Goal: Information Seeking & Learning: Check status

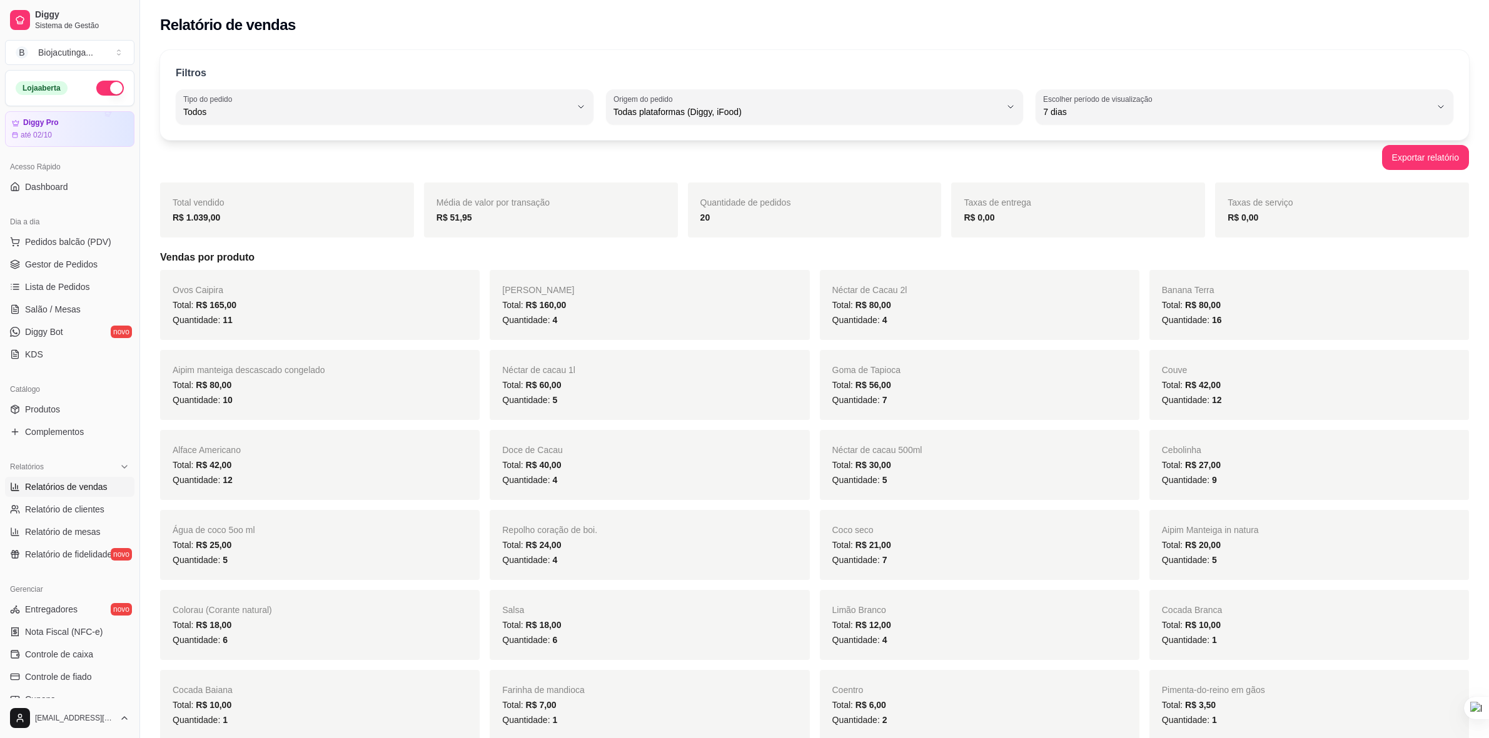
select select "ALL"
select select "7"
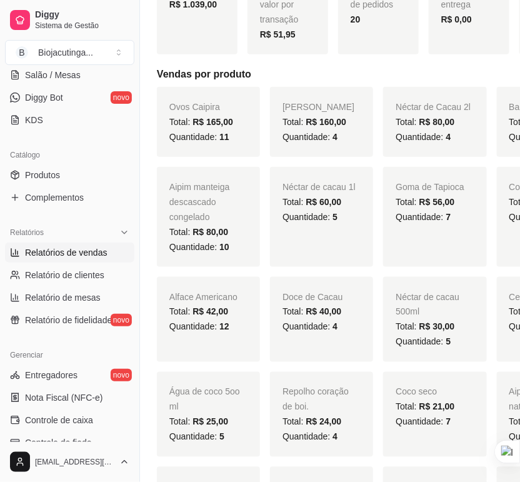
scroll to position [213, 0]
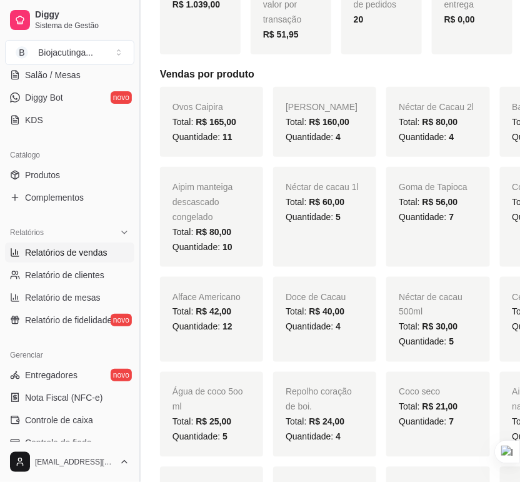
click at [138, 44] on button "Toggle Sidebar" at bounding box center [139, 241] width 10 height 482
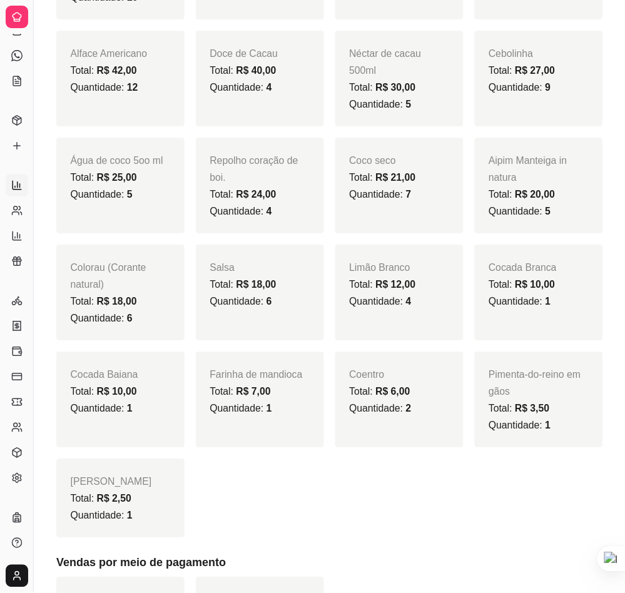
scroll to position [54, 0]
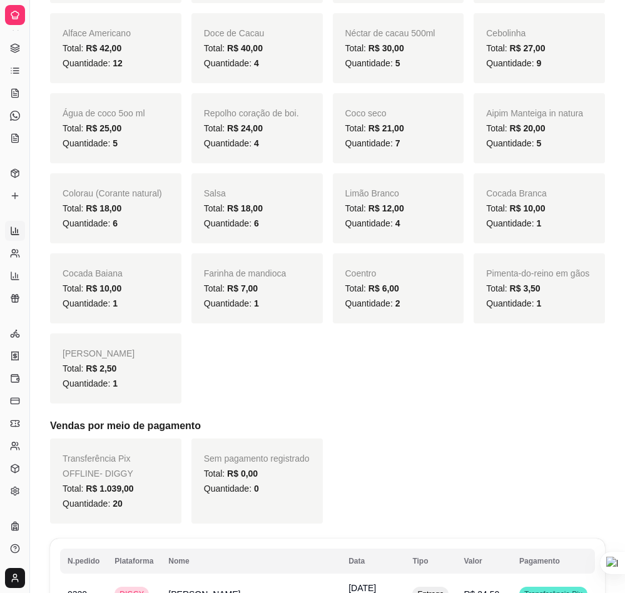
drag, startPoint x: 500, startPoint y: 0, endPoint x: 252, endPoint y: 407, distance: 476.8
click at [252, 407] on div "Total vendido R$ 1.039,00 Média de valor por transação R$ 51,95 Quantidade de p…" at bounding box center [327, 130] width 555 height 788
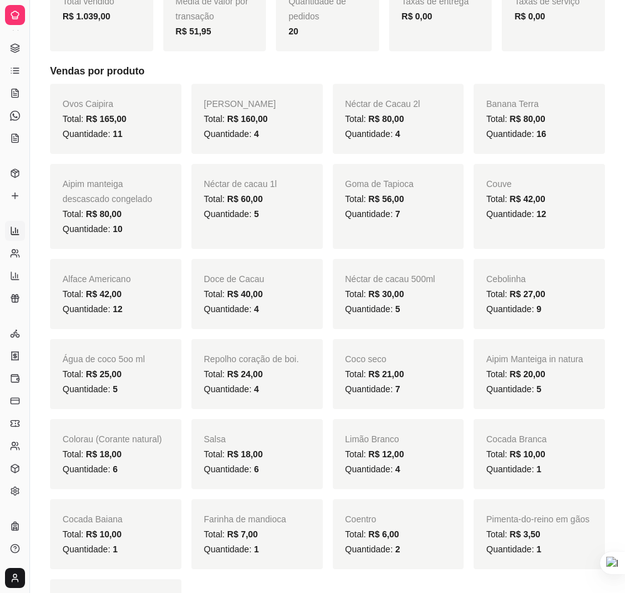
scroll to position [94, 0]
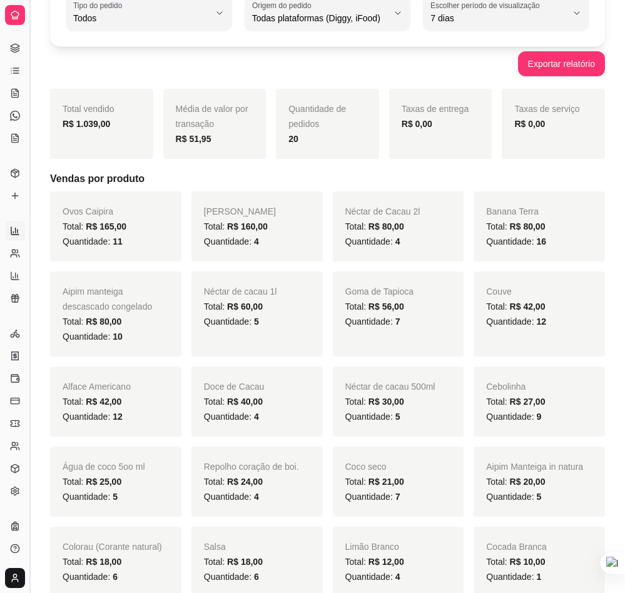
drag, startPoint x: 29, startPoint y: 43, endPoint x: 24, endPoint y: 21, distance: 22.3
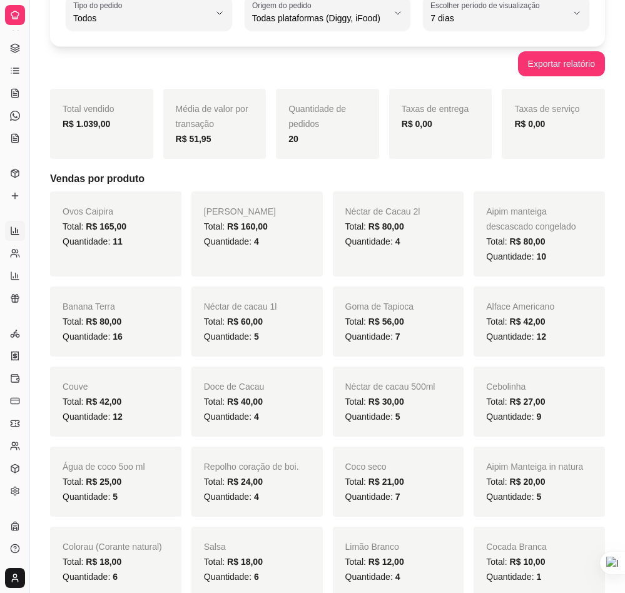
drag, startPoint x: 28, startPoint y: 36, endPoint x: 43, endPoint y: 42, distance: 16.0
drag, startPoint x: 33, startPoint y: 134, endPoint x: 38, endPoint y: 138, distance: 6.8
drag, startPoint x: 33, startPoint y: 144, endPoint x: 11, endPoint y: 188, distance: 48.1
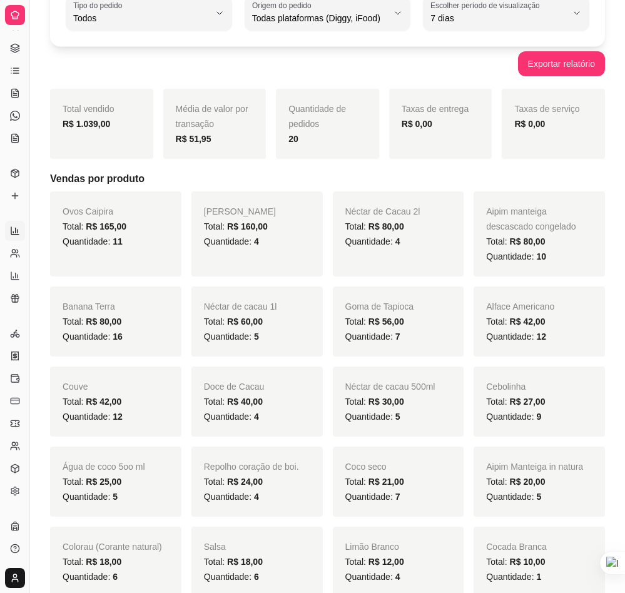
click at [24, 177] on button "Toggle Sidebar" at bounding box center [29, 296] width 10 height 593
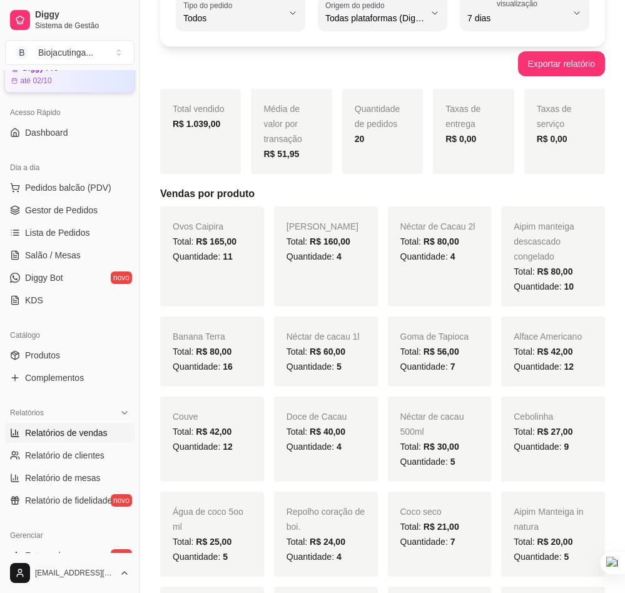
scroll to position [45, 0]
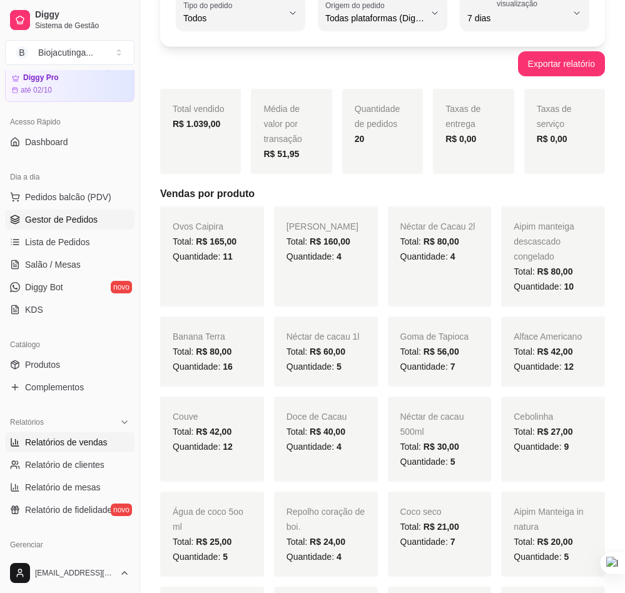
click at [91, 218] on span "Gestor de Pedidos" at bounding box center [61, 219] width 73 height 13
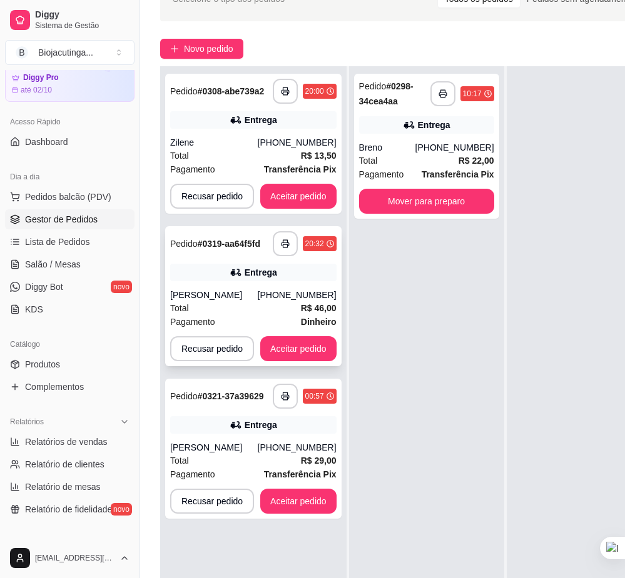
scroll to position [188, 0]
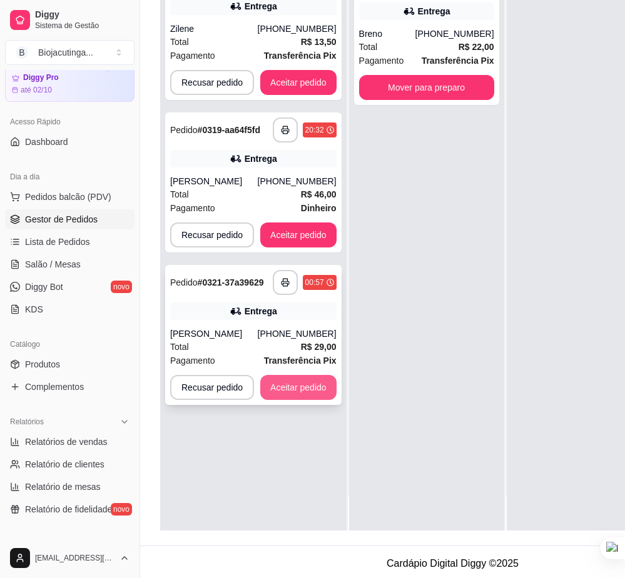
click at [265, 377] on button "Aceitar pedido" at bounding box center [298, 387] width 76 height 25
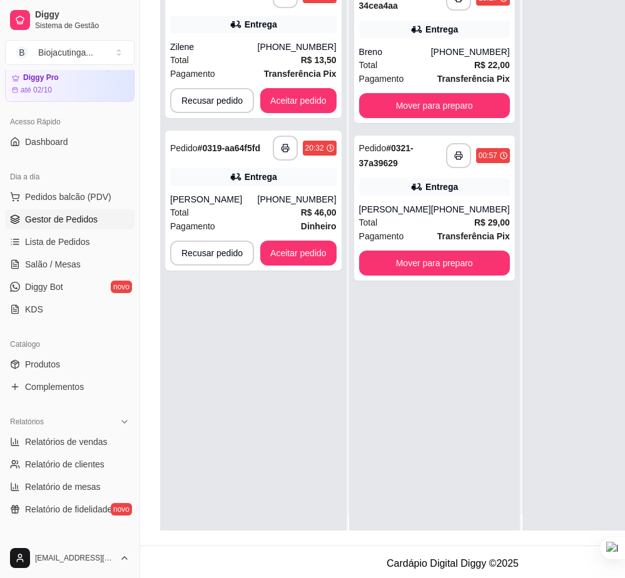
scroll to position [0, 0]
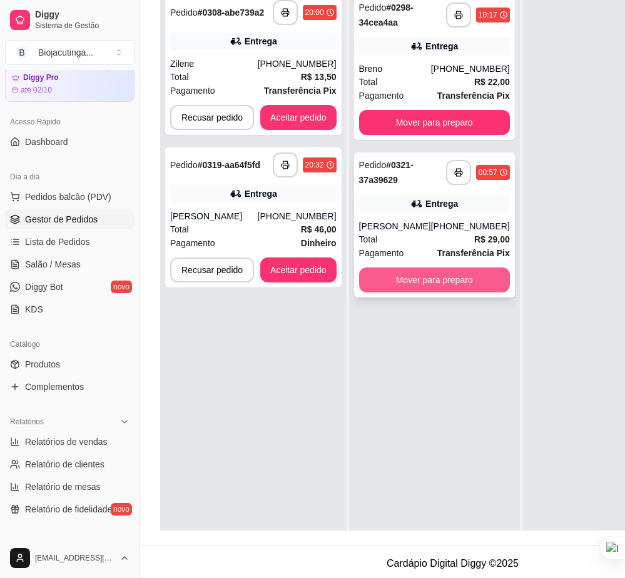
click at [448, 272] on button "Mover para preparo" at bounding box center [434, 280] width 151 height 25
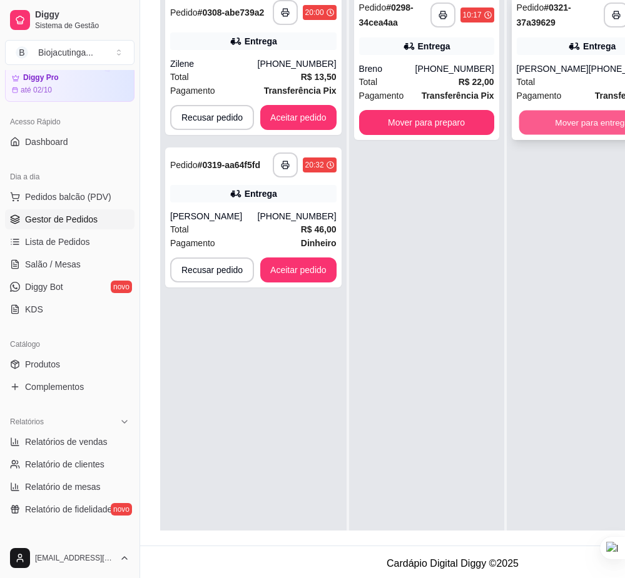
click at [566, 128] on button "Mover para entrega" at bounding box center [591, 123] width 146 height 24
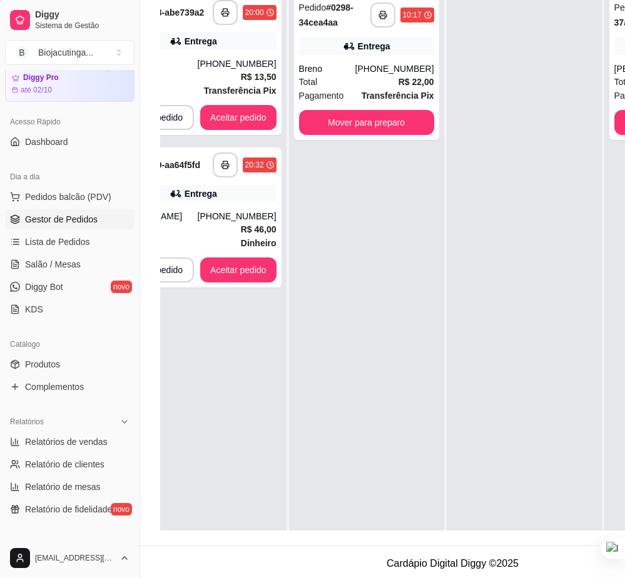
scroll to position [0, 86]
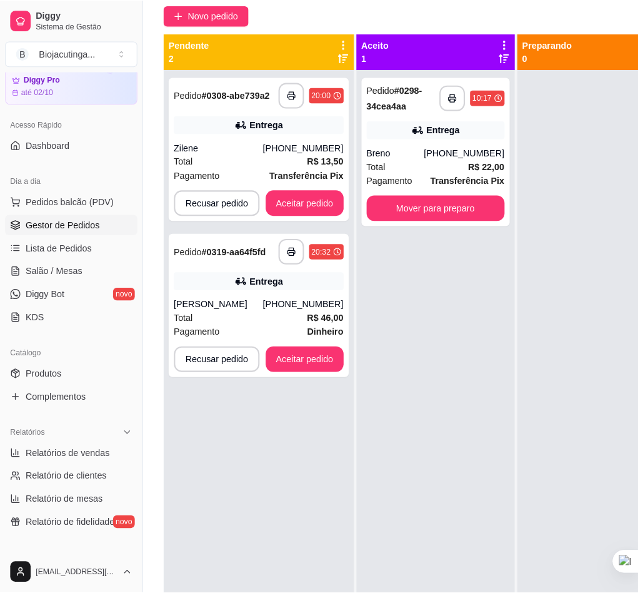
scroll to position [0, 0]
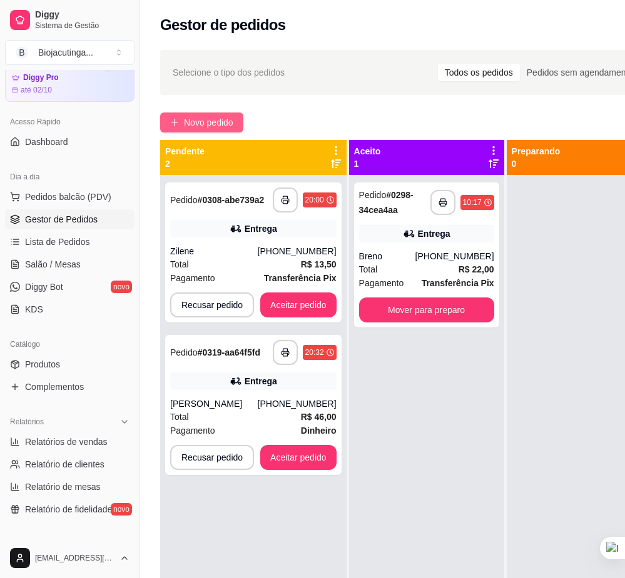
click at [225, 124] on span "Novo pedido" at bounding box center [208, 123] width 49 height 14
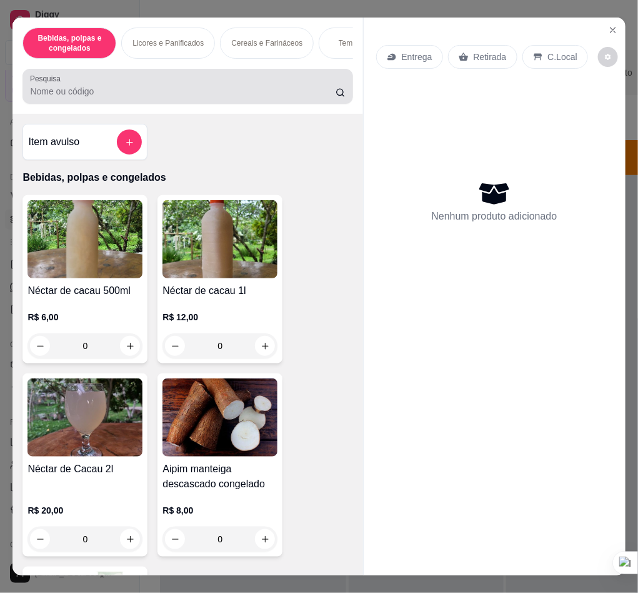
click at [165, 104] on div "Pesquisa" at bounding box center [188, 86] width 330 height 35
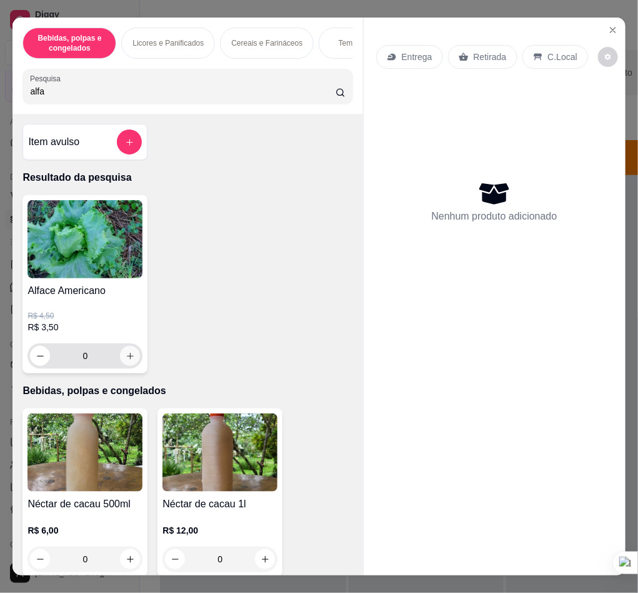
type input "alfa"
click at [126, 361] on icon "increase-product-quantity" at bounding box center [130, 355] width 9 height 9
type input "1"
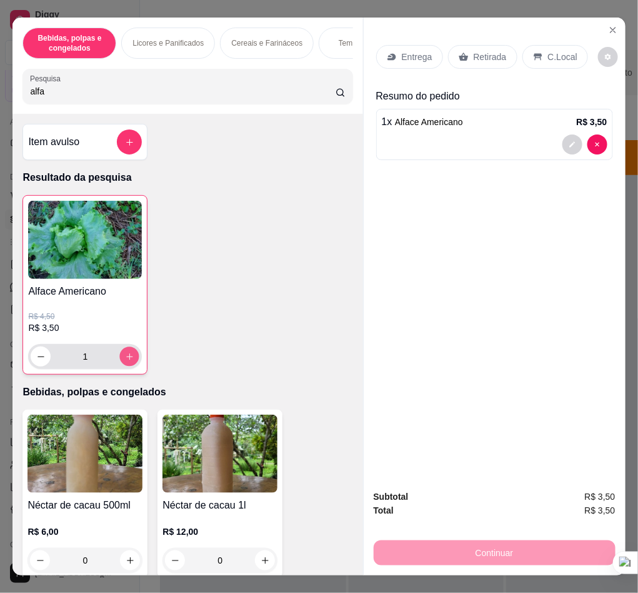
click at [125, 361] on icon "increase-product-quantity" at bounding box center [129, 356] width 9 height 9
type input "2"
click at [125, 361] on icon "increase-product-quantity" at bounding box center [129, 356] width 9 height 9
type input "3"
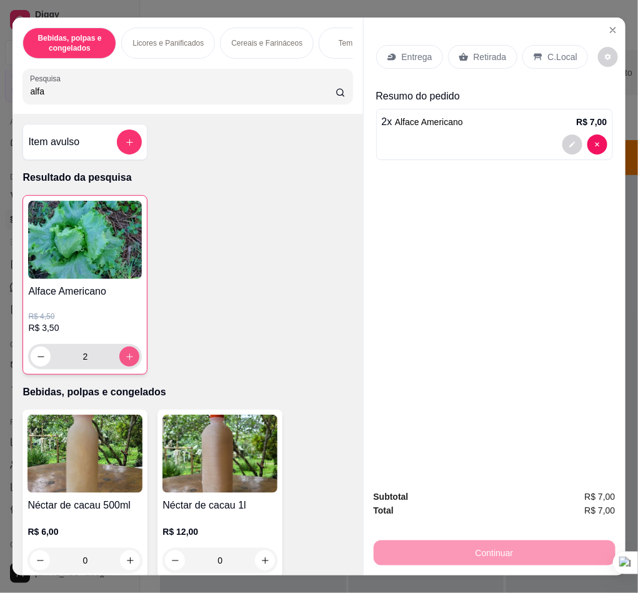
type input "3"
click at [125, 361] on icon "increase-product-quantity" at bounding box center [129, 356] width 9 height 9
type input "4"
click at [125, 361] on icon "increase-product-quantity" at bounding box center [129, 356] width 9 height 9
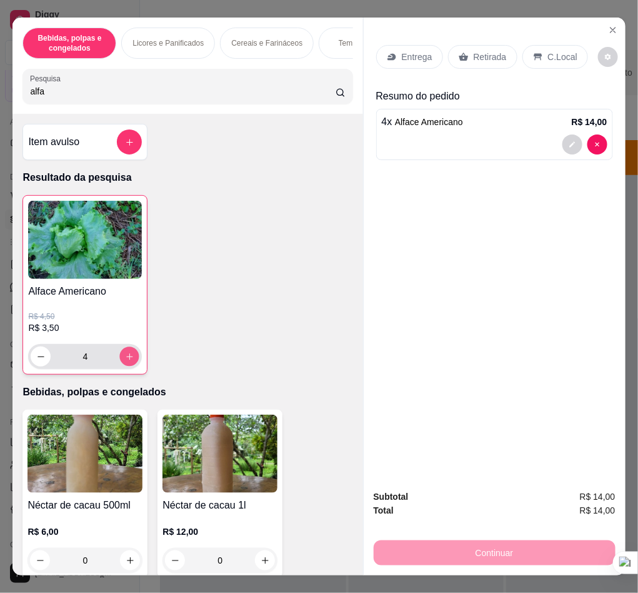
type input "5"
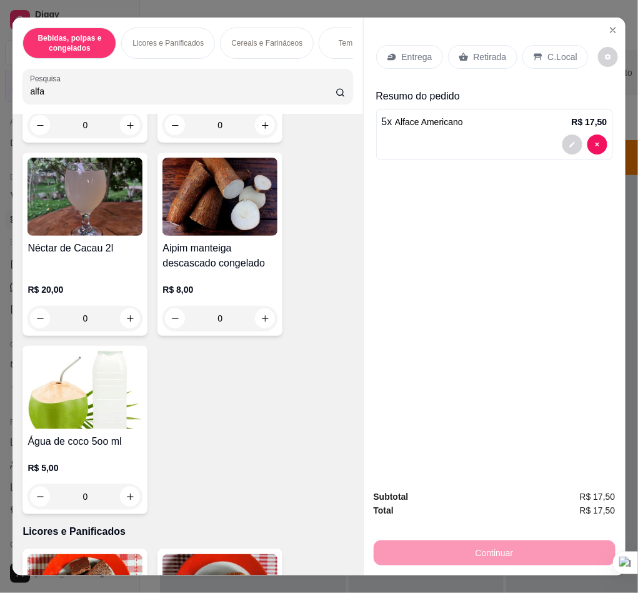
scroll to position [469, 0]
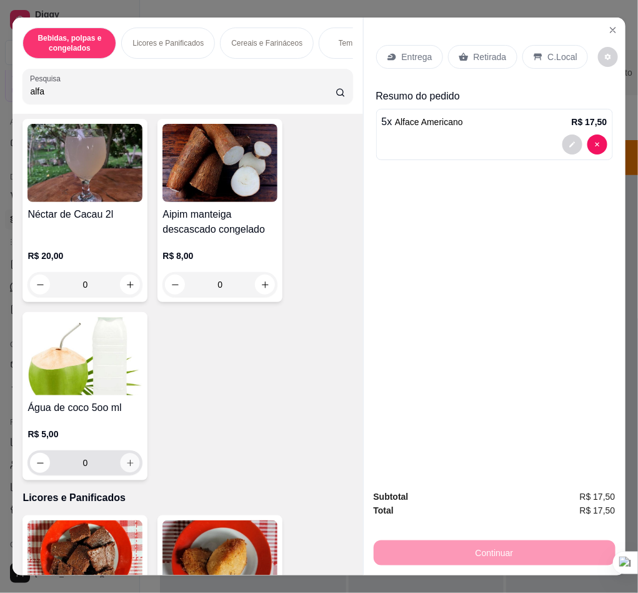
click at [121, 466] on button "increase-product-quantity" at bounding box center [130, 462] width 19 height 19
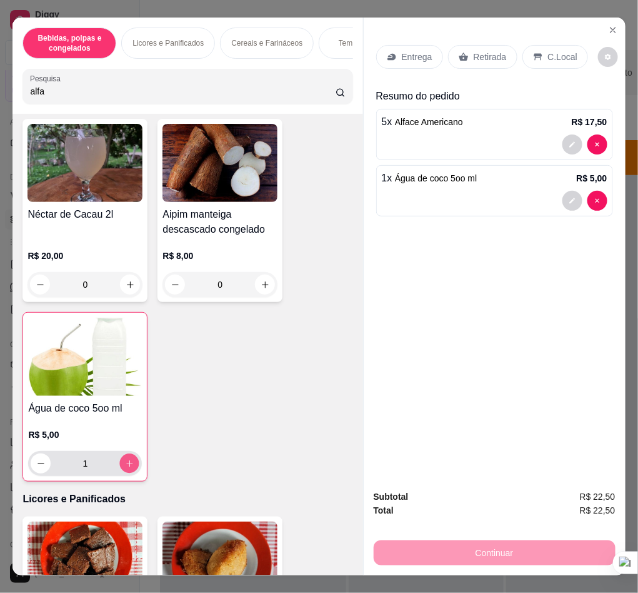
click at [120, 466] on button "increase-product-quantity" at bounding box center [129, 463] width 19 height 19
type input "4"
click at [211, 98] on input "alfa" at bounding box center [183, 91] width 306 height 13
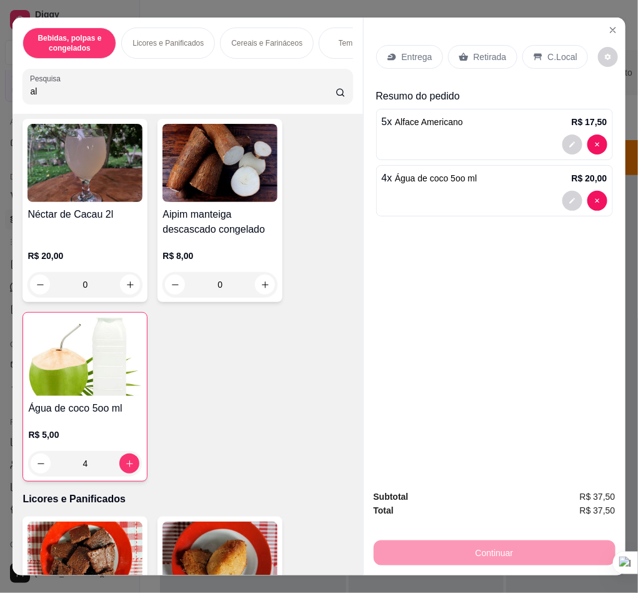
type input "a"
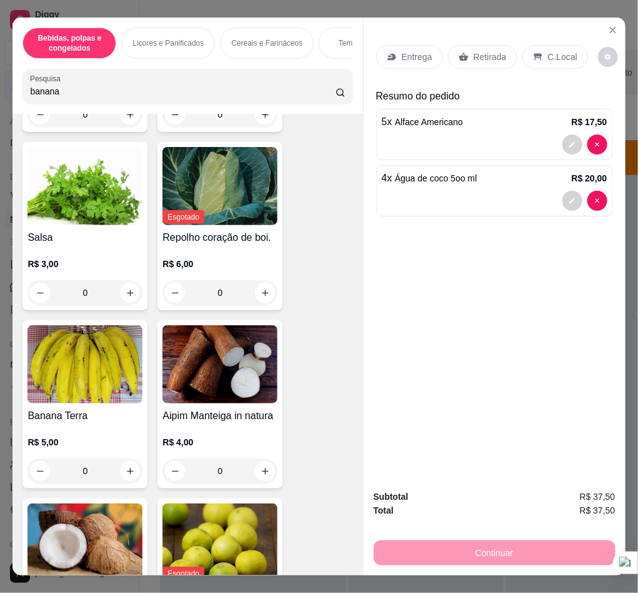
scroll to position [2521, 0]
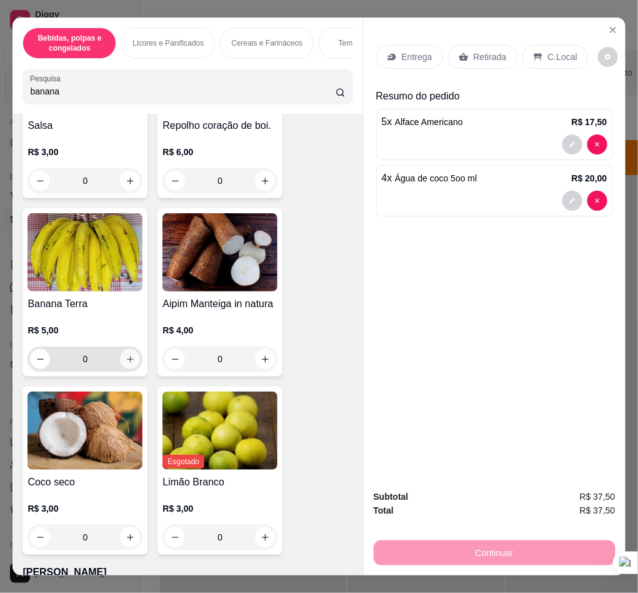
type input "banana"
click at [126, 364] on icon "increase-product-quantity" at bounding box center [130, 359] width 9 height 9
type input "1"
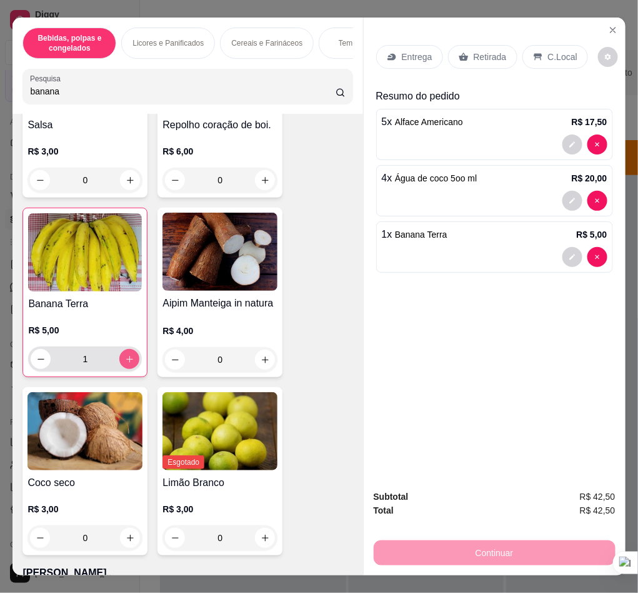
click at [125, 364] on icon "increase-product-quantity" at bounding box center [129, 359] width 9 height 9
type input "2"
click at [563, 259] on button "decrease-product-quantity" at bounding box center [573, 257] width 20 height 20
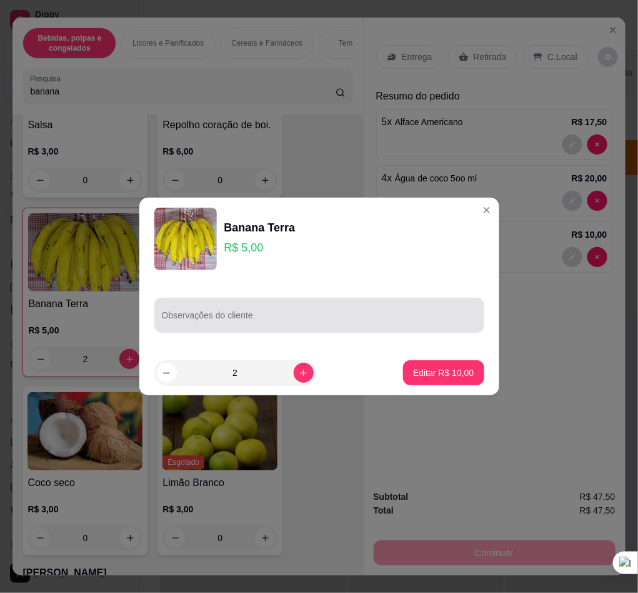
click at [293, 316] on input "Observações do cliente" at bounding box center [319, 320] width 315 height 13
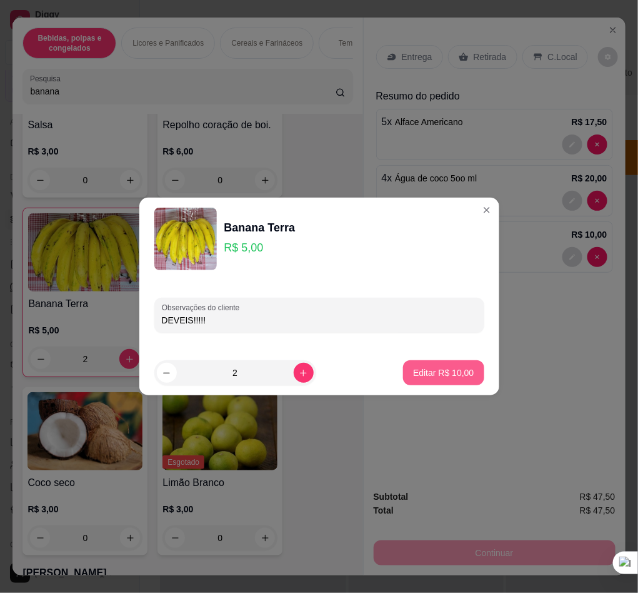
type input "DEVEIS!!!!!"
click at [417, 373] on p "Editar R$ 10,00" at bounding box center [444, 372] width 59 height 12
type input "0"
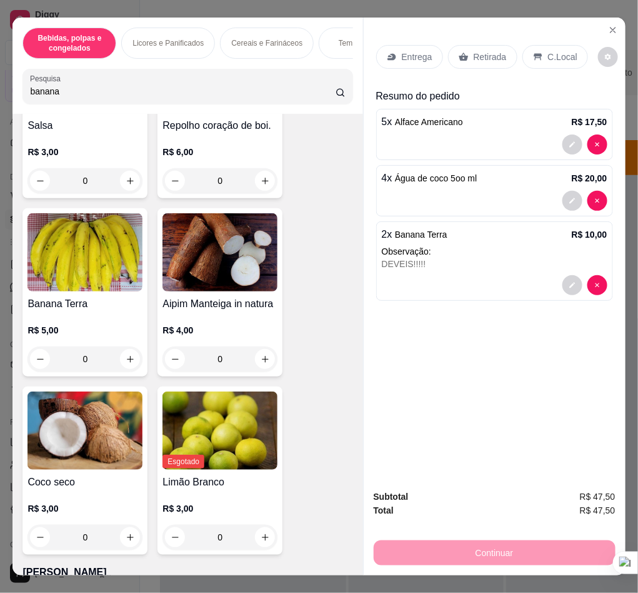
click at [415, 56] on p "Entrega" at bounding box center [417, 57] width 31 height 13
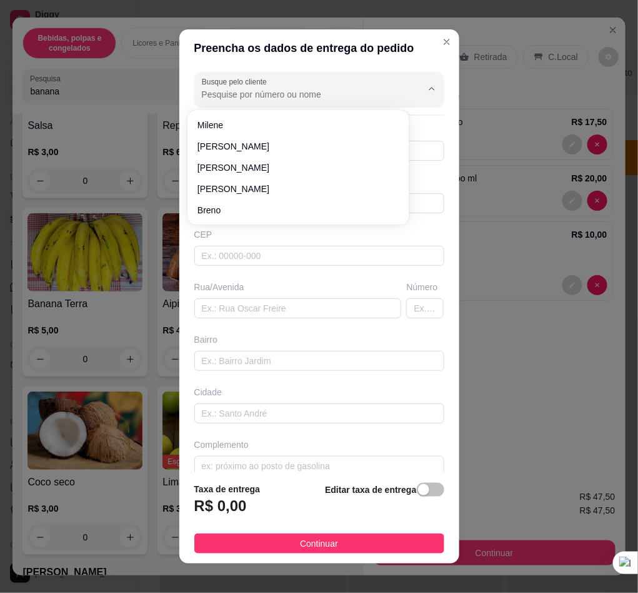
click at [351, 91] on input "Busque pelo cliente" at bounding box center [302, 94] width 200 height 13
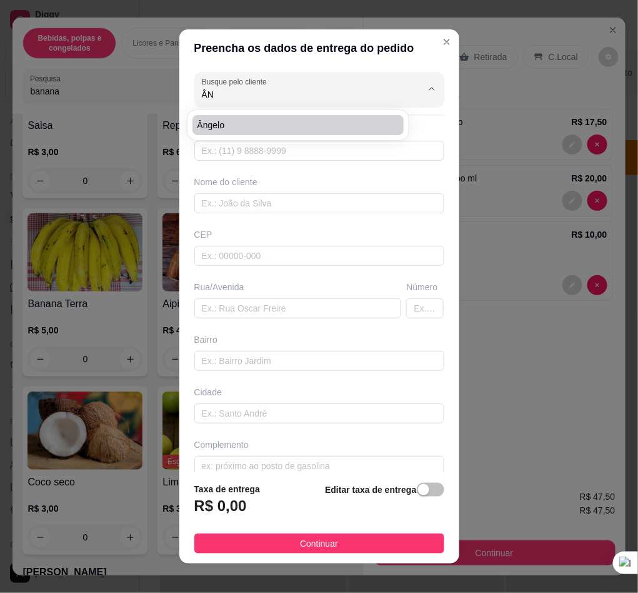
click at [325, 124] on span "Ângelo" at bounding box center [292, 125] width 189 height 13
type input "Ângelo"
type input "27995323635"
type input "Ângelo"
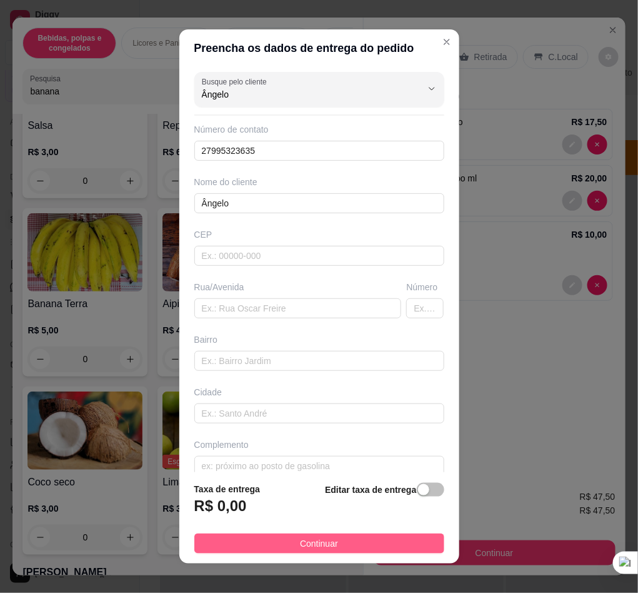
type input "Ângelo"
click at [301, 543] on span "Continuar" at bounding box center [319, 543] width 38 height 14
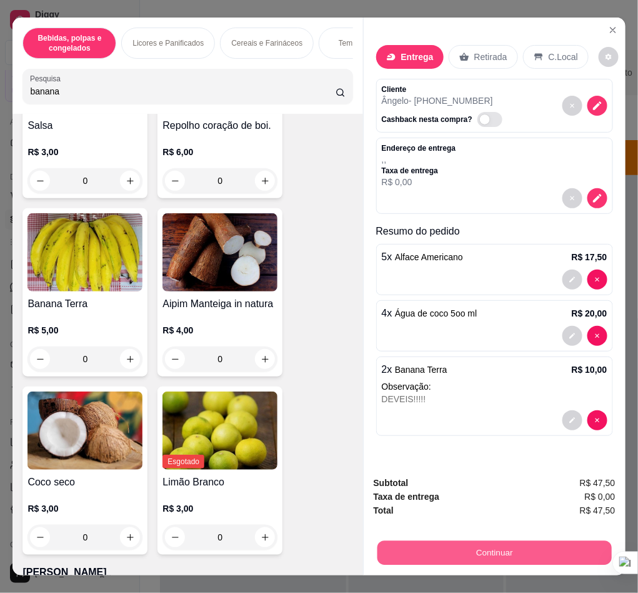
click at [434, 540] on button "Continuar" at bounding box center [494, 552] width 234 height 24
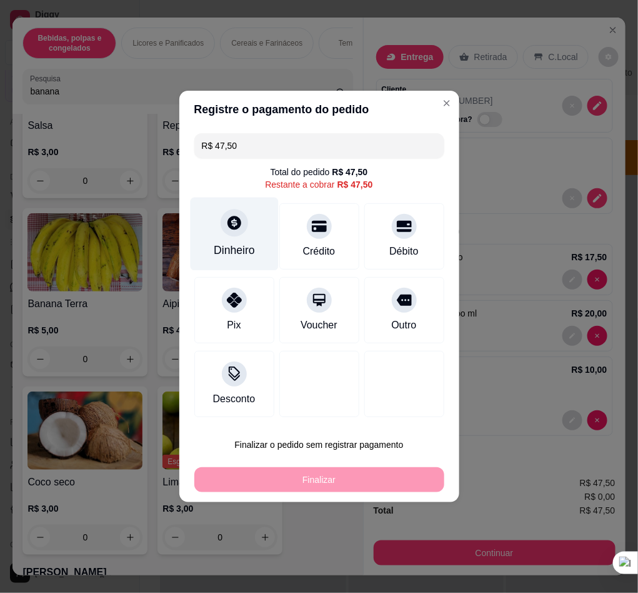
click at [224, 235] on div "Dinheiro" at bounding box center [234, 234] width 88 height 73
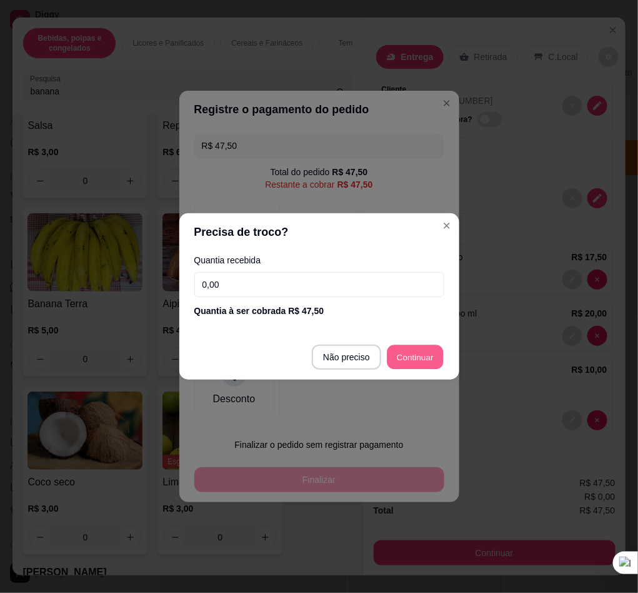
type input "R$ 0,00"
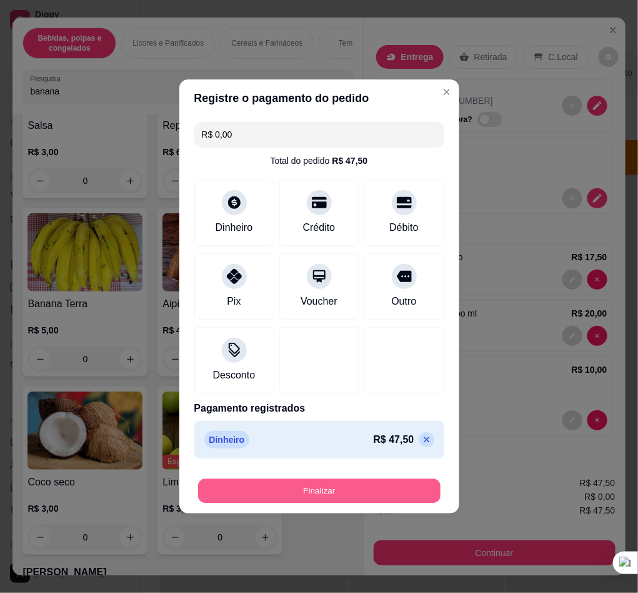
click at [348, 495] on button "Finalizar" at bounding box center [319, 491] width 243 height 24
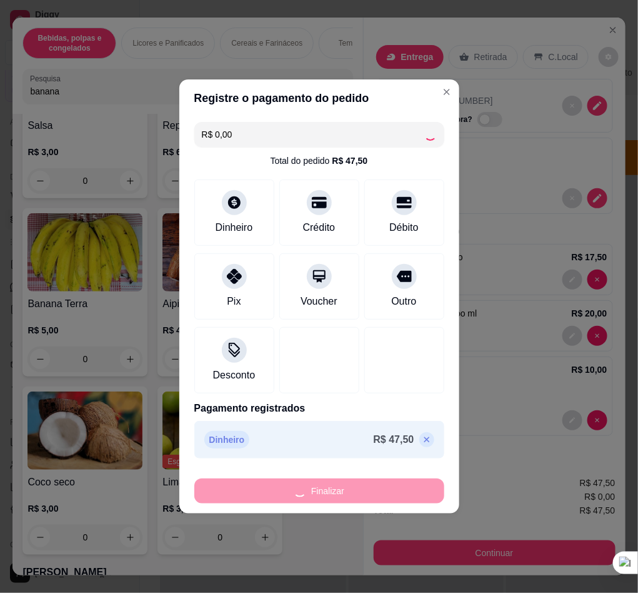
type input "0"
type input "-R$ 47,50"
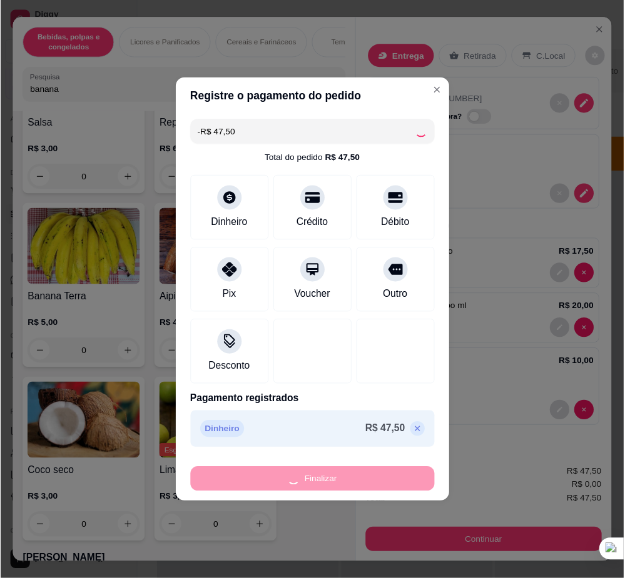
scroll to position [2517, 0]
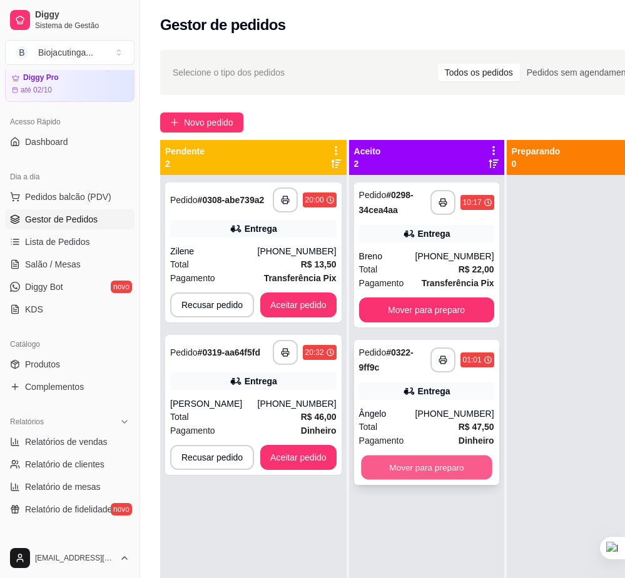
click at [389, 473] on button "Mover para preparo" at bounding box center [426, 468] width 131 height 24
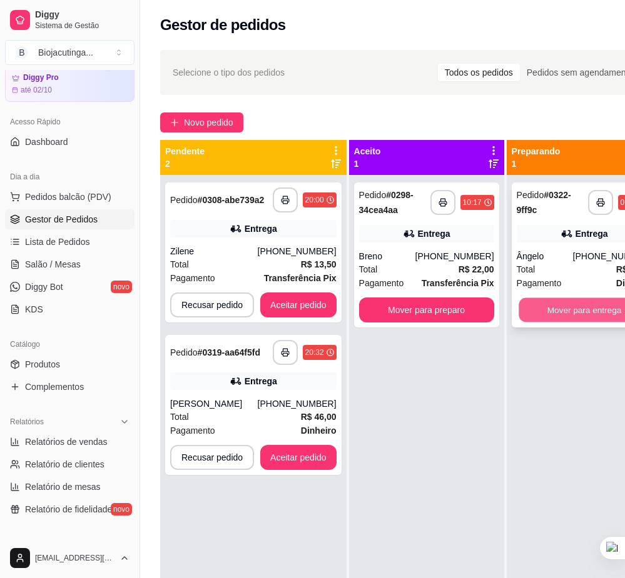
click at [566, 310] on button "Mover para entrega" at bounding box center [583, 310] width 131 height 24
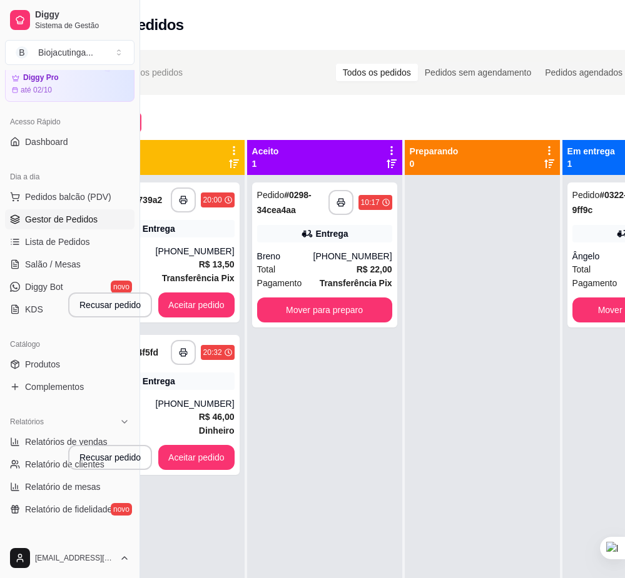
scroll to position [0, 139]
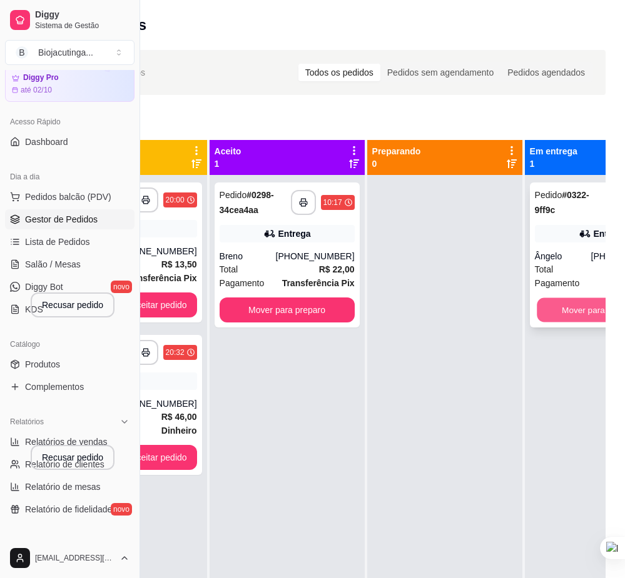
click at [576, 305] on button "Mover para finalizado" at bounding box center [601, 310] width 131 height 24
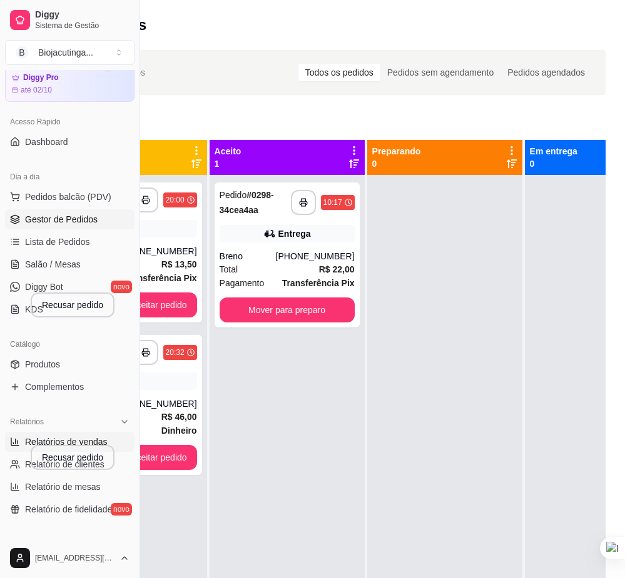
click at [36, 436] on span "Relatórios de vendas" at bounding box center [66, 442] width 83 height 13
select select "ALL"
select select "0"
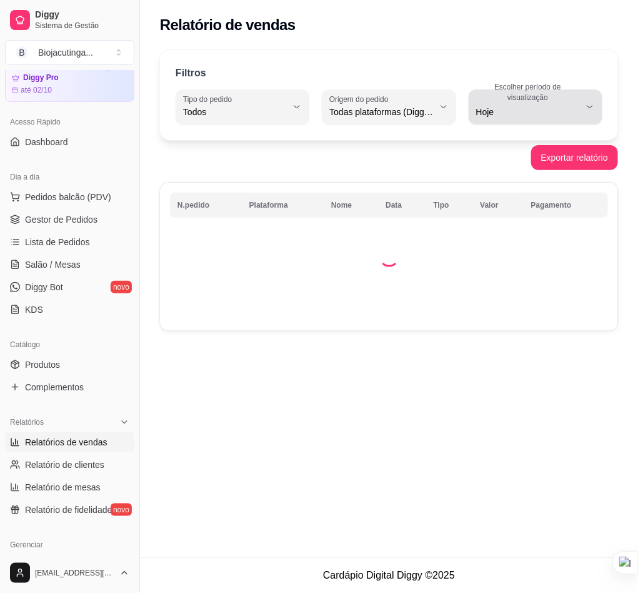
click at [582, 114] on button "Escolher período de visualização Hoje" at bounding box center [536, 106] width 134 height 35
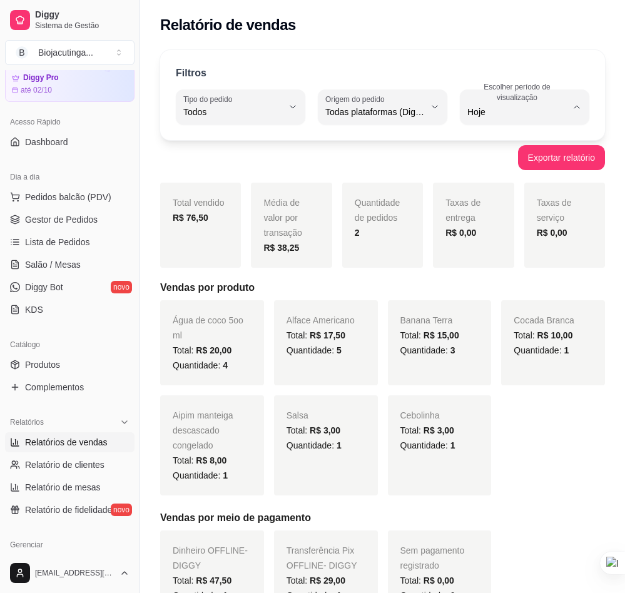
click at [529, 186] on span "7 dias" at bounding box center [519, 183] width 98 height 12
type input "7"
select select "7"
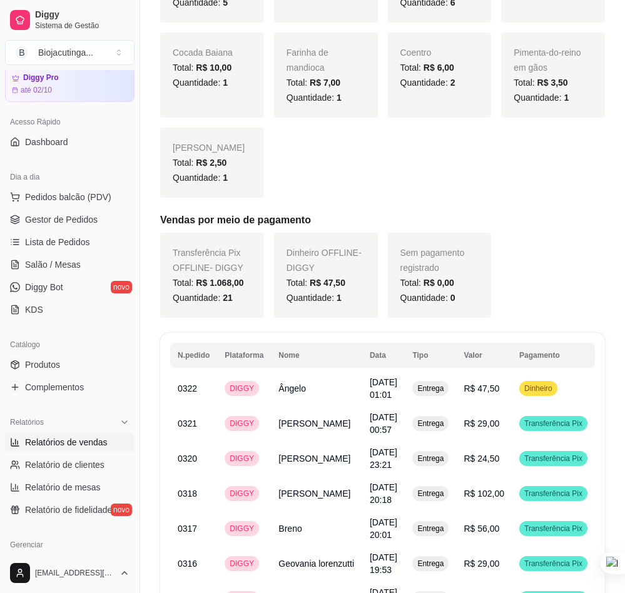
scroll to position [750, 0]
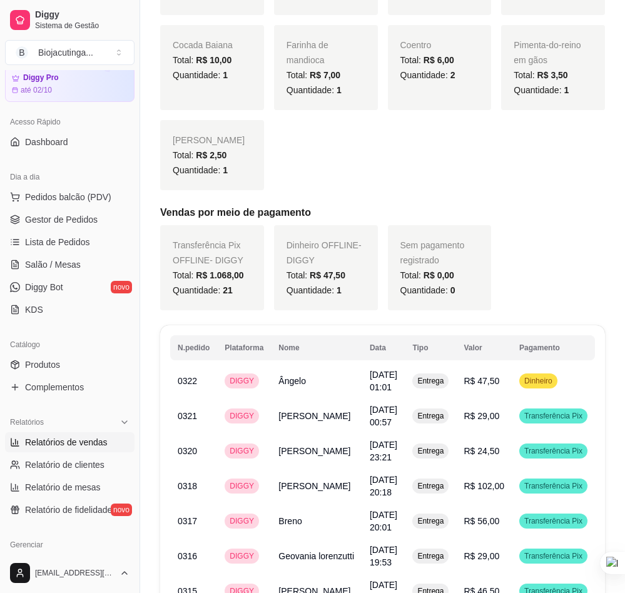
drag, startPoint x: 139, startPoint y: 336, endPoint x: 87, endPoint y: 349, distance: 54.0
click at [87, 349] on div "Diggy Sistema de Gestão B Biojacutinga ... Loja aberta Diggy Pro até 02/10 Aces…" at bounding box center [69, 296] width 139 height 593
drag, startPoint x: 134, startPoint y: 338, endPoint x: -127, endPoint y: 335, distance: 260.8
drag, startPoint x: 139, startPoint y: 27, endPoint x: 11, endPoint y: 43, distance: 129.2
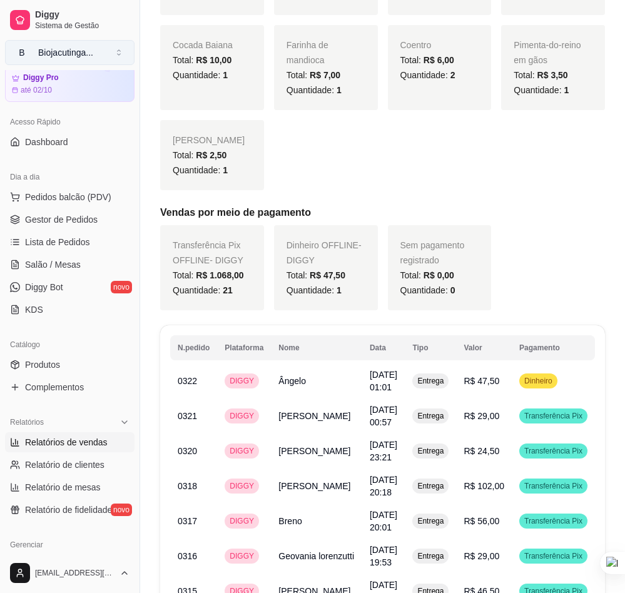
click at [19, 38] on div "Diggy Sistema de Gestão B Biojacutinga ... Loja aberta Diggy Pro até 02/10 Aces…" at bounding box center [69, 296] width 139 height 593
drag, startPoint x: 141, startPoint y: 84, endPoint x: -61, endPoint y: 111, distance: 203.7
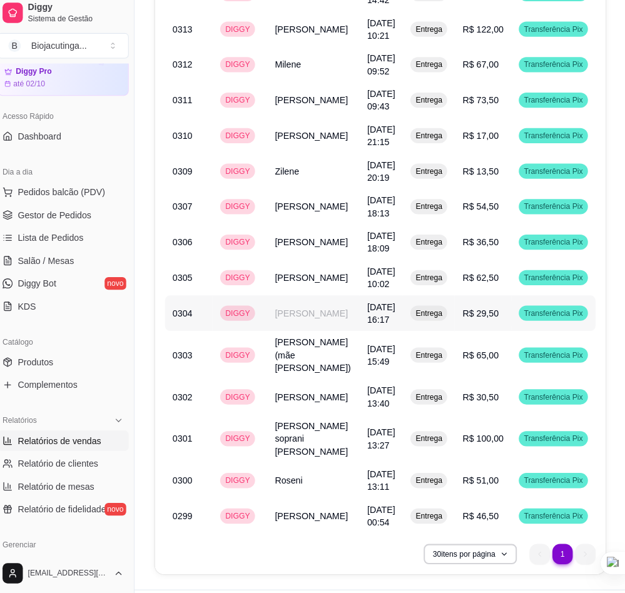
scroll to position [1374, 0]
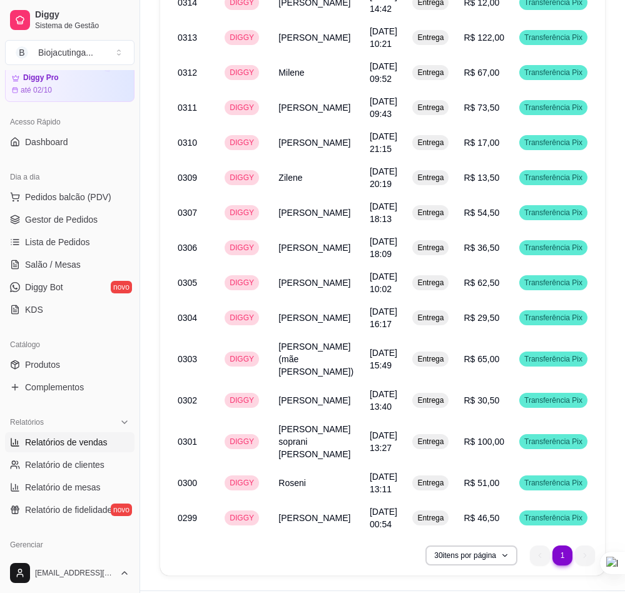
drag, startPoint x: 161, startPoint y: 234, endPoint x: 152, endPoint y: 237, distance: 9.7
drag, startPoint x: 139, startPoint y: 240, endPoint x: 47, endPoint y: 246, distance: 92.1
click at [48, 246] on div "Diggy Sistema de Gestão B Biojacutinga ... Loja aberta Diggy Pro até 02/10 Aces…" at bounding box center [69, 296] width 139 height 593
drag, startPoint x: 137, startPoint y: 36, endPoint x: 36, endPoint y: 18, distance: 103.0
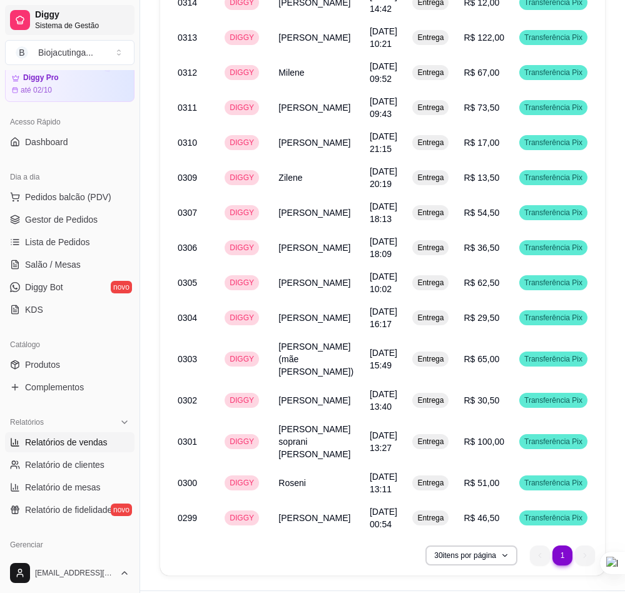
click at [36, 19] on div "Diggy Sistema de Gestão B Biojacutinga ... Loja aberta Diggy Pro até 02/10 Aces…" at bounding box center [69, 296] width 139 height 593
drag, startPoint x: 137, startPoint y: 6, endPoint x: 62, endPoint y: 53, distance: 88.5
click at [63, 16] on div "Diggy Sistema de Gestão B Biojacutinga ... Loja aberta Diggy Pro até 02/10 Aces…" at bounding box center [69, 296] width 139 height 593
drag, startPoint x: 137, startPoint y: 115, endPoint x: 71, endPoint y: 117, distance: 65.7
click at [77, 117] on div "Diggy Sistema de Gestão B Biojacutinga ... Loja aberta Diggy Pro até 02/10 Aces…" at bounding box center [69, 296] width 139 height 593
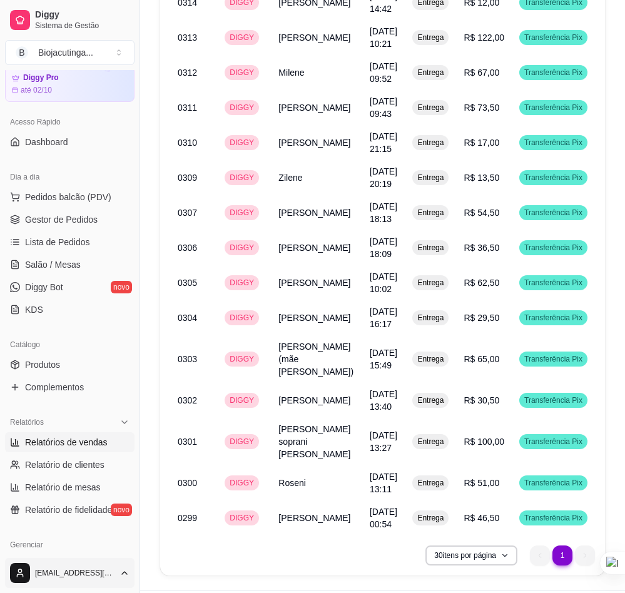
drag, startPoint x: 137, startPoint y: 576, endPoint x: 11, endPoint y: 572, distance: 125.8
click at [12, 572] on div "Diggy Sistema de Gestão B Biojacutinga ... Loja aberta Diggy Pro até 02/10 Aces…" at bounding box center [69, 296] width 139 height 593
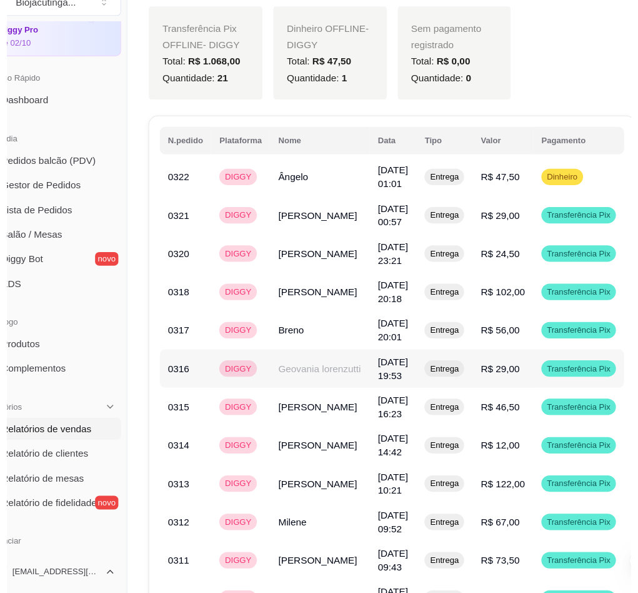
scroll to position [1004, 0]
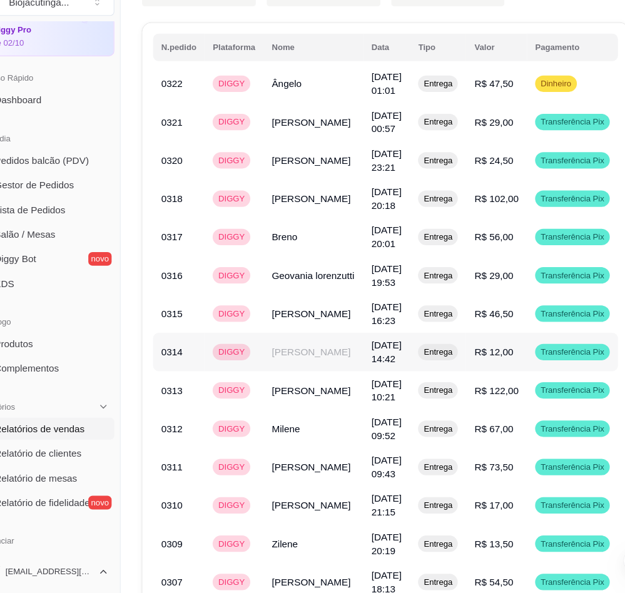
click at [290, 364] on td "[PERSON_NAME]" at bounding box center [316, 372] width 91 height 35
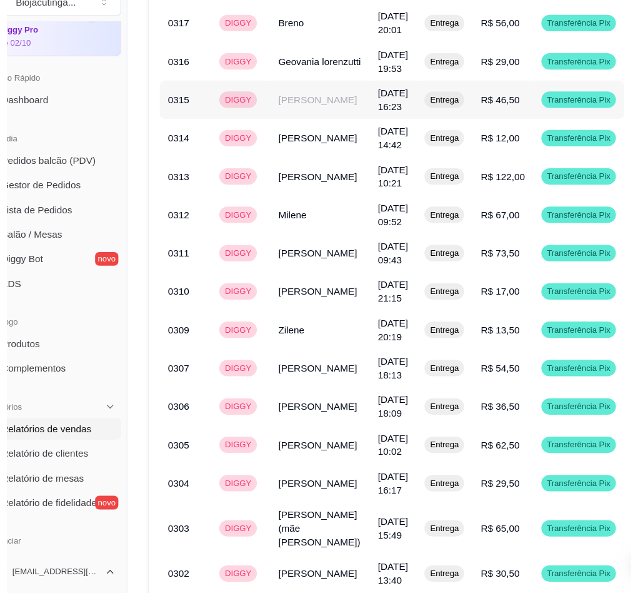
scroll to position [1209, 0]
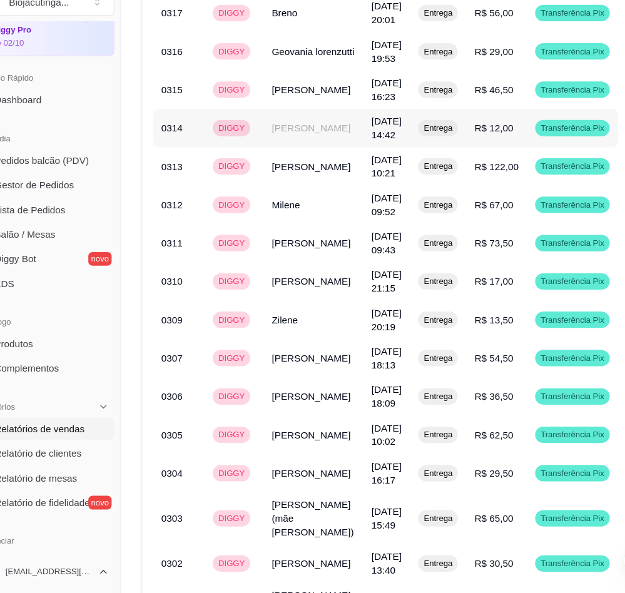
click at [285, 174] on td "[PERSON_NAME]" at bounding box center [316, 167] width 91 height 35
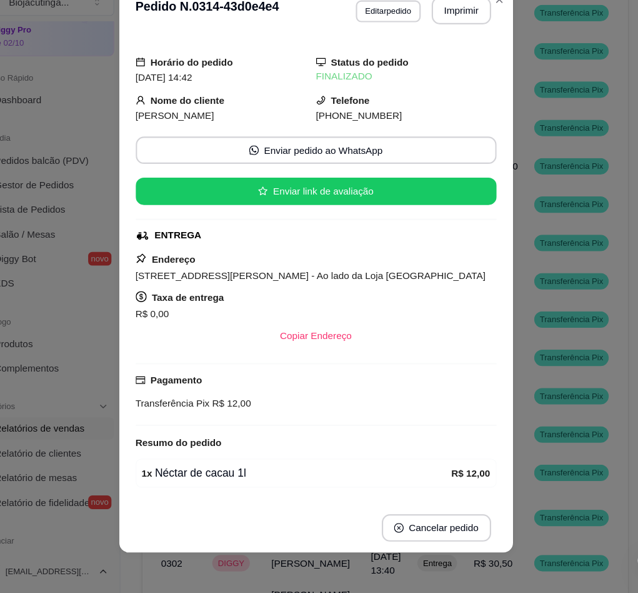
scroll to position [44, 0]
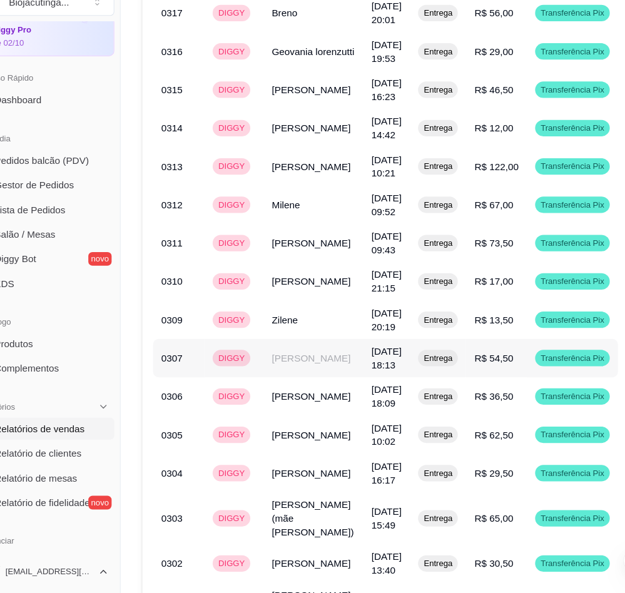
click at [223, 391] on td "DIGGY" at bounding box center [244, 377] width 54 height 35
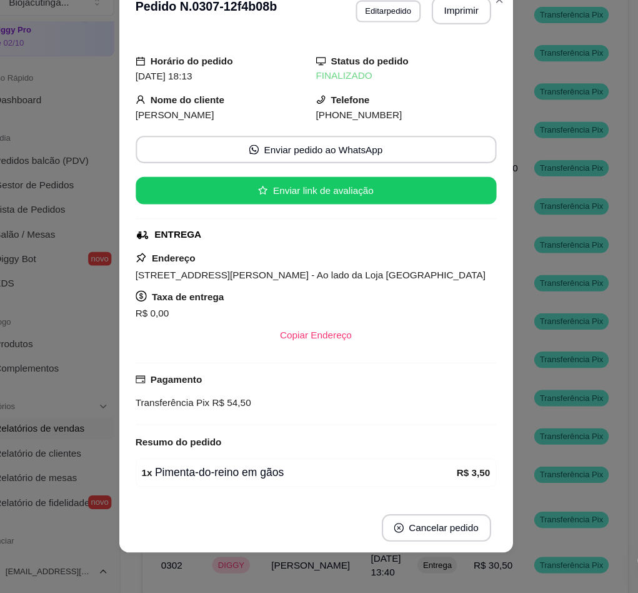
scroll to position [0, 0]
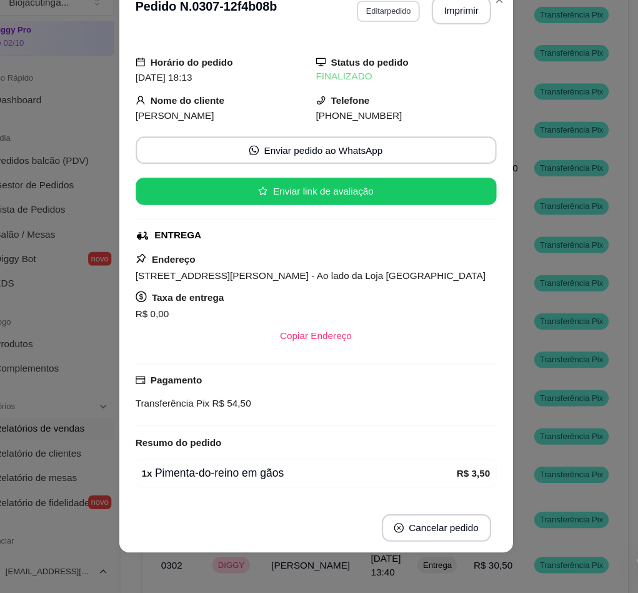
click at [376, 64] on button "Editar pedido" at bounding box center [385, 60] width 58 height 19
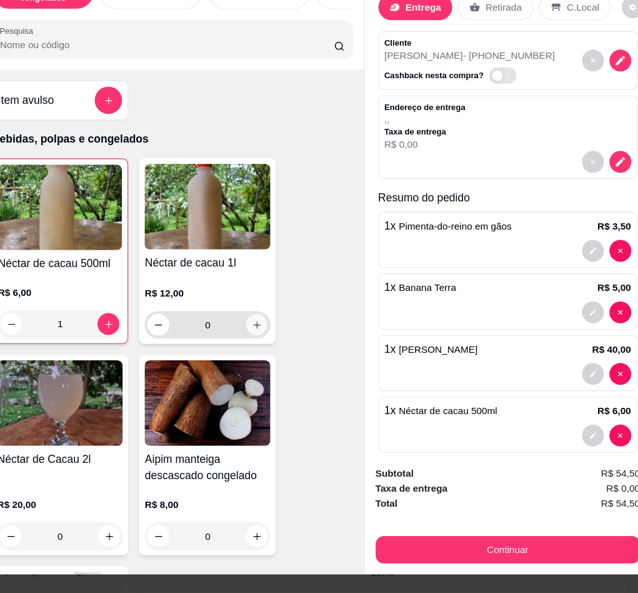
click at [260, 357] on button "increase-product-quantity" at bounding box center [265, 347] width 19 height 19
type input "1"
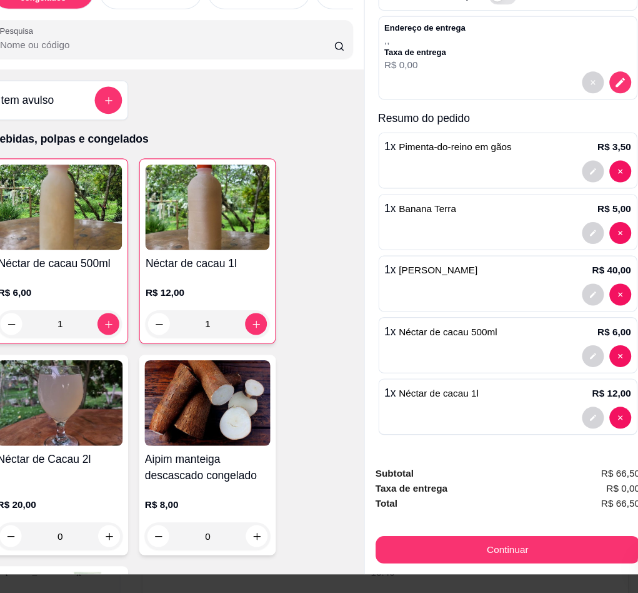
scroll to position [91, 0]
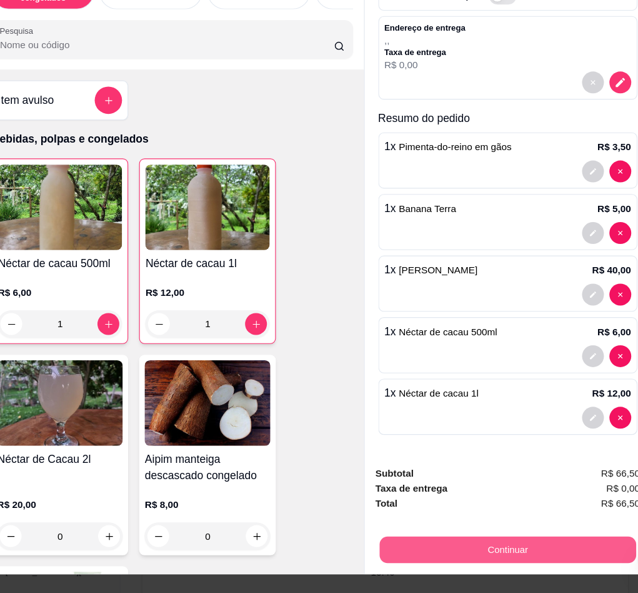
click at [509, 546] on button "Continuar" at bounding box center [494, 552] width 234 height 24
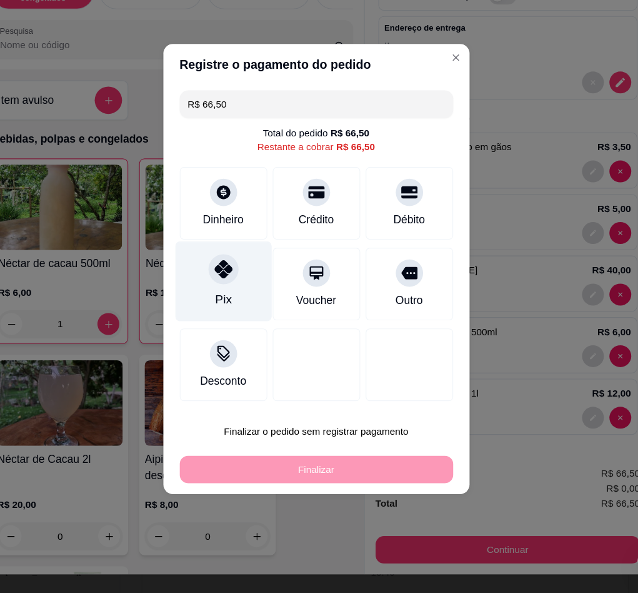
click at [248, 320] on div "Pix" at bounding box center [234, 307] width 88 height 73
type input "R$ 0,00"
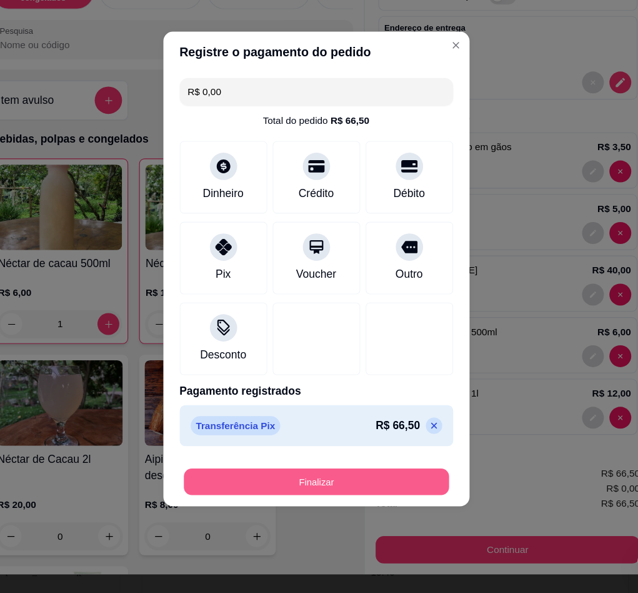
click at [295, 484] on button "Finalizar" at bounding box center [319, 491] width 243 height 24
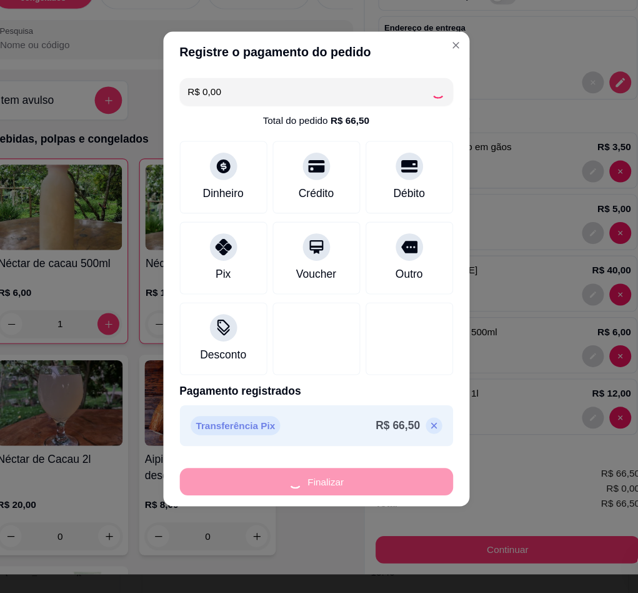
type input "0"
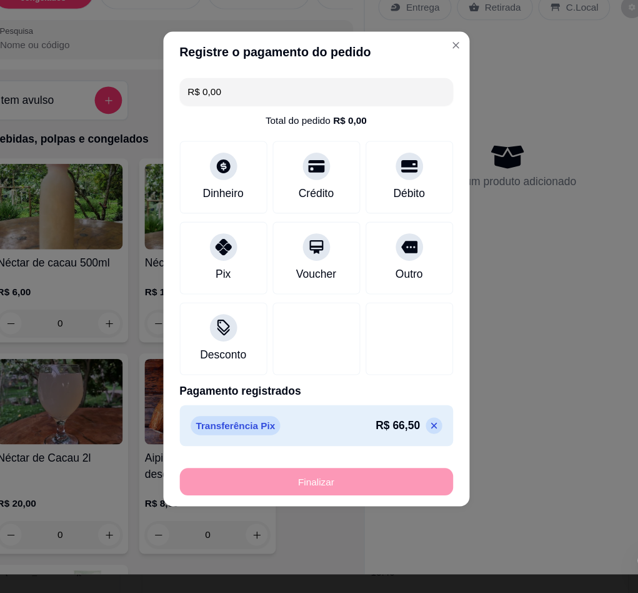
type input "-R$ 66,50"
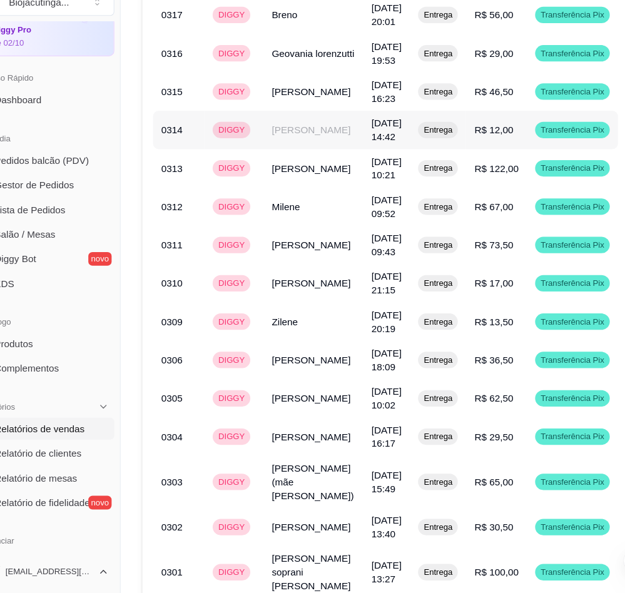
click at [296, 173] on td "[PERSON_NAME]" at bounding box center [316, 169] width 91 height 35
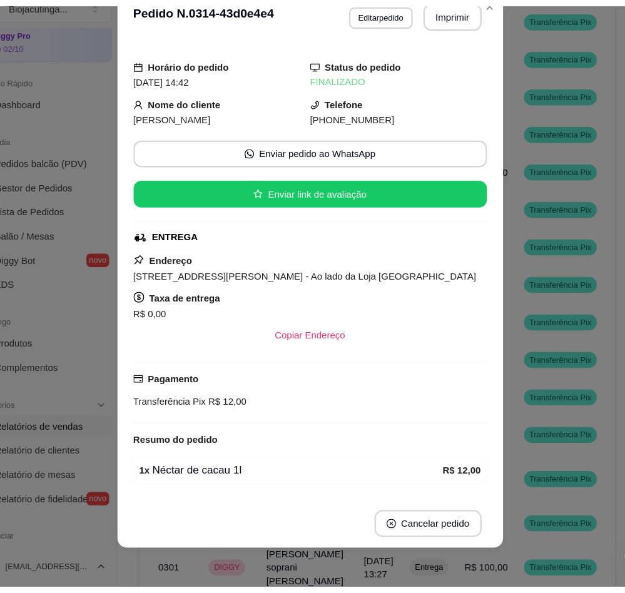
scroll to position [1206, 0]
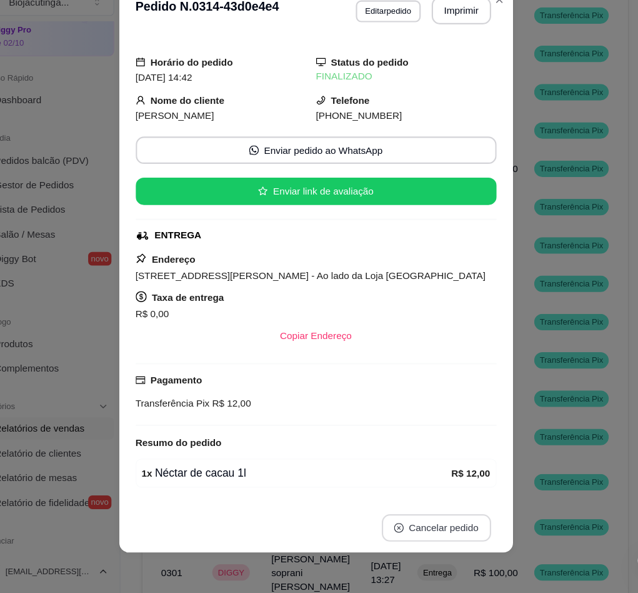
click at [403, 533] on button "Cancelar pedido" at bounding box center [430, 532] width 100 height 25
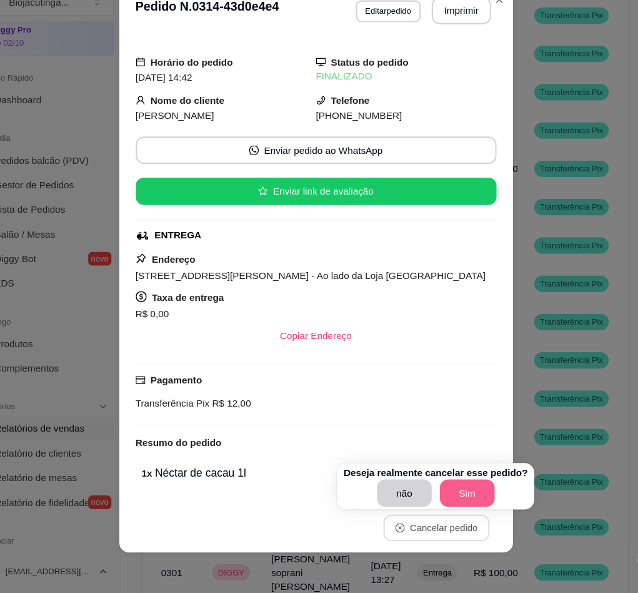
click at [451, 494] on button "Sim" at bounding box center [458, 501] width 50 height 25
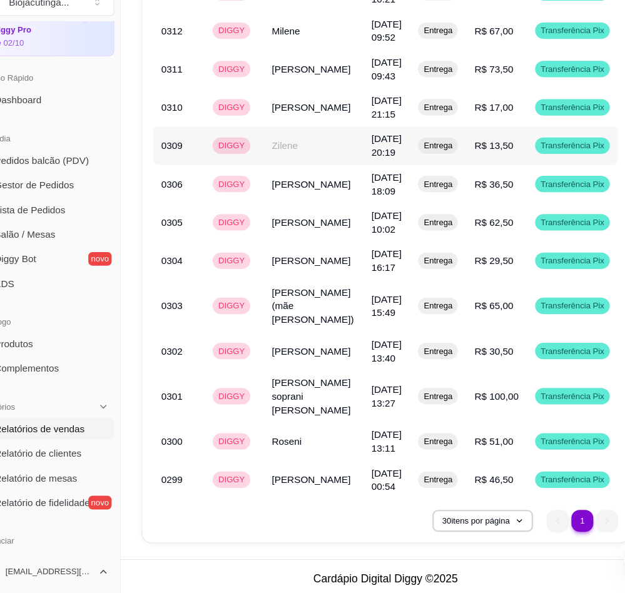
scroll to position [1337, 0]
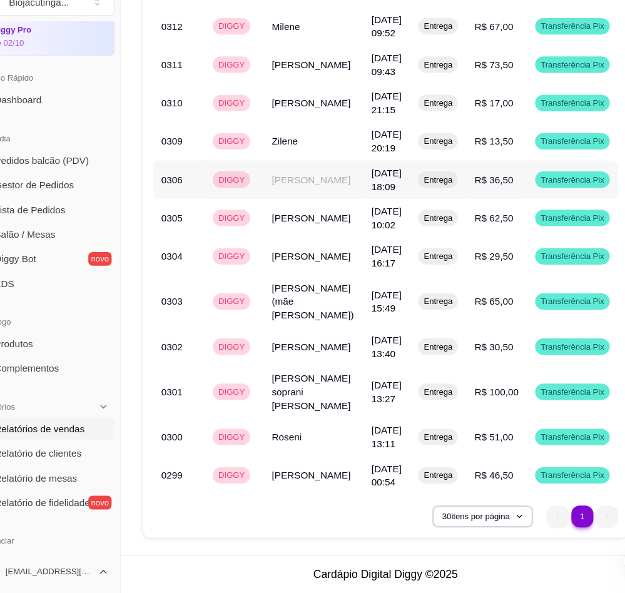
click at [338, 227] on td "[PERSON_NAME]" at bounding box center [316, 214] width 91 height 35
click at [296, 487] on td "[PERSON_NAME]" at bounding box center [316, 484] width 91 height 35
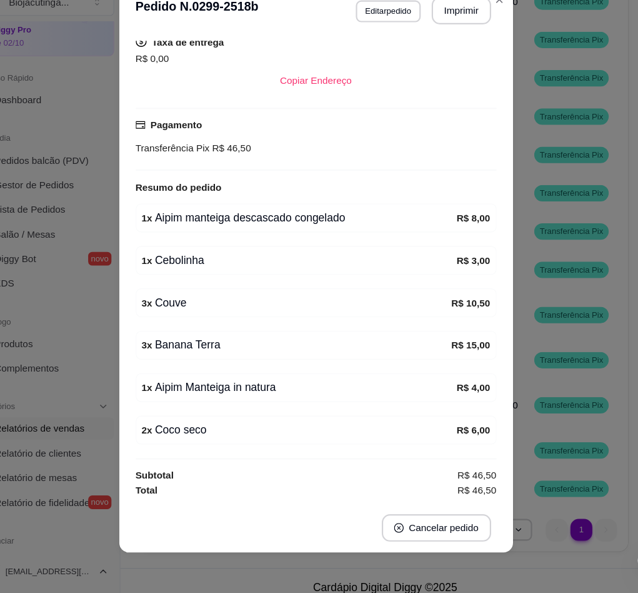
scroll to position [3, 0]
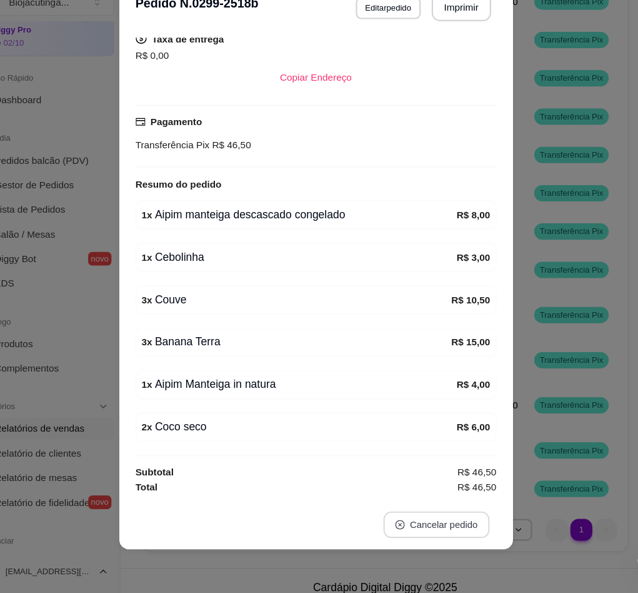
click at [391, 530] on icon "close-circle" at bounding box center [395, 530] width 9 height 9
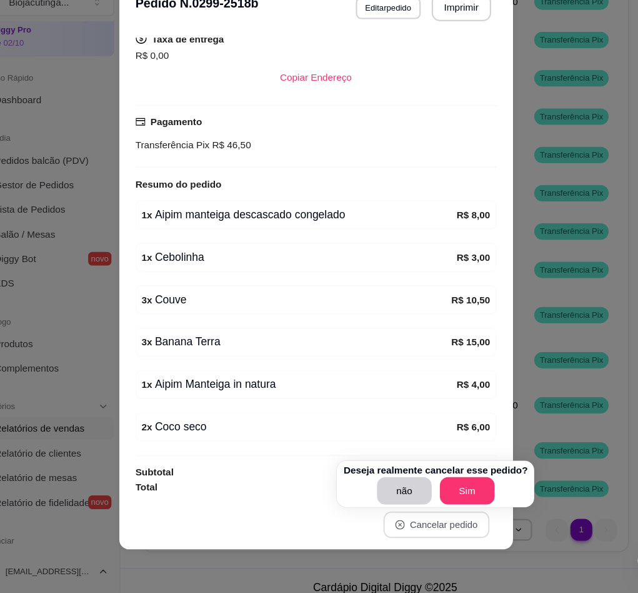
click at [463, 485] on p "Deseja realmente cancelar esse pedido?" at bounding box center [429, 480] width 168 height 13
click at [461, 491] on button "Sim" at bounding box center [458, 498] width 50 height 25
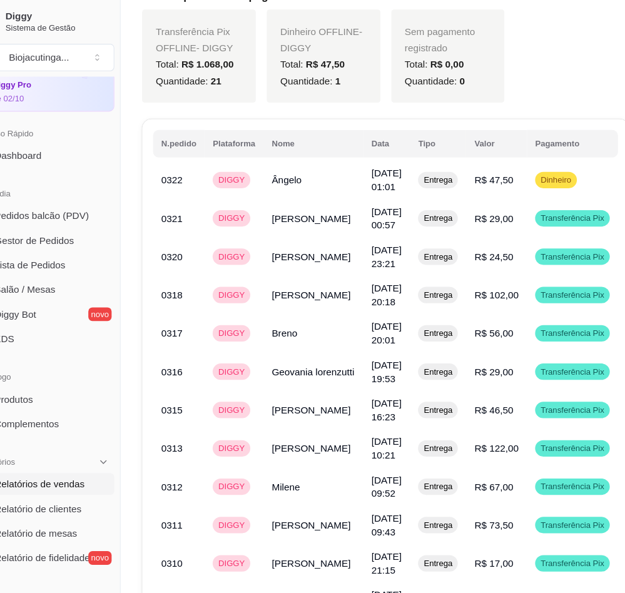
scroll to position [710, 0]
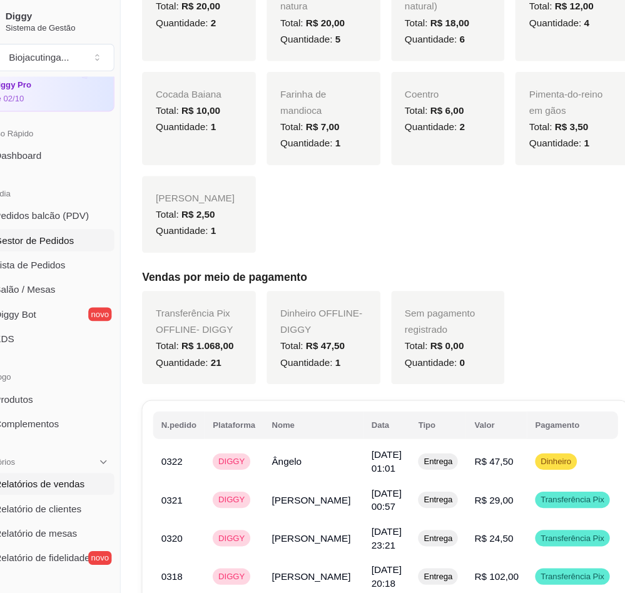
click at [80, 221] on span "Gestor de Pedidos" at bounding box center [61, 219] width 73 height 13
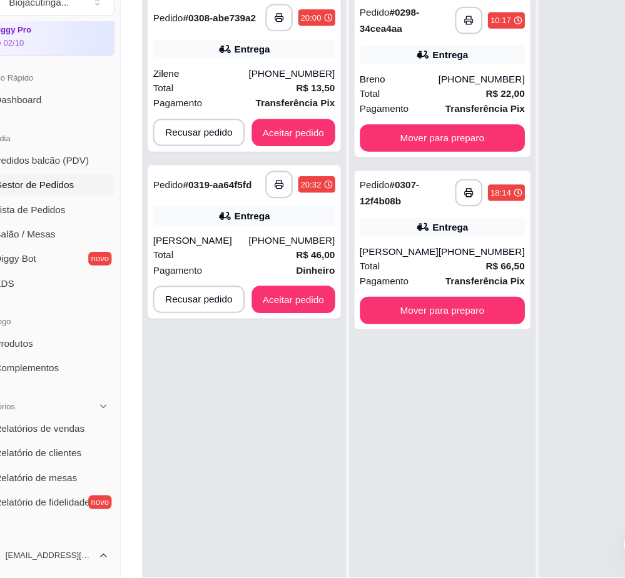
scroll to position [132, 0]
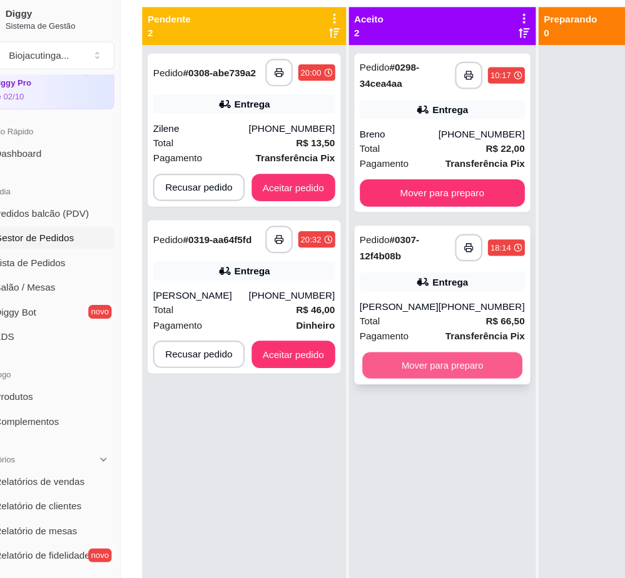
click at [404, 333] on button "Mover para preparo" at bounding box center [434, 336] width 146 height 24
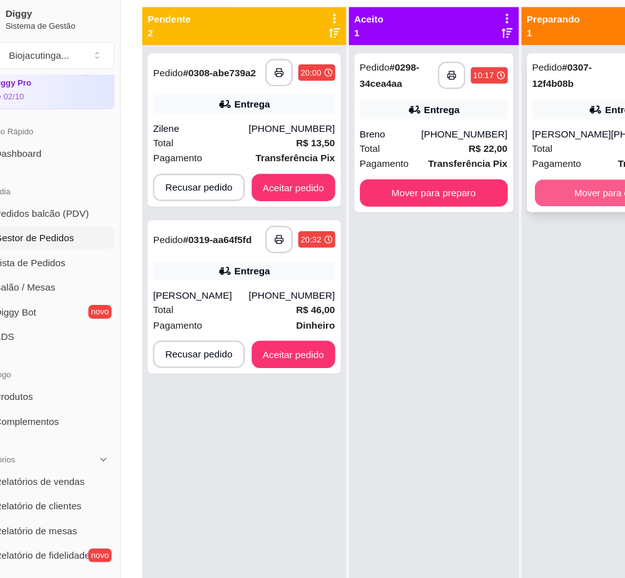
click at [558, 177] on button "Mover para entrega" at bounding box center [591, 178] width 146 height 24
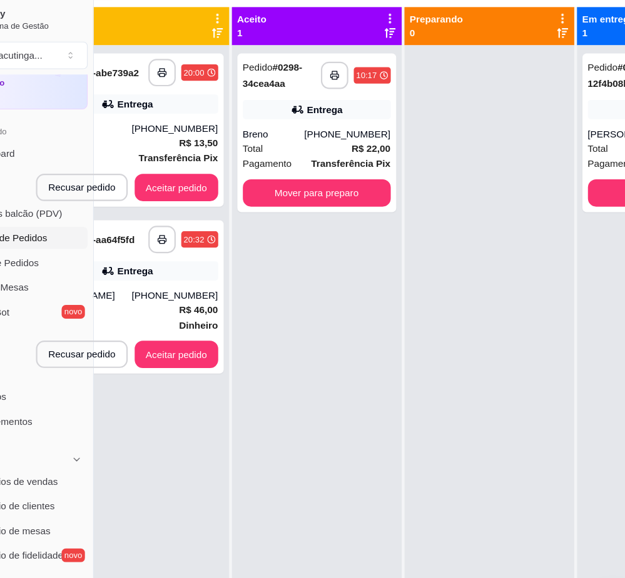
scroll to position [132, 139]
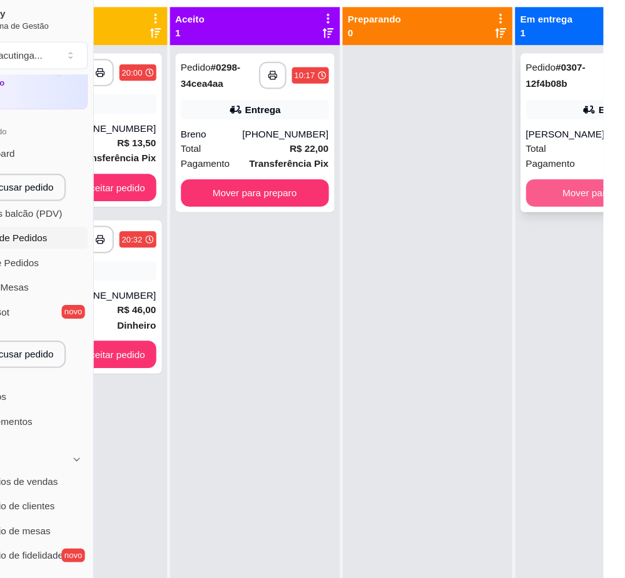
click at [566, 183] on button "Mover para finalizado" at bounding box center [610, 178] width 151 height 25
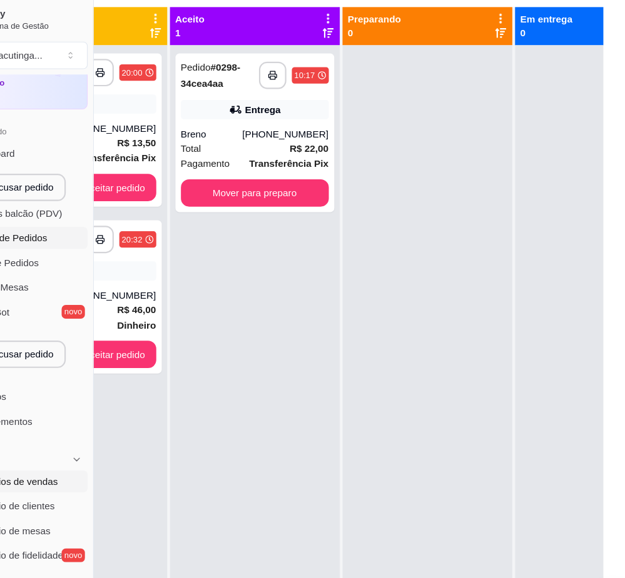
click at [83, 448] on span "Relatórios de vendas" at bounding box center [66, 442] width 83 height 13
select select "ALL"
select select "0"
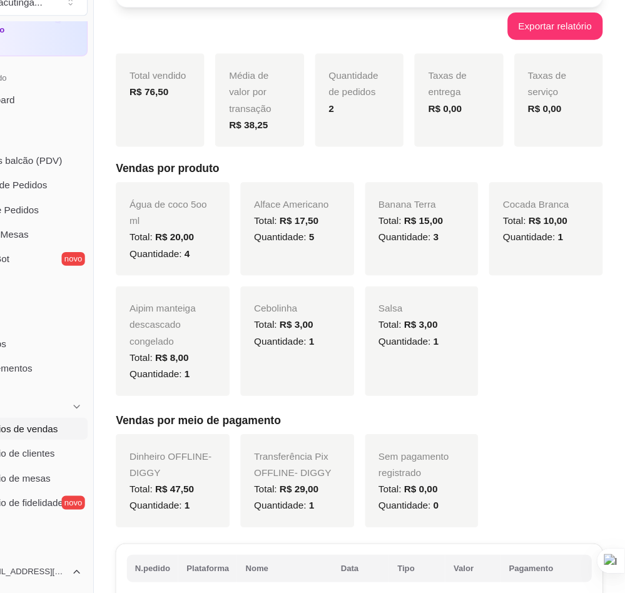
scroll to position [47, 0]
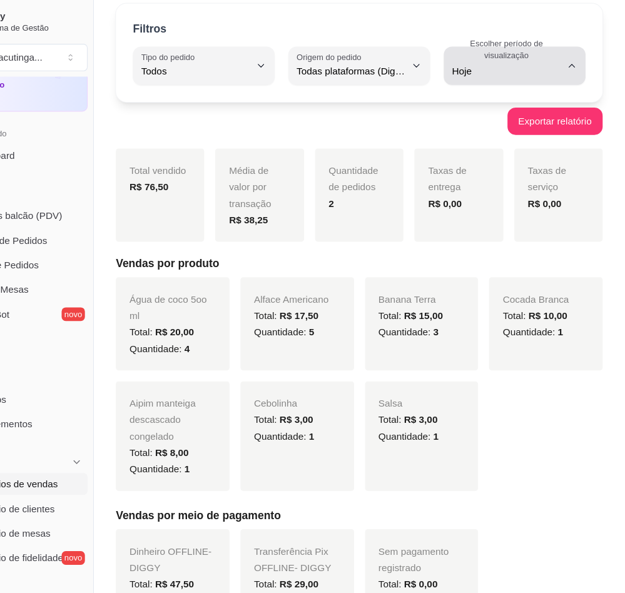
click at [529, 63] on span "Hoje" at bounding box center [516, 65] width 99 height 13
click at [513, 142] on span "7 dias" at bounding box center [517, 136] width 93 height 12
type input "7"
select select "7"
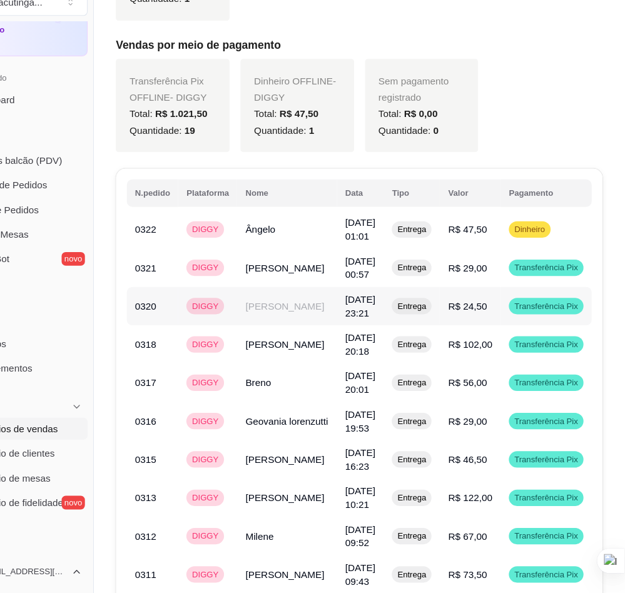
scroll to position [957, 0]
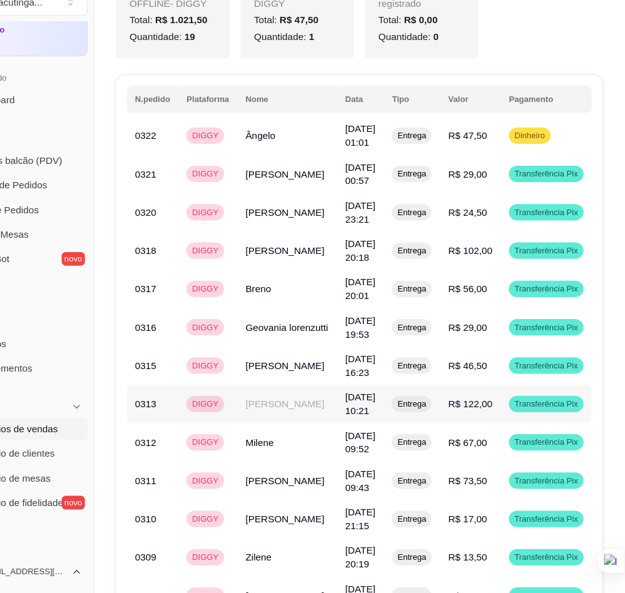
click at [295, 421] on td "[PERSON_NAME]" at bounding box center [316, 419] width 91 height 35
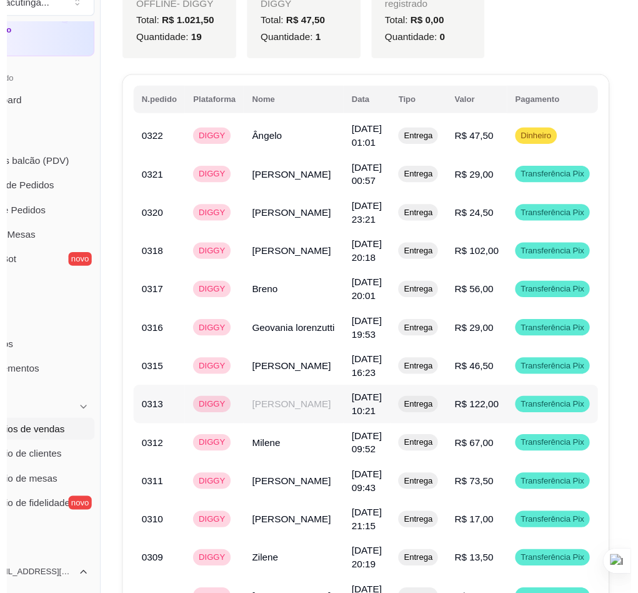
scroll to position [1042, 0]
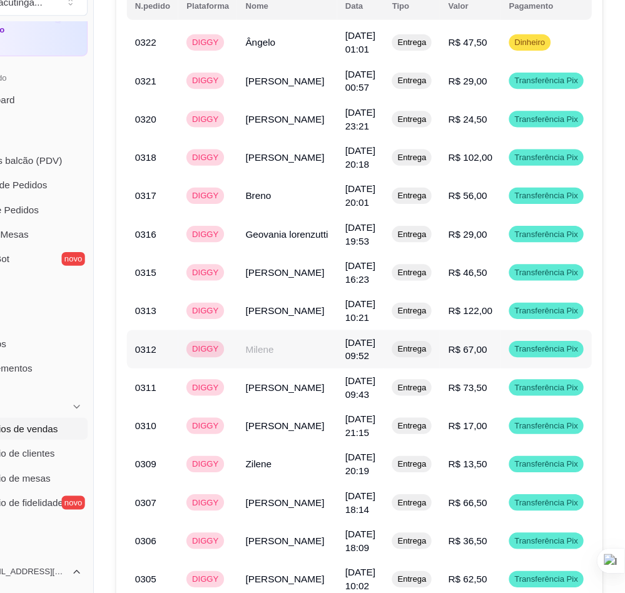
click at [310, 387] on td "Milene" at bounding box center [316, 369] width 91 height 35
click at [272, 380] on td "Milene" at bounding box center [316, 369] width 91 height 35
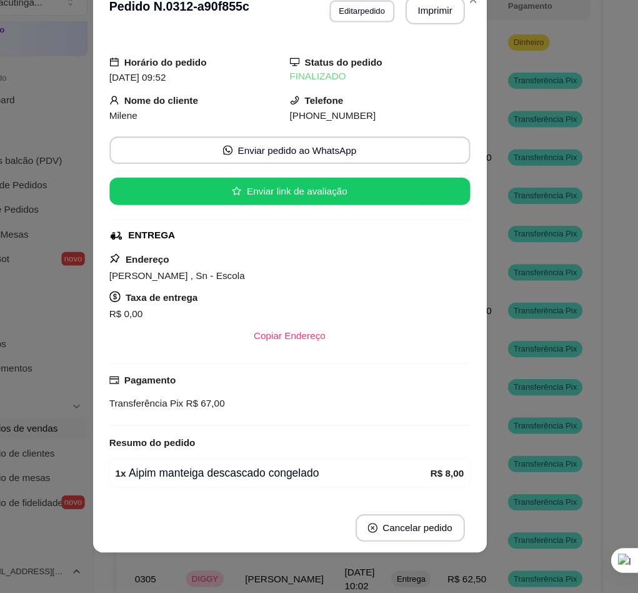
click at [320, 154] on span "[PHONE_NUMBER]" at bounding box center [359, 156] width 79 height 10
copy div "[PHONE_NUMBER] Enviar pedido ao WhatsApp Enviar link de avaliação"
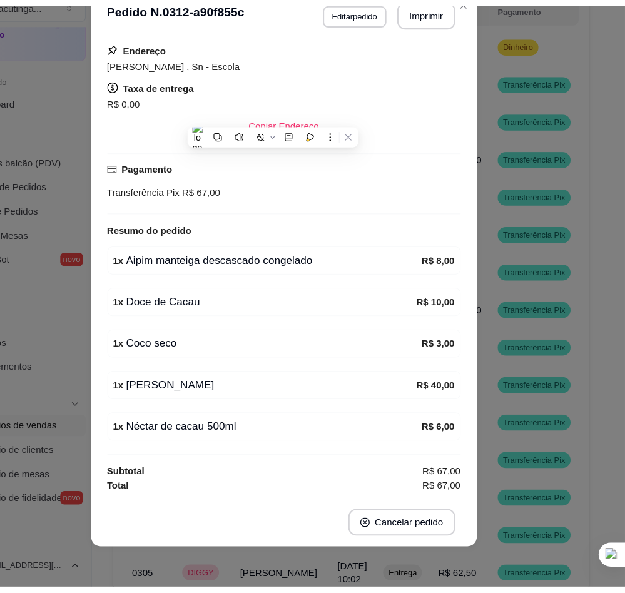
scroll to position [3, 0]
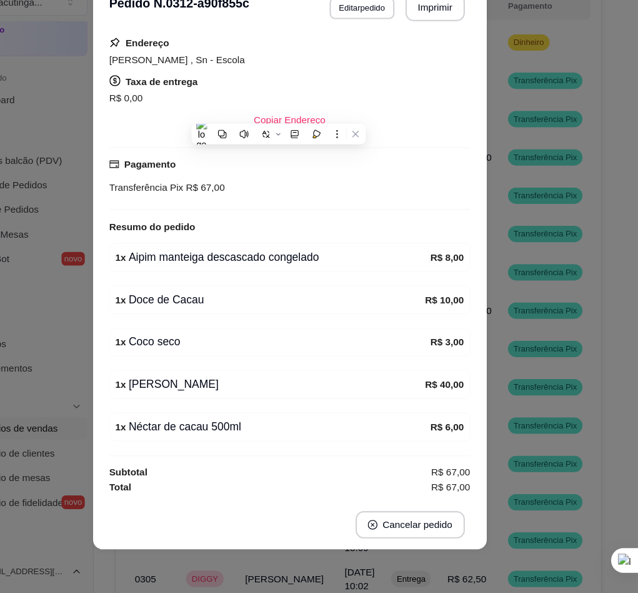
click at [113, 375] on li "Produtos" at bounding box center [69, 365] width 129 height 20
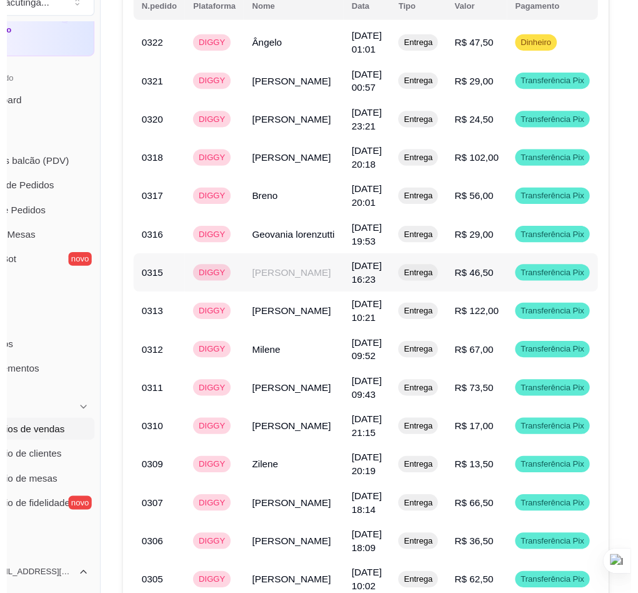
scroll to position [1128, 0]
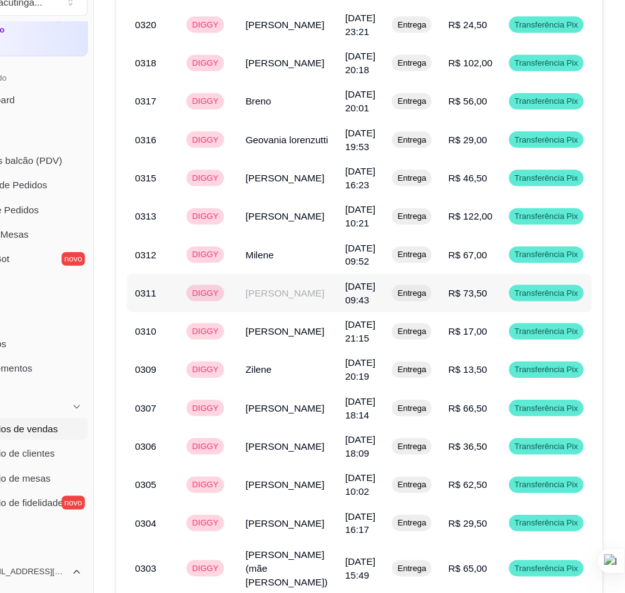
click at [300, 325] on td "[PERSON_NAME]" at bounding box center [316, 318] width 91 height 35
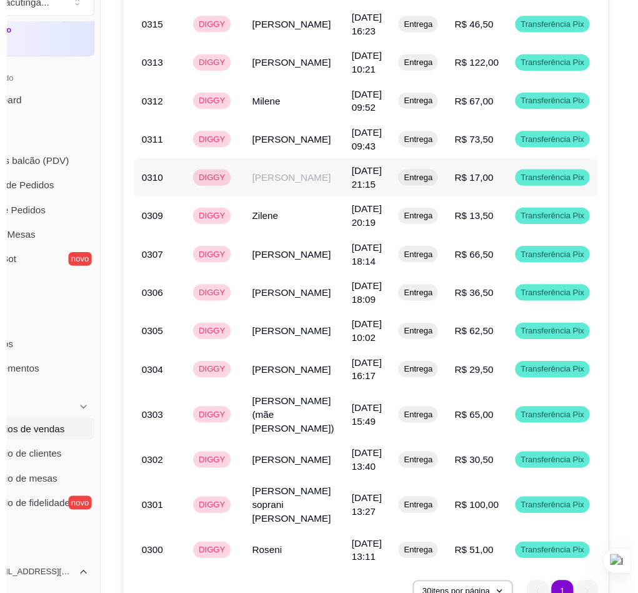
scroll to position [1299, 0]
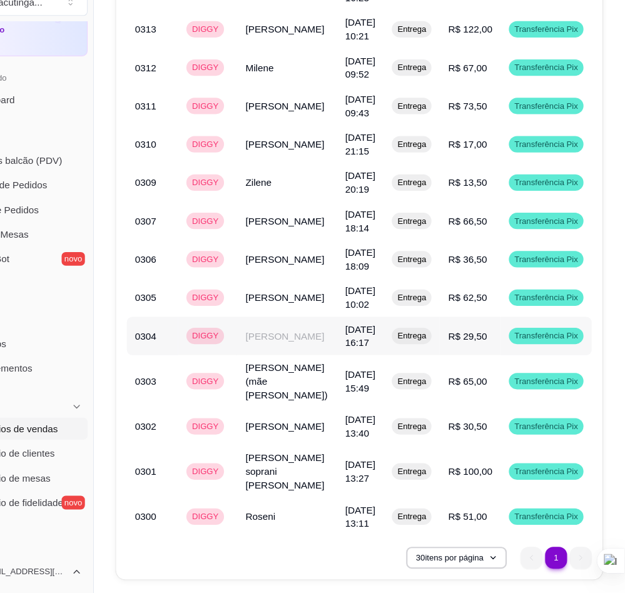
click at [309, 375] on td "[PERSON_NAME]" at bounding box center [316, 357] width 91 height 35
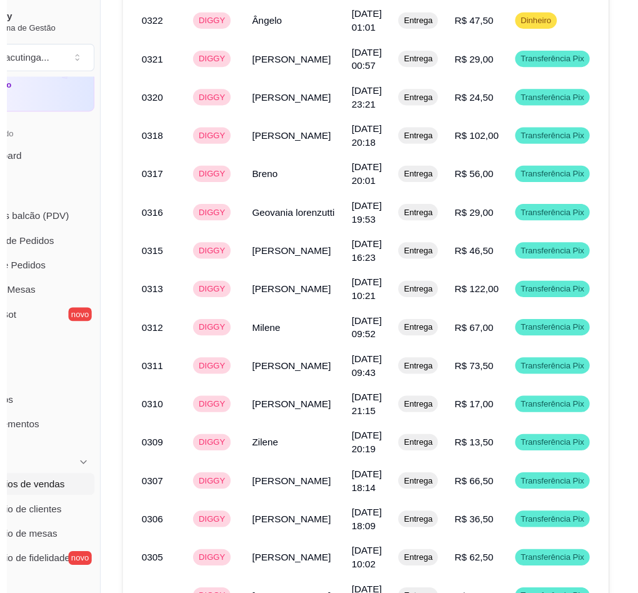
scroll to position [887, 0]
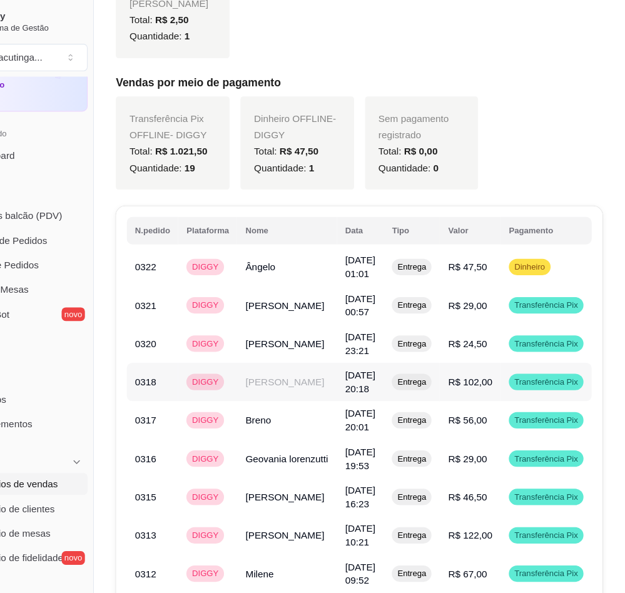
click at [288, 352] on td "[PERSON_NAME]" at bounding box center [316, 348] width 91 height 35
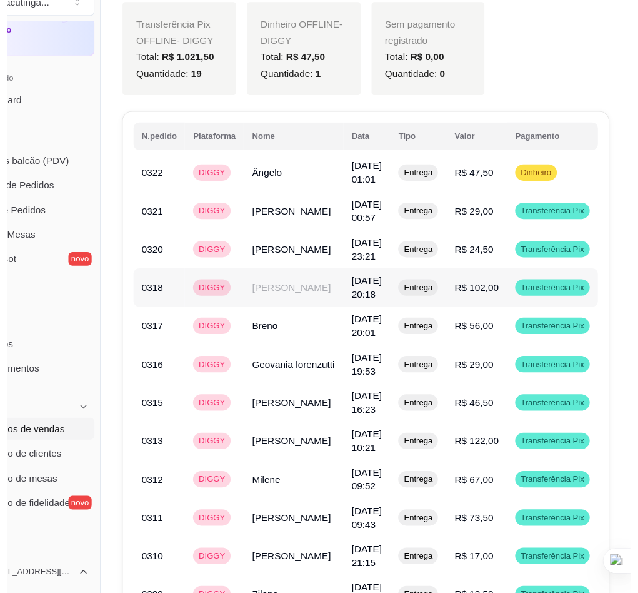
scroll to position [1008, 0]
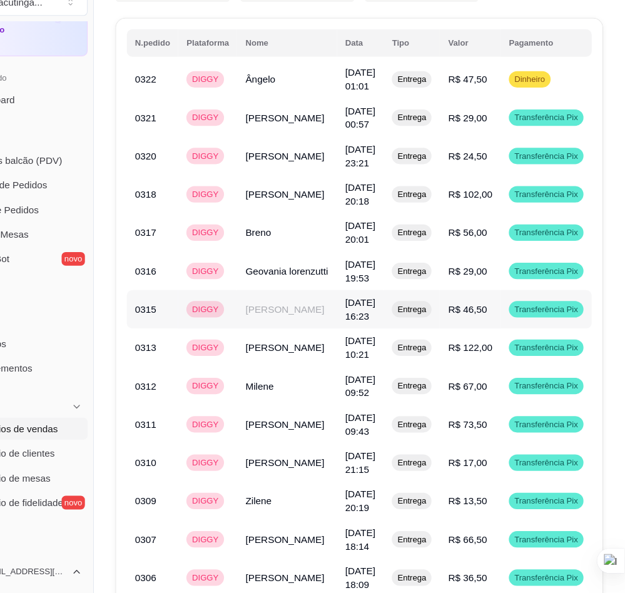
click at [245, 321] on td "DIGGY" at bounding box center [244, 333] width 54 height 35
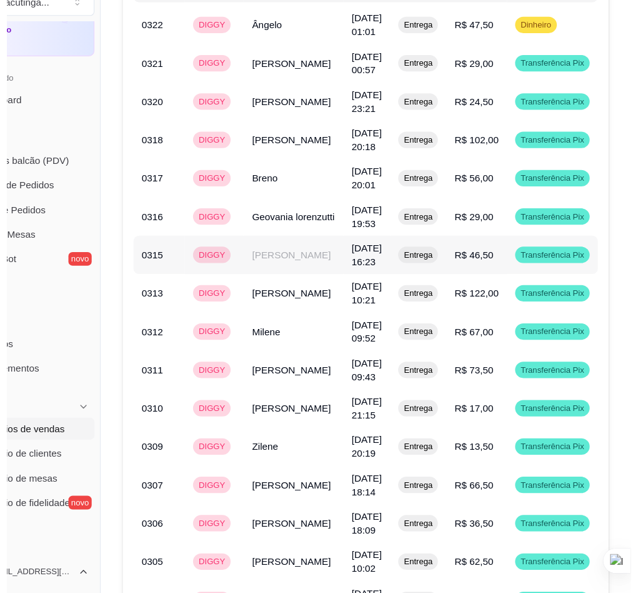
scroll to position [1094, 0]
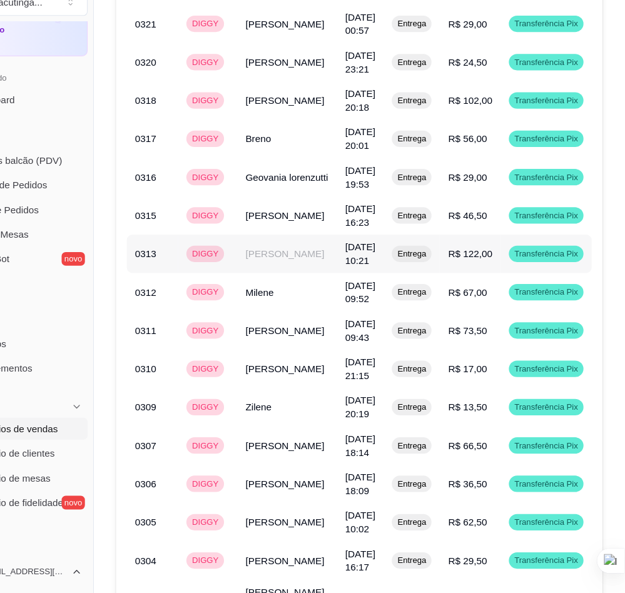
click at [326, 286] on td "[PERSON_NAME]" at bounding box center [316, 282] width 91 height 35
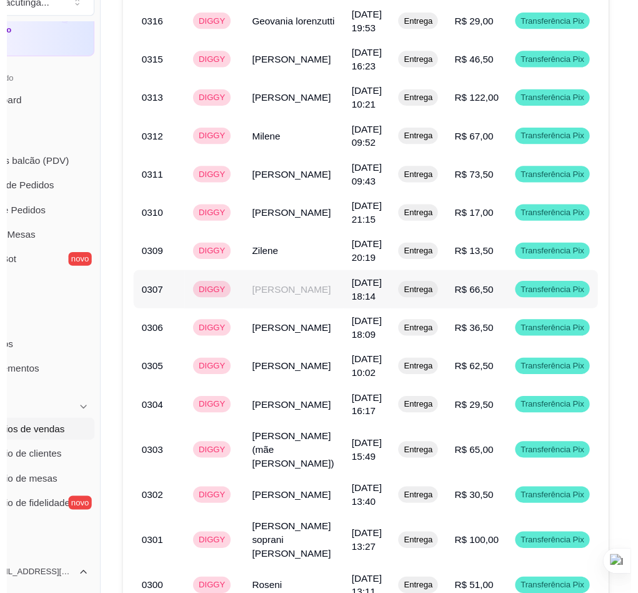
scroll to position [1265, 0]
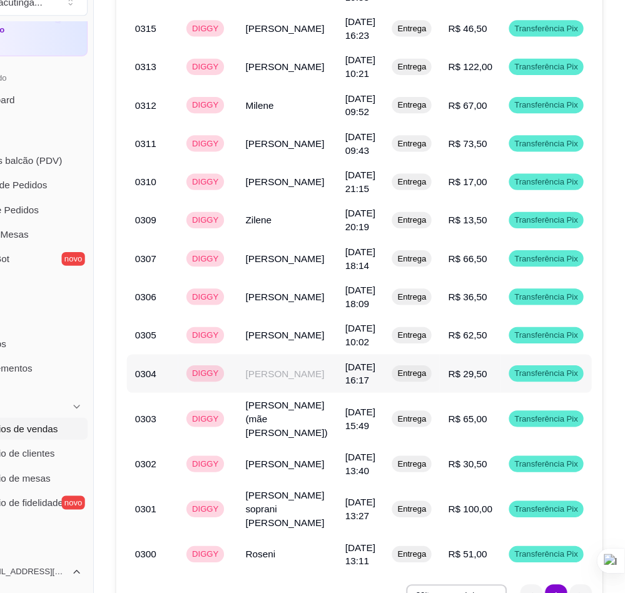
click at [275, 409] on td "[PERSON_NAME]" at bounding box center [316, 391] width 91 height 35
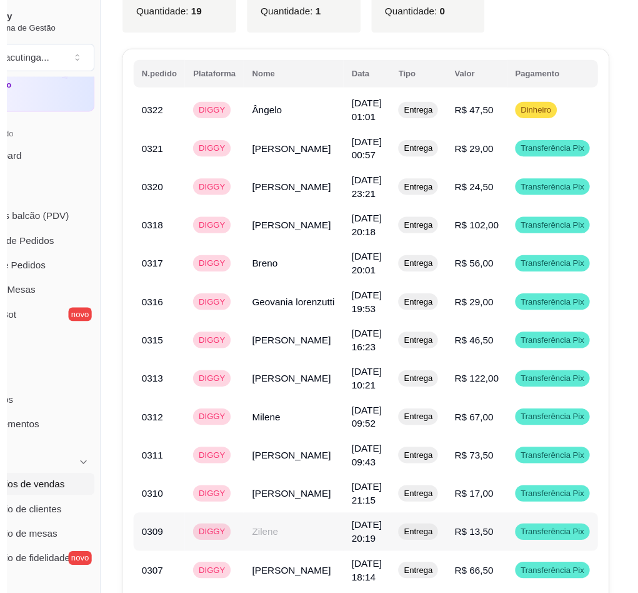
scroll to position [1021, 0]
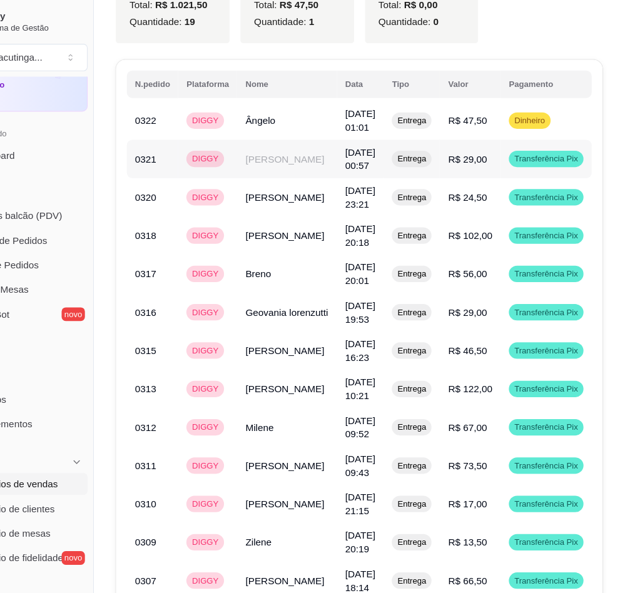
click at [303, 144] on td "[PERSON_NAME]" at bounding box center [316, 145] width 91 height 35
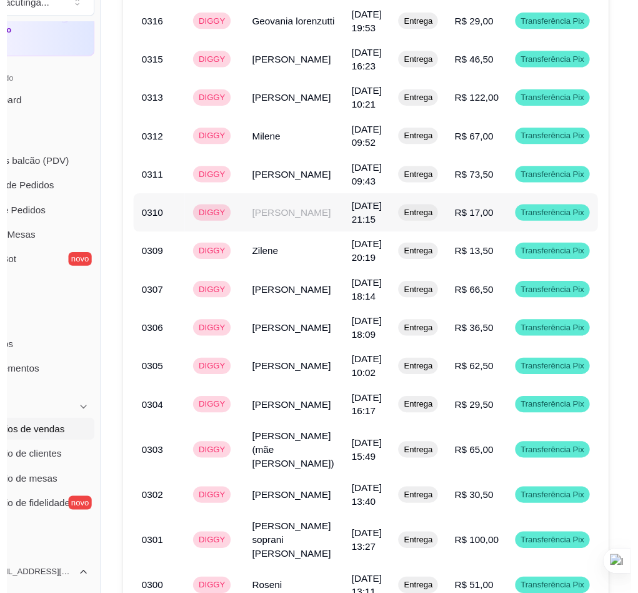
scroll to position [1314, 0]
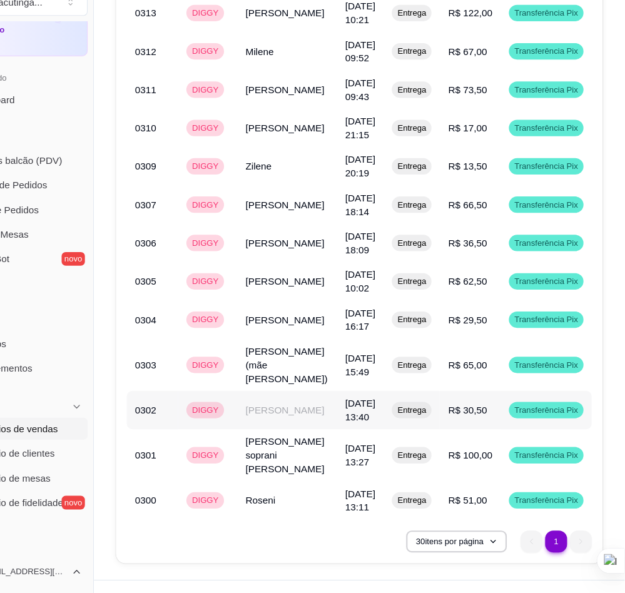
click at [294, 425] on td "[PERSON_NAME]" at bounding box center [316, 425] width 91 height 35
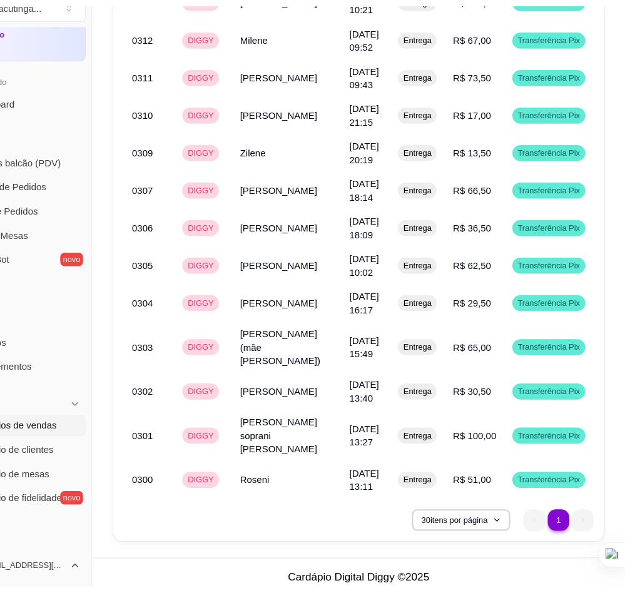
scroll to position [1297, 0]
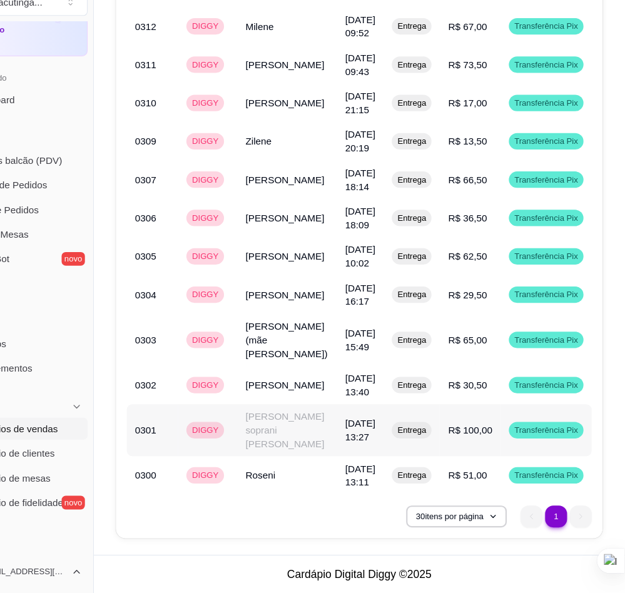
click at [259, 446] on td "DIGGY" at bounding box center [244, 444] width 54 height 48
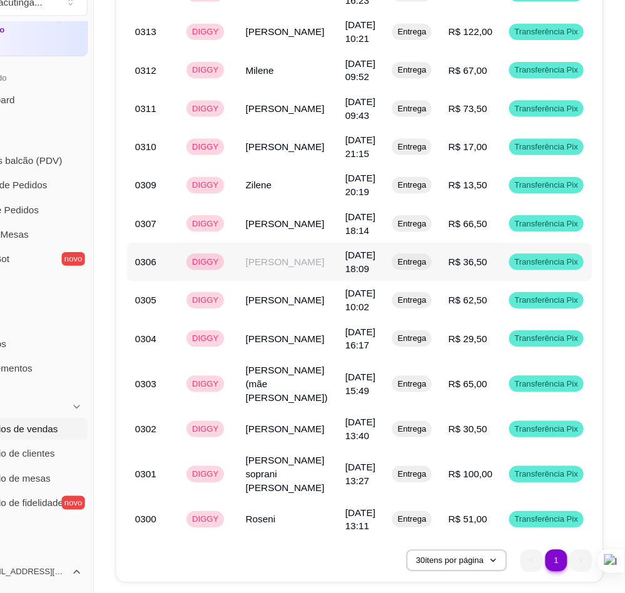
click at [256, 307] on td "DIGGY" at bounding box center [244, 289] width 54 height 35
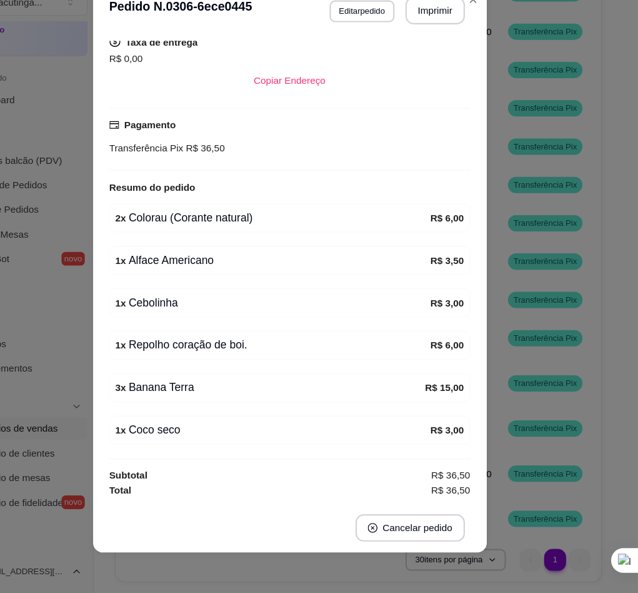
scroll to position [3, 0]
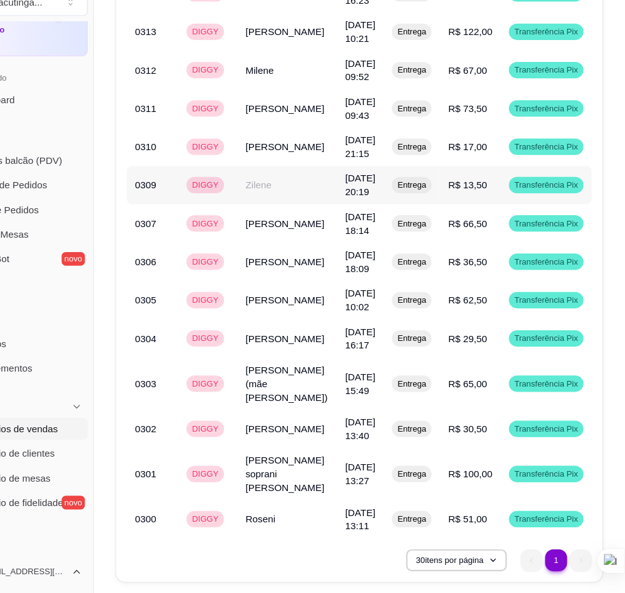
click at [278, 221] on td "Zilene" at bounding box center [316, 219] width 91 height 35
click at [295, 198] on td "[PERSON_NAME]" at bounding box center [316, 184] width 91 height 35
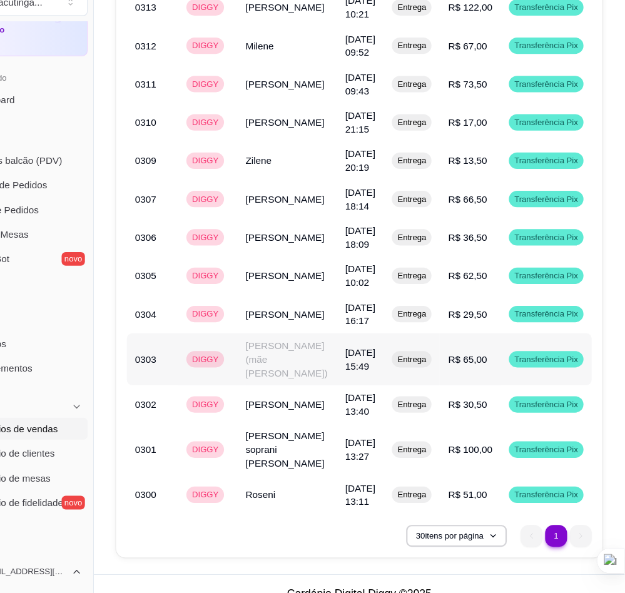
scroll to position [1337, 0]
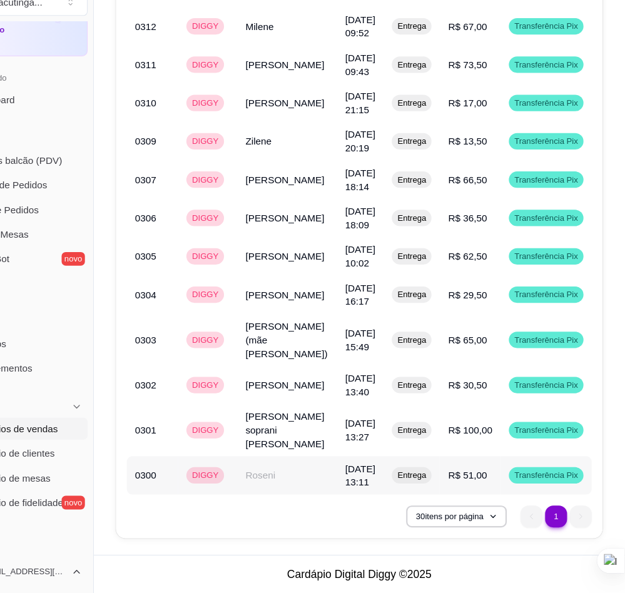
click at [252, 471] on td "DIGGY" at bounding box center [244, 484] width 54 height 35
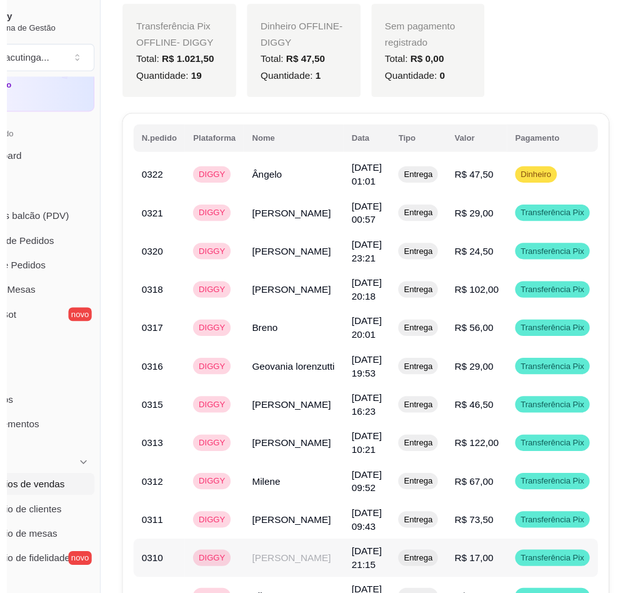
scroll to position [968, 0]
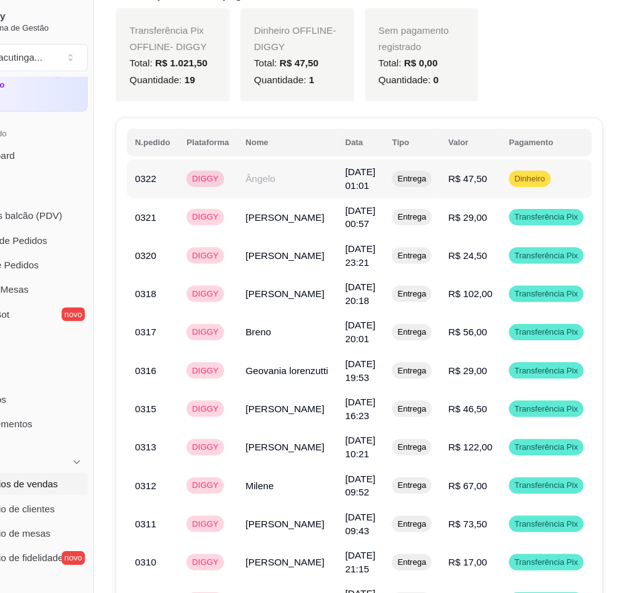
click at [277, 179] on td "Ângelo" at bounding box center [316, 163] width 91 height 35
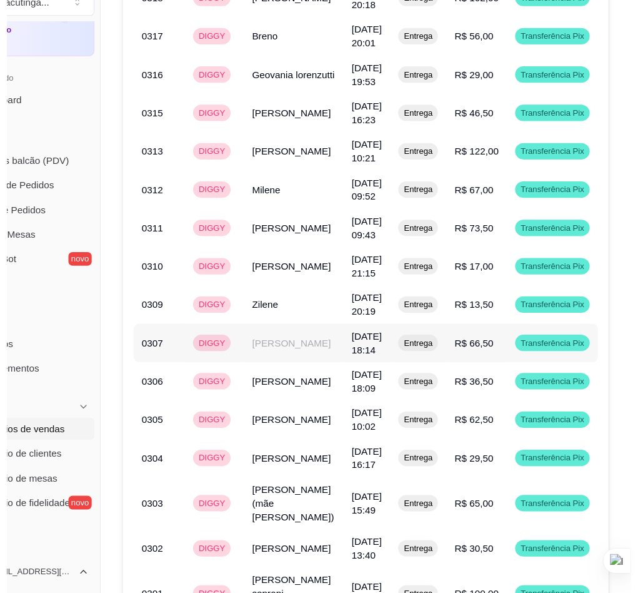
scroll to position [1225, 0]
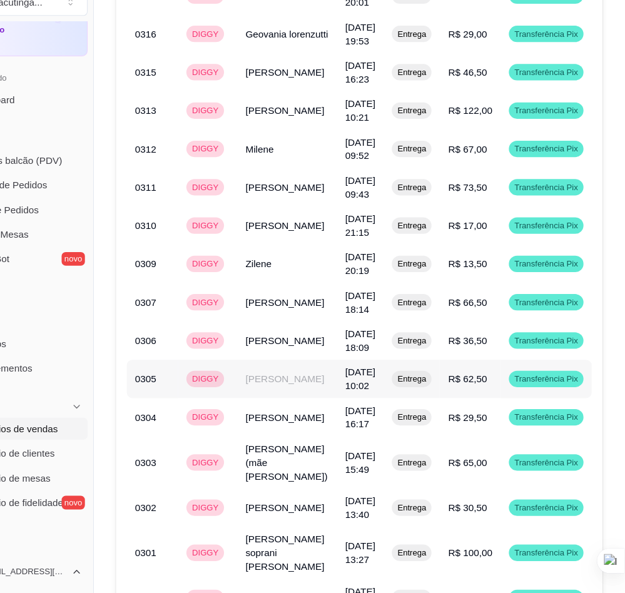
click at [286, 414] on td "[PERSON_NAME]" at bounding box center [316, 396] width 91 height 35
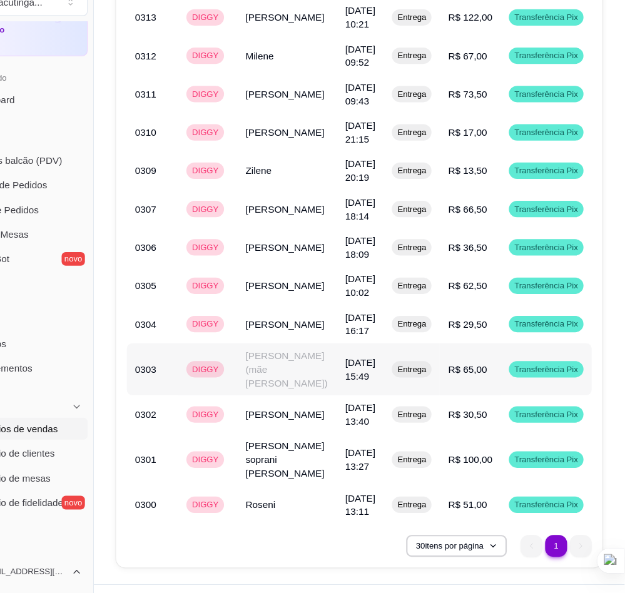
scroll to position [1337, 0]
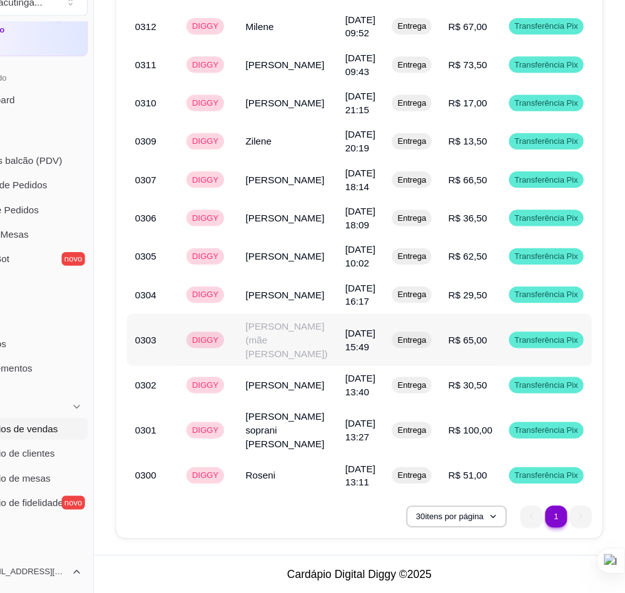
click at [301, 368] on td "[PERSON_NAME] (mãe [PERSON_NAME])" at bounding box center [316, 361] width 91 height 48
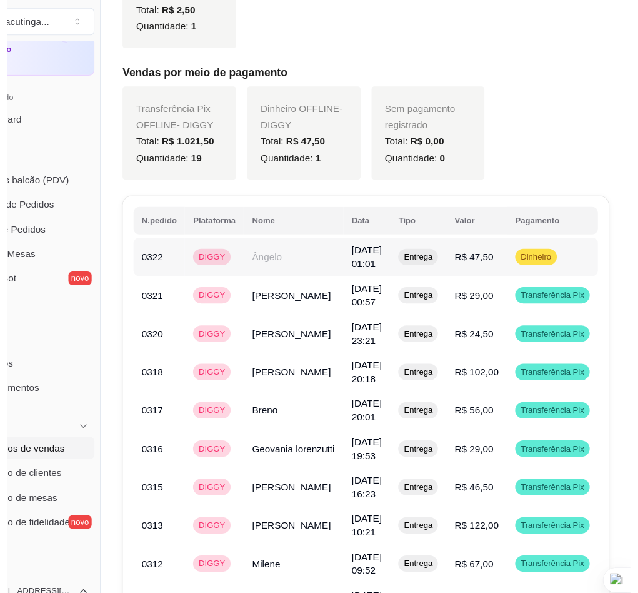
scroll to position [863, 0]
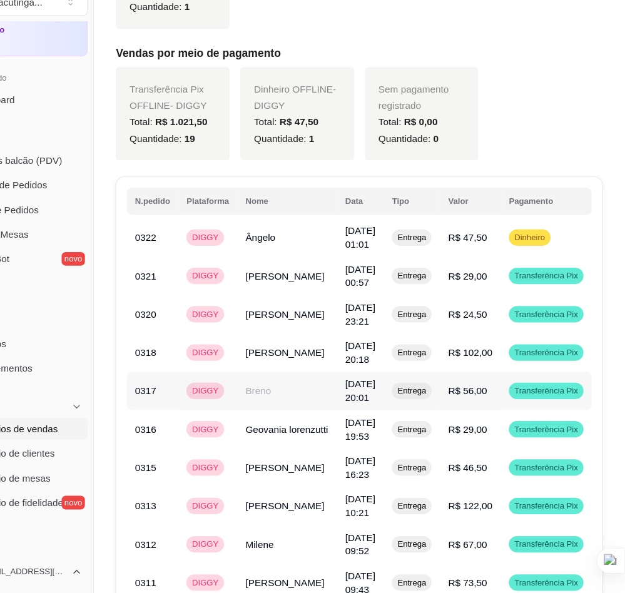
click at [231, 398] on td "DIGGY" at bounding box center [244, 407] width 54 height 35
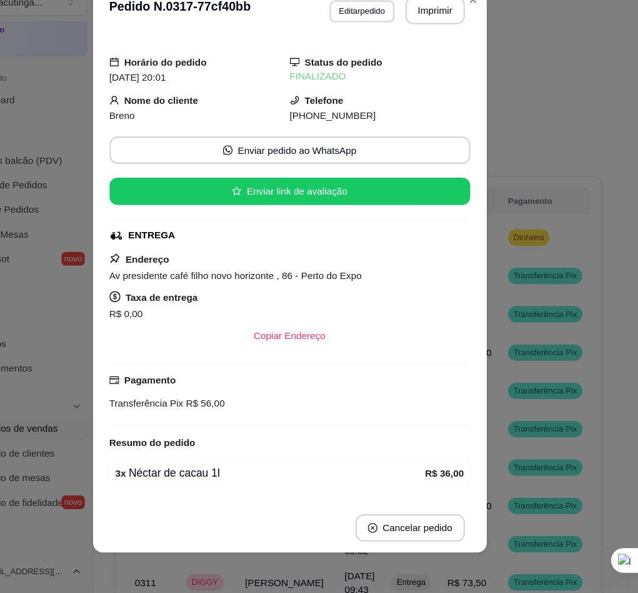
click at [328, 158] on span "[PHONE_NUMBER]" at bounding box center [359, 156] width 79 height 10
copy div "[PHONE_NUMBER] Enviar pedido ao WhatsApp Enviar link de avaliação"
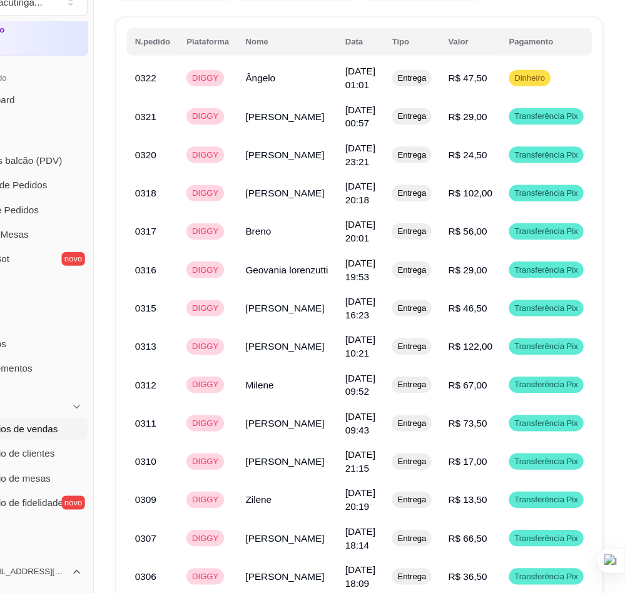
scroll to position [1035, 0]
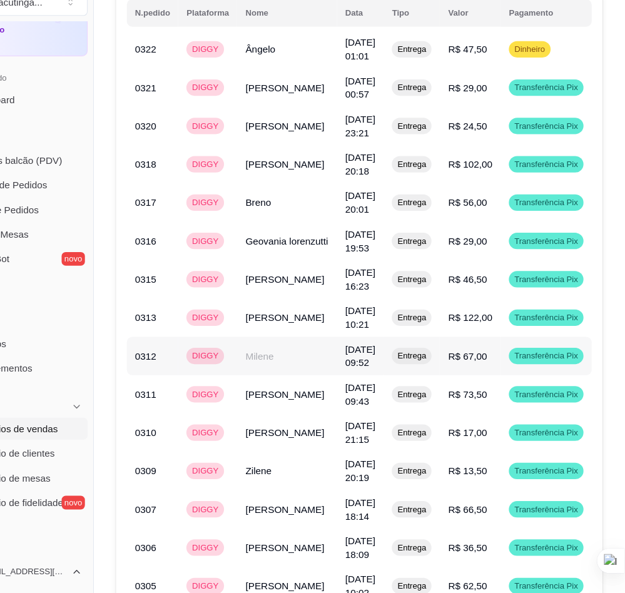
click at [220, 393] on td "DIGGY" at bounding box center [244, 375] width 54 height 35
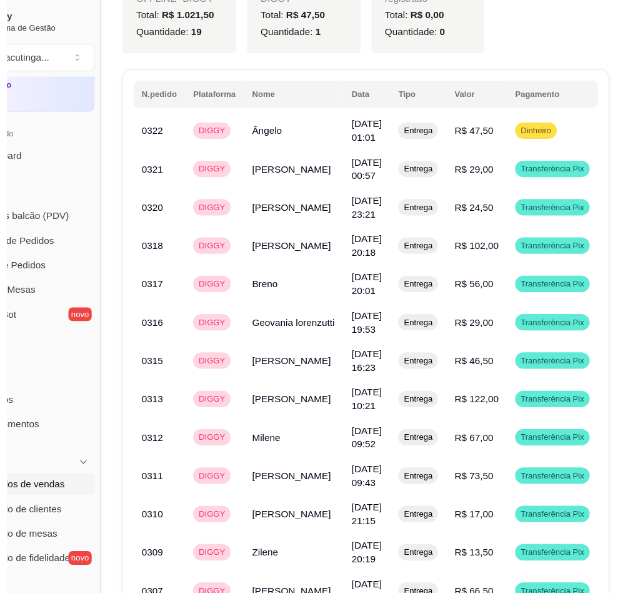
scroll to position [998, 0]
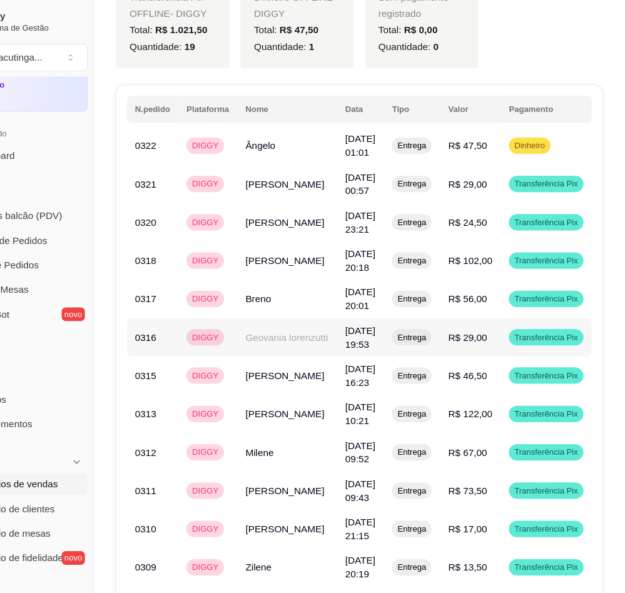
click at [280, 304] on td "Geovania lorenzutti" at bounding box center [316, 308] width 91 height 35
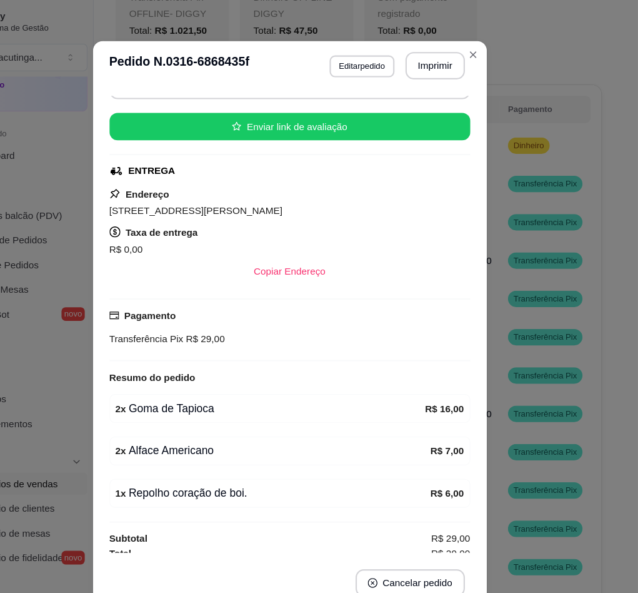
scroll to position [123, 0]
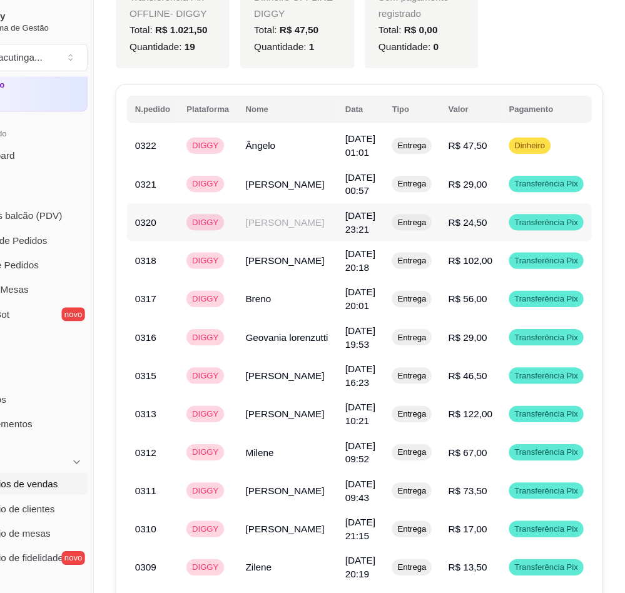
click at [296, 196] on td "[PERSON_NAME]" at bounding box center [316, 203] width 91 height 35
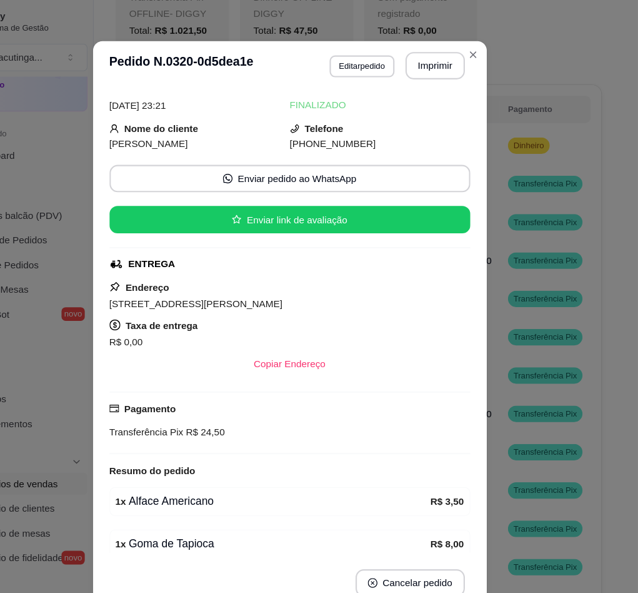
scroll to position [0, 0]
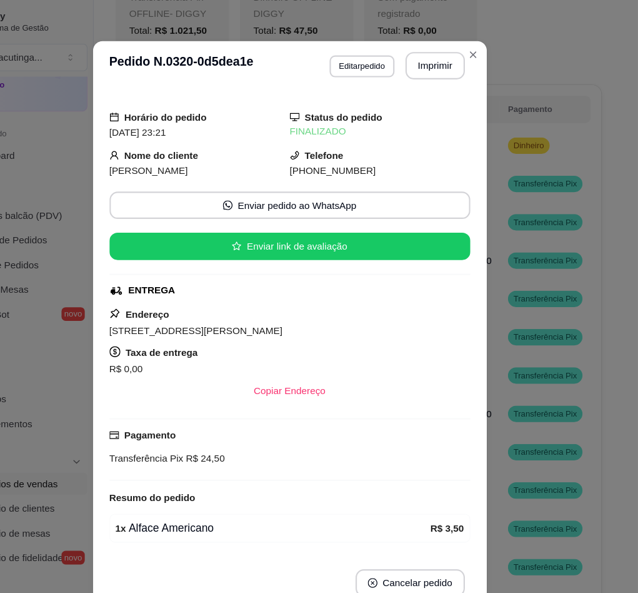
click at [324, 155] on span "[PHONE_NUMBER]" at bounding box center [359, 156] width 79 height 10
copy div "[PHONE_NUMBER] Enviar pedido ao WhatsApp Enviar link de avaliação"
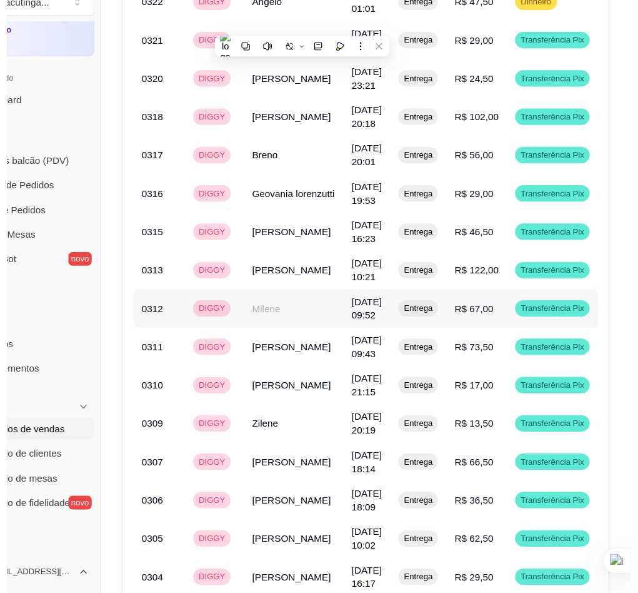
scroll to position [1119, 0]
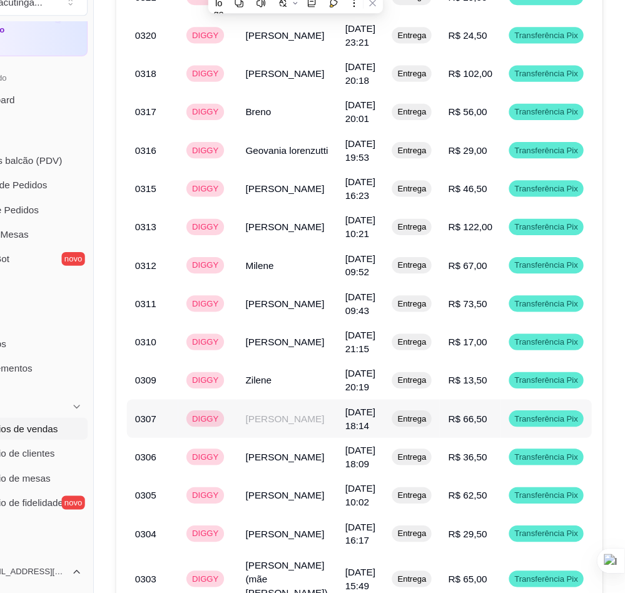
click at [271, 433] on td "[PERSON_NAME]" at bounding box center [316, 432] width 91 height 35
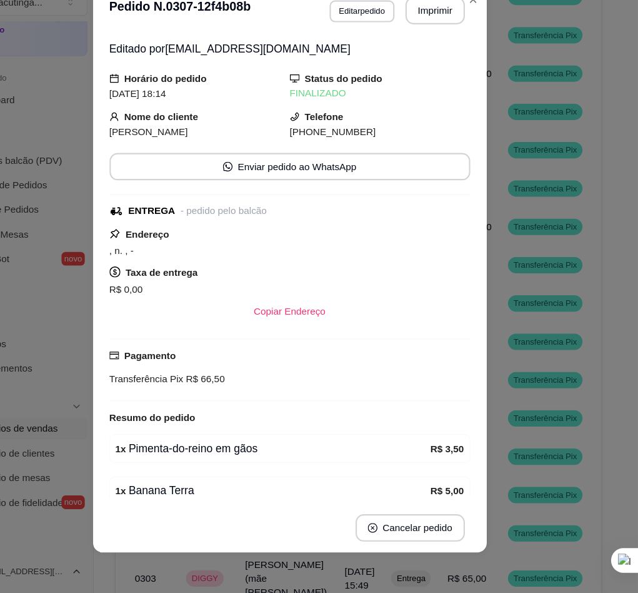
click at [353, 170] on span "[PHONE_NUMBER]" at bounding box center [359, 171] width 79 height 10
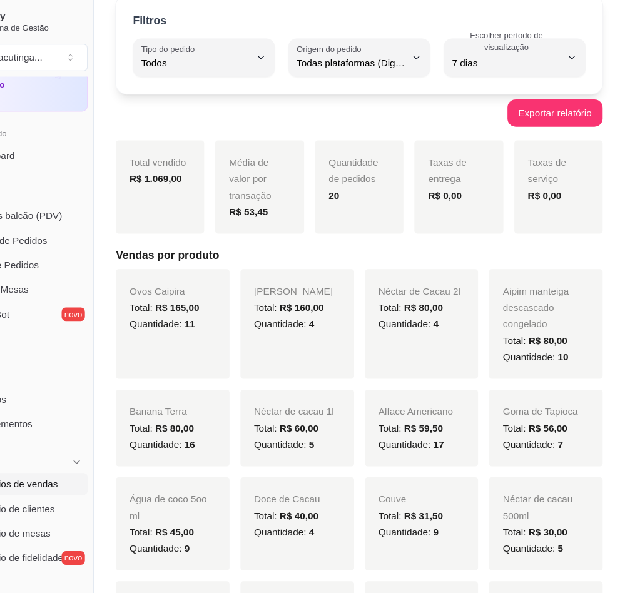
scroll to position [0, 0]
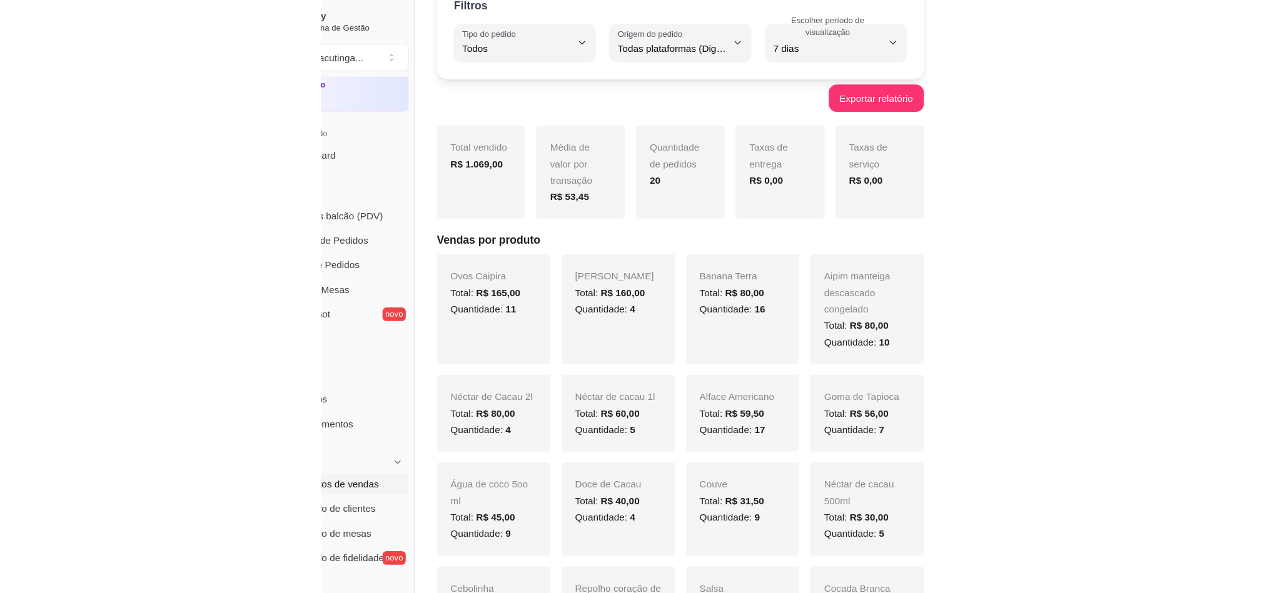
scroll to position [66, 0]
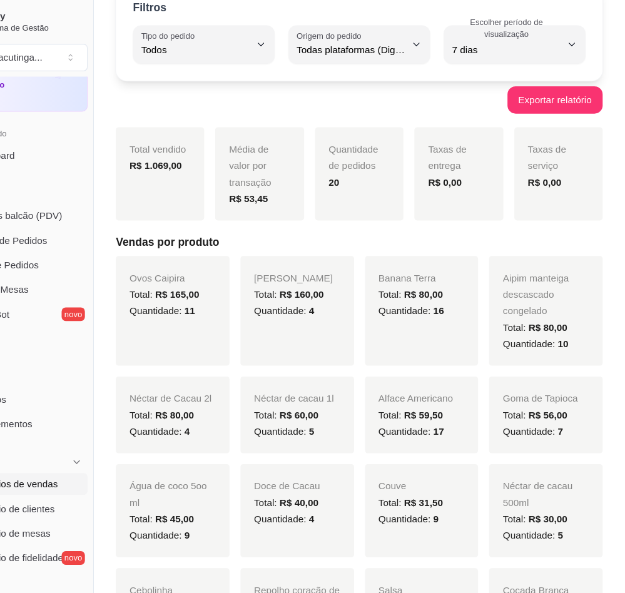
click at [163, 95] on div "Exportar relatório" at bounding box center [382, 91] width 445 height 25
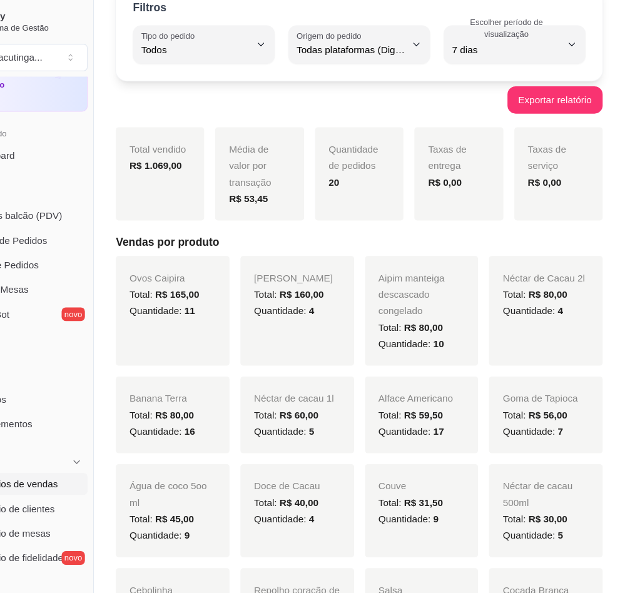
click at [203, 91] on div "Exportar relatório" at bounding box center [382, 91] width 445 height 25
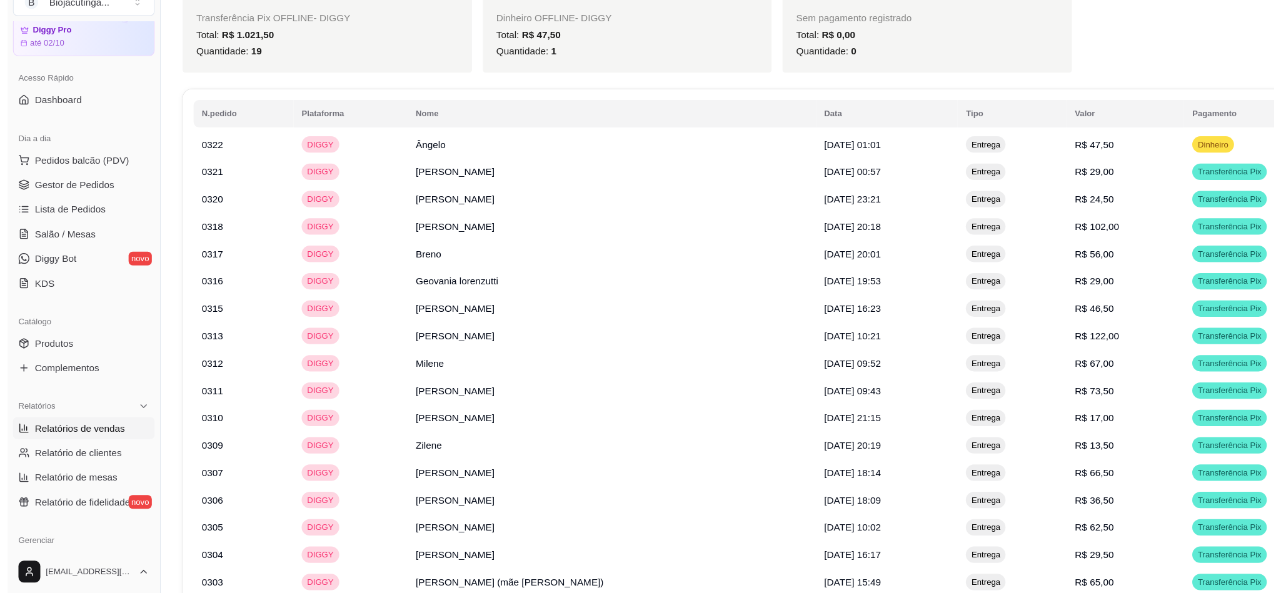
scroll to position [873, 0]
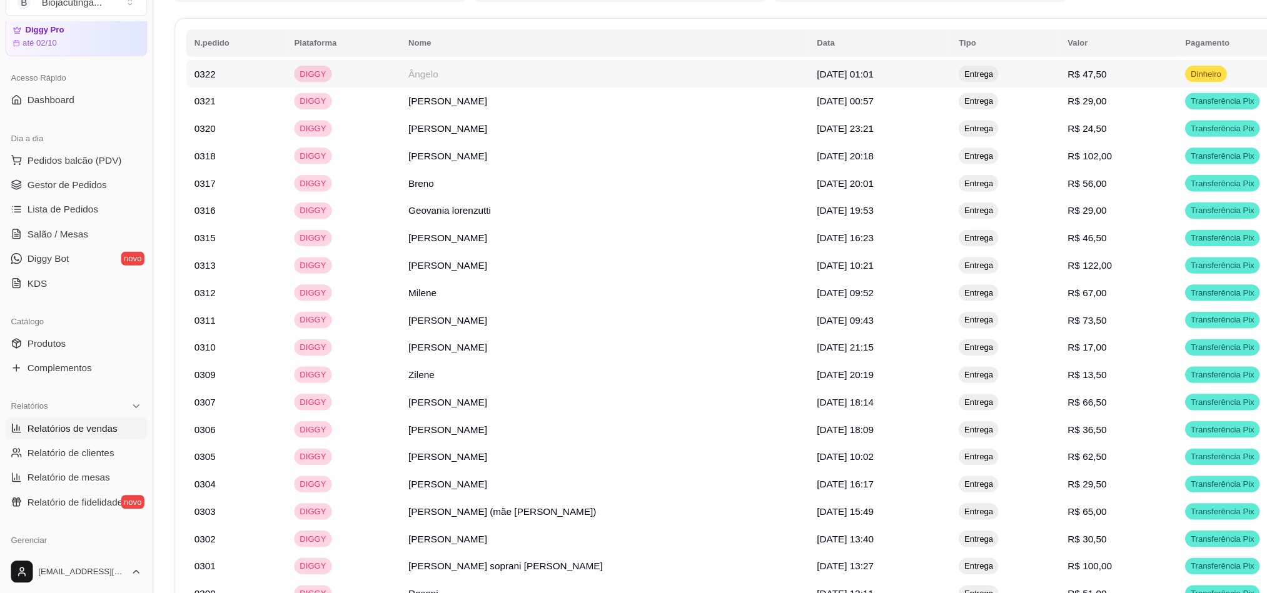
click at [485, 110] on td "Ângelo" at bounding box center [552, 118] width 373 height 25
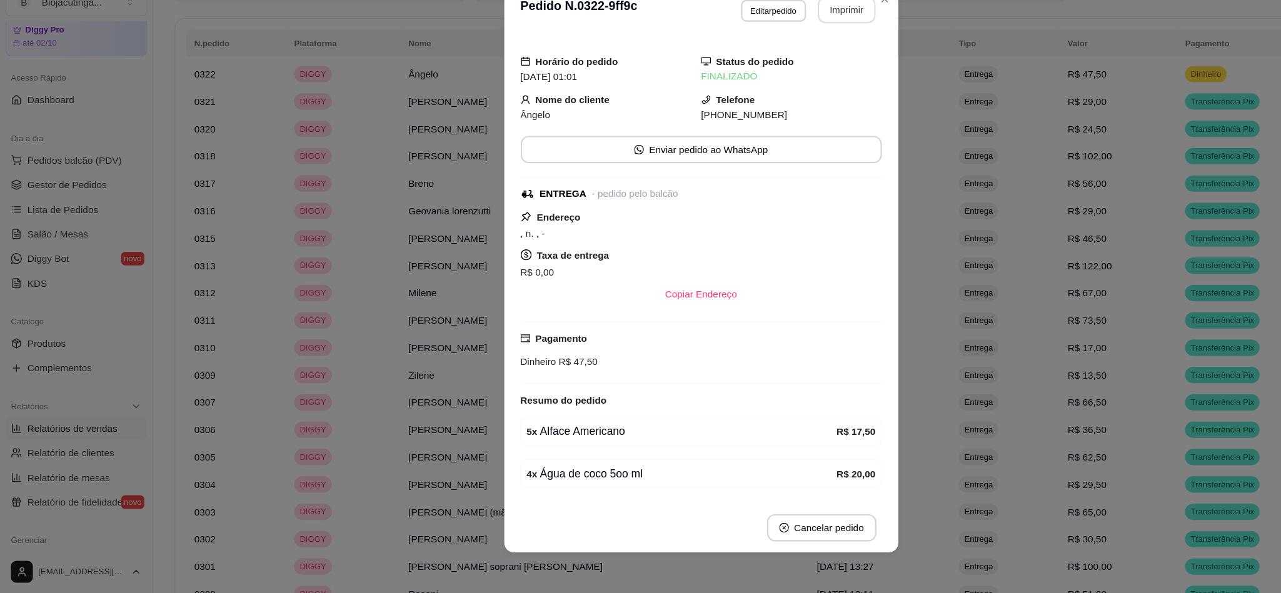
click at [747, 64] on button "Imprimir" at bounding box center [773, 60] width 53 height 24
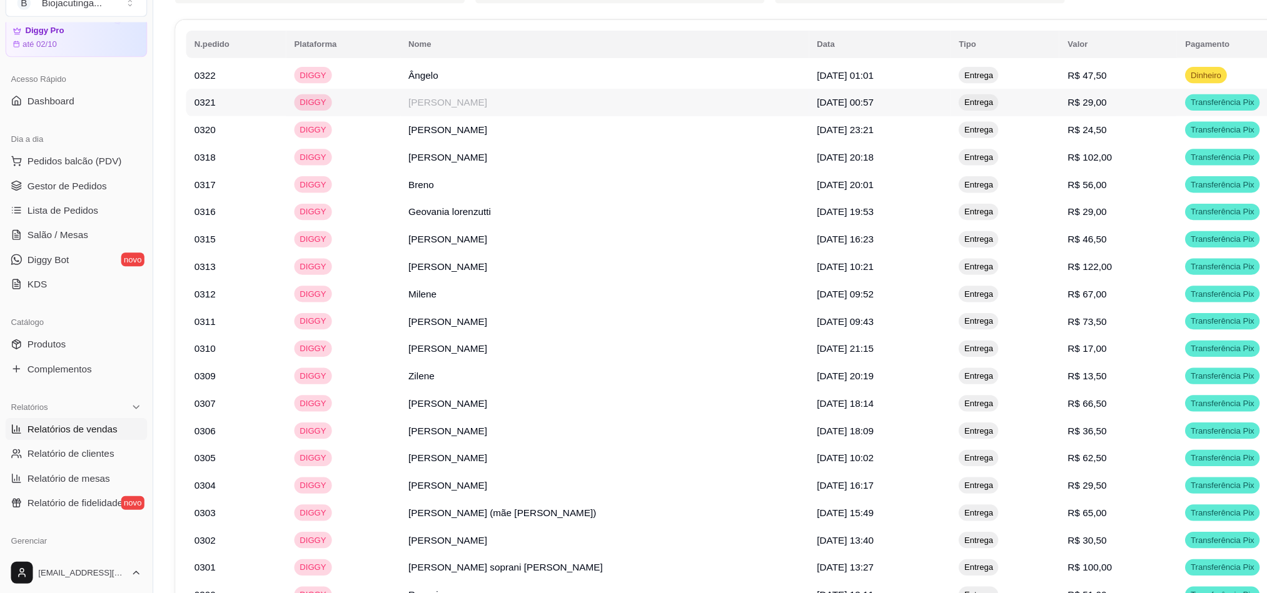
click at [530, 142] on td "[PERSON_NAME]" at bounding box center [552, 143] width 373 height 25
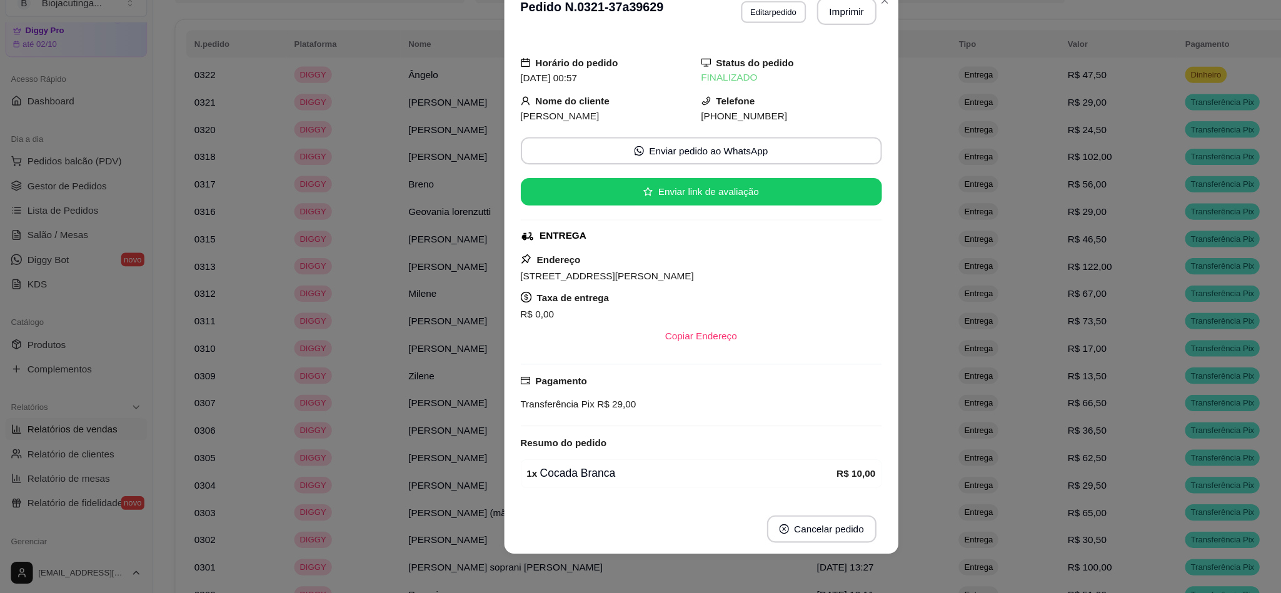
click at [516, 151] on span "[PERSON_NAME]" at bounding box center [512, 156] width 72 height 10
copy span "[PERSON_NAME]"
click at [765, 56] on button "Imprimir" at bounding box center [774, 60] width 54 height 25
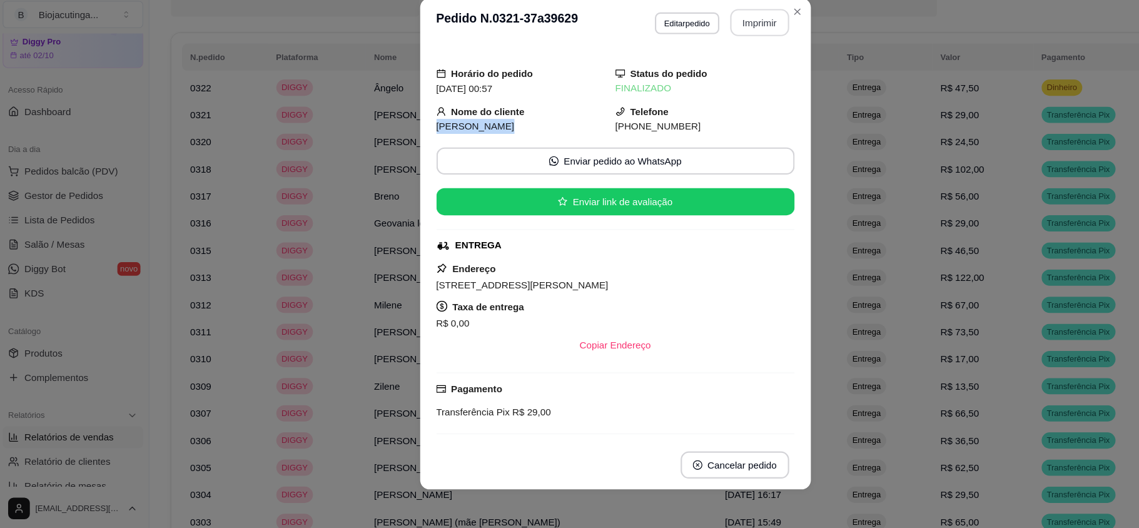
scroll to position [45, 0]
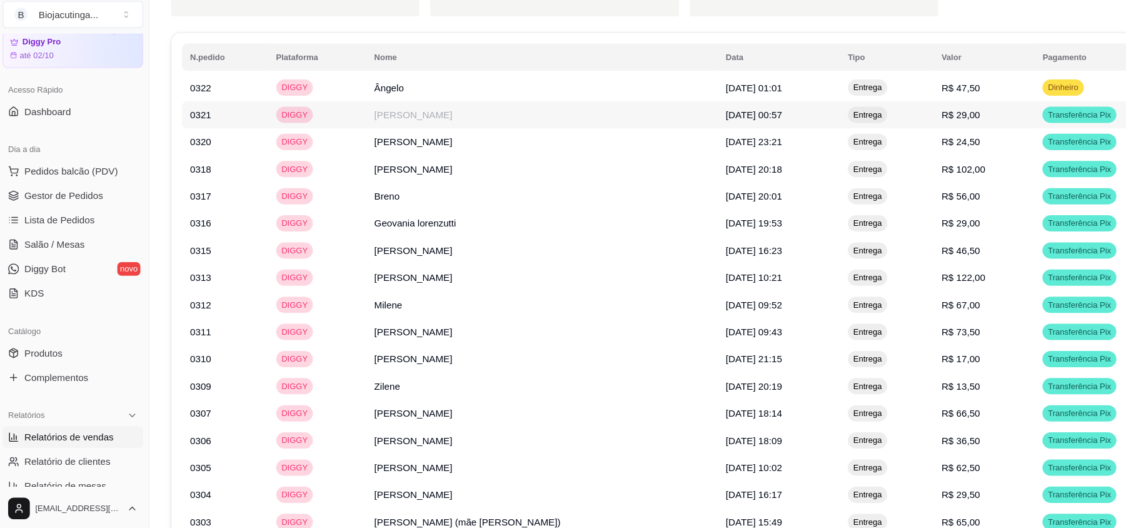
click at [375, 146] on td "[PERSON_NAME]" at bounding box center [502, 145] width 324 height 25
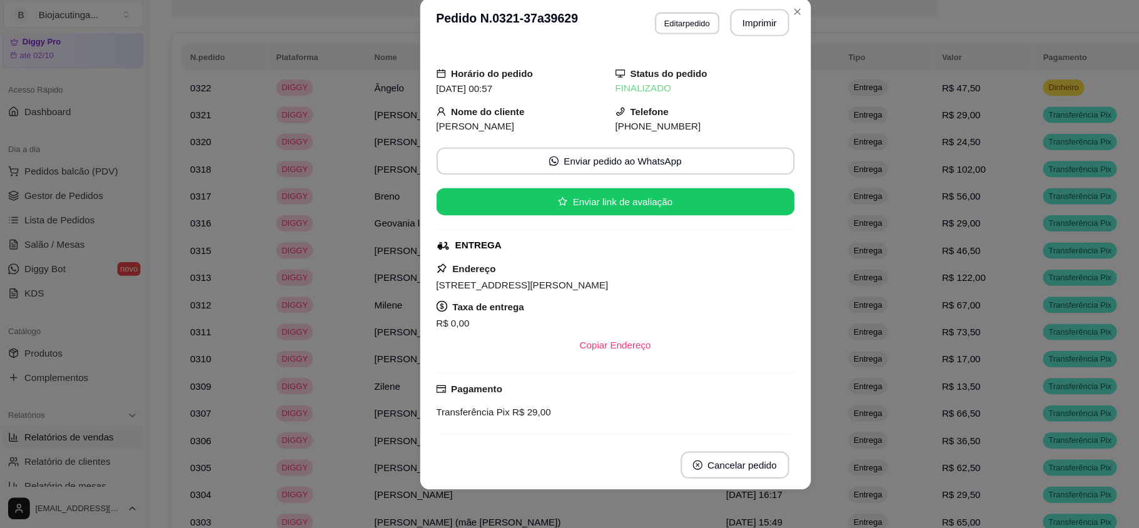
click at [436, 153] on span "[PERSON_NAME]" at bounding box center [441, 156] width 72 height 10
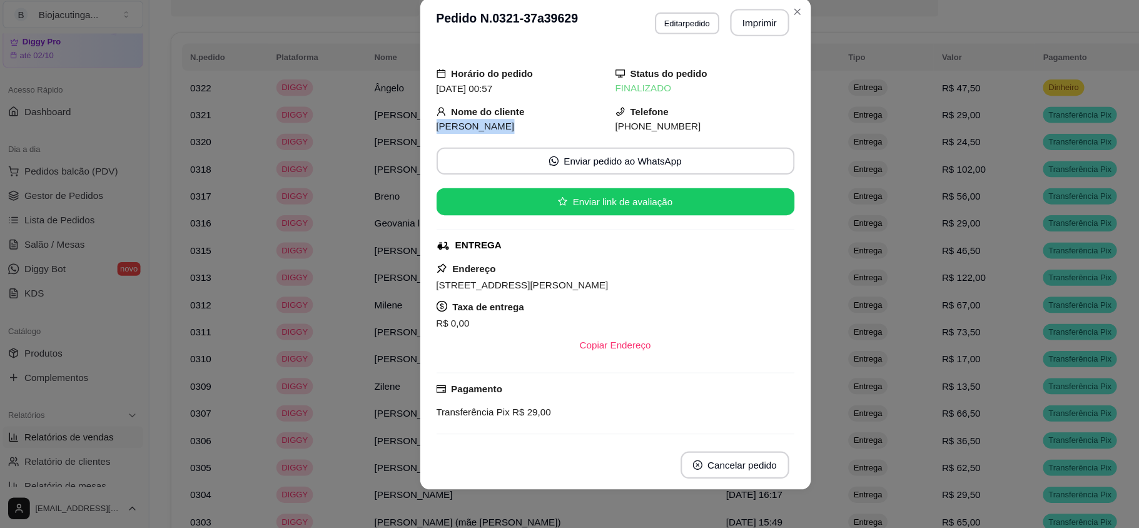
click at [436, 153] on span "[PERSON_NAME]" at bounding box center [441, 156] width 72 height 10
click at [693, 64] on button "Imprimir" at bounding box center [702, 60] width 54 height 25
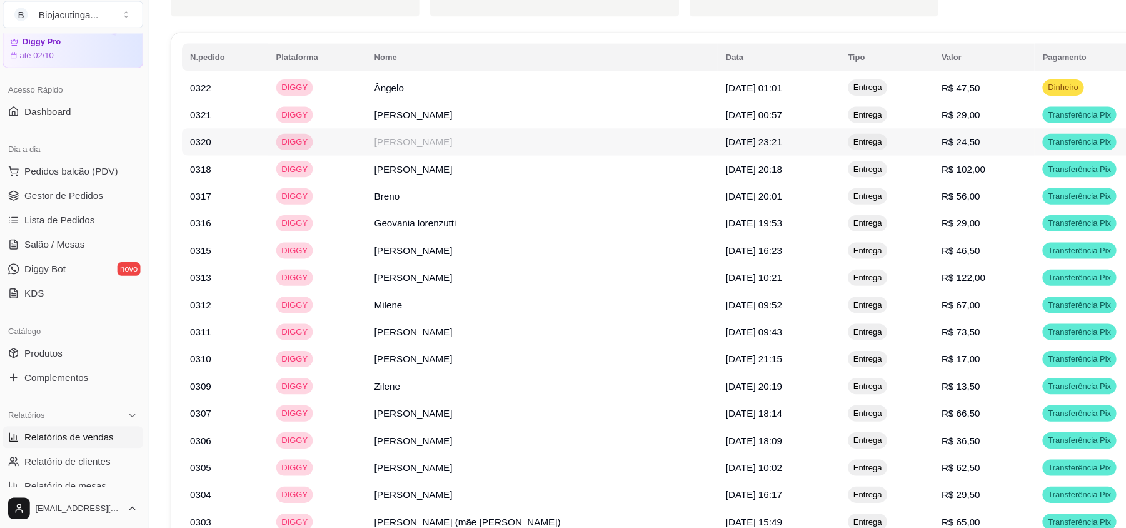
click at [377, 183] on td "[PERSON_NAME]" at bounding box center [502, 170] width 324 height 25
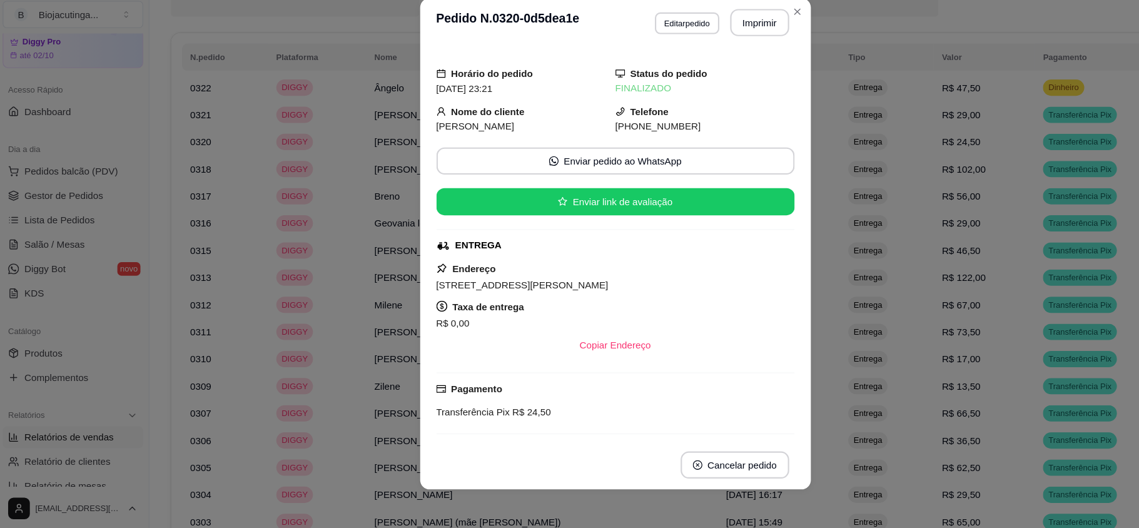
click at [426, 155] on span "[PERSON_NAME]" at bounding box center [441, 156] width 72 height 10
copy span "[PERSON_NAME]"
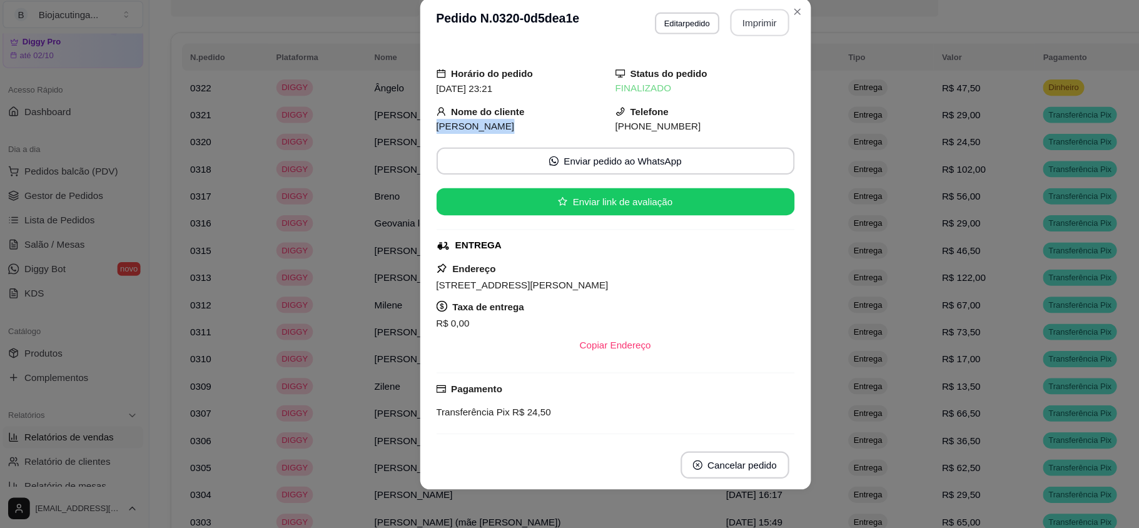
click at [681, 51] on button "Imprimir" at bounding box center [702, 60] width 54 height 25
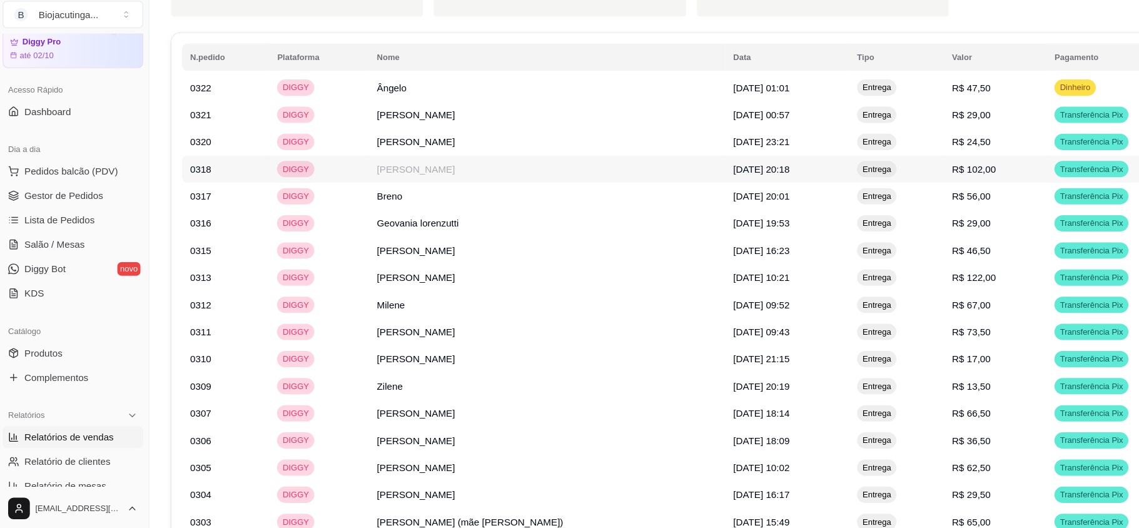
click at [483, 198] on td "[PERSON_NAME]" at bounding box center [506, 195] width 328 height 25
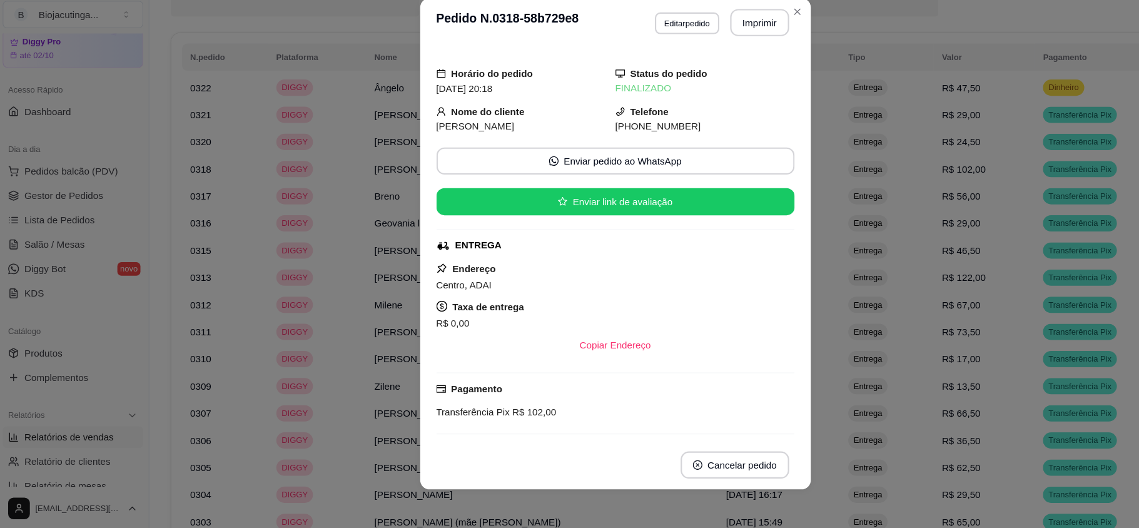
click at [405, 154] on span "[PERSON_NAME]" at bounding box center [441, 156] width 72 height 10
copy span "[PERSON_NAME]"
click at [691, 62] on button "Imprimir" at bounding box center [702, 60] width 54 height 25
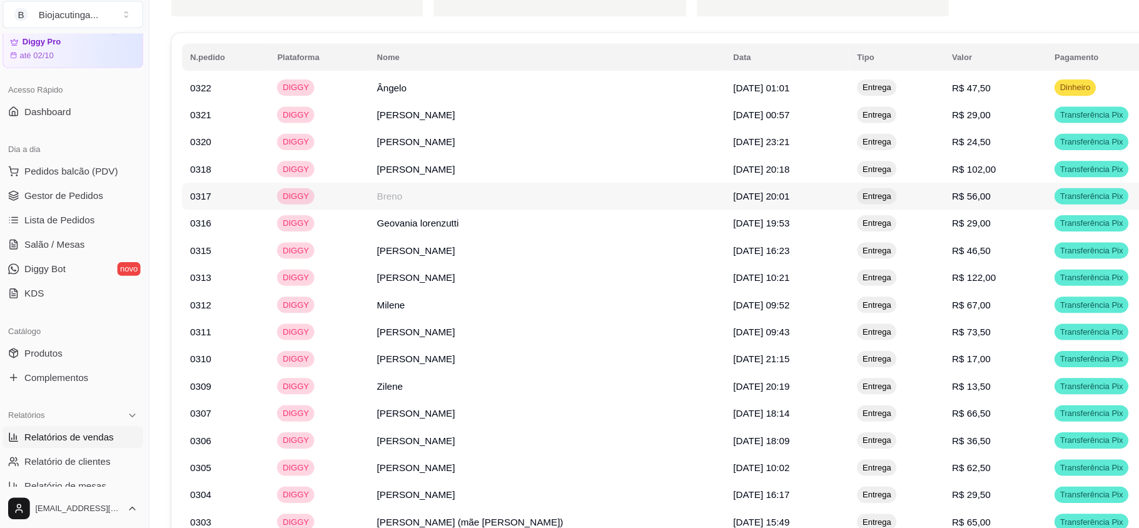
click at [358, 233] on td "Breno" at bounding box center [506, 220] width 328 height 25
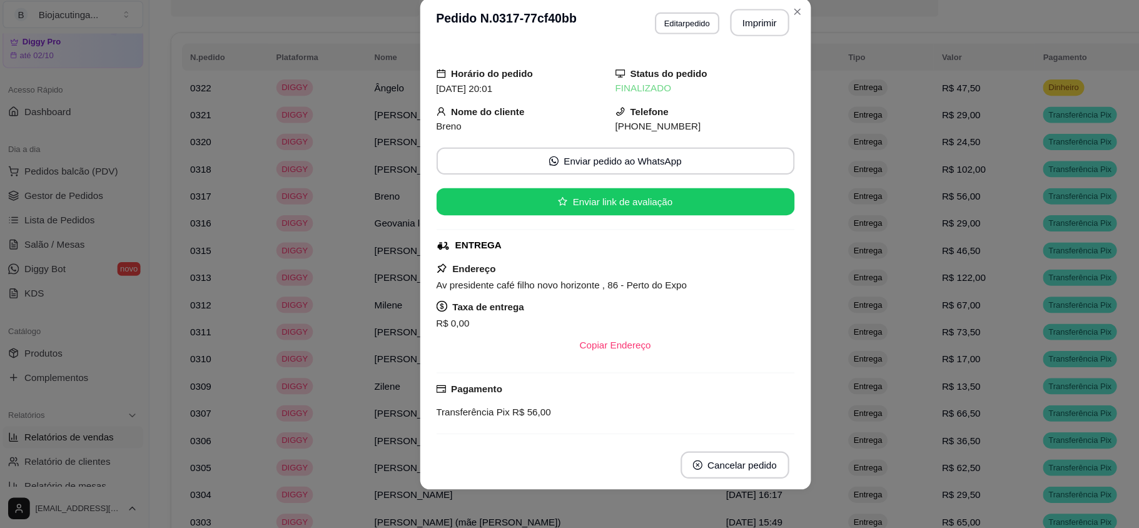
click at [409, 153] on span "Breno" at bounding box center [416, 156] width 23 height 10
copy span "[PERSON_NAME]"
click at [696, 53] on button "Imprimir" at bounding box center [702, 60] width 53 height 24
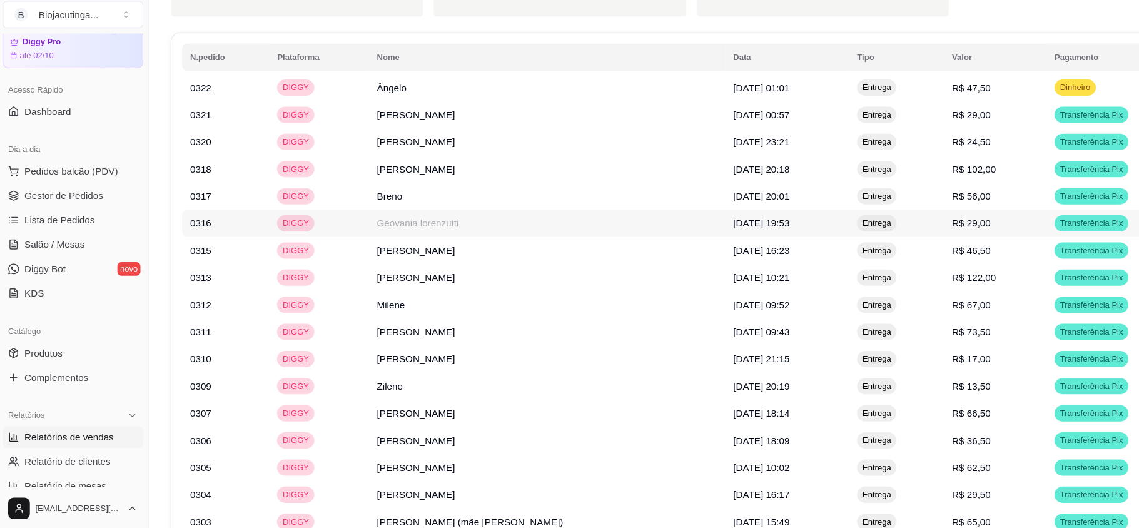
click at [450, 256] on td "Geovania lorenzutti" at bounding box center [506, 245] width 328 height 25
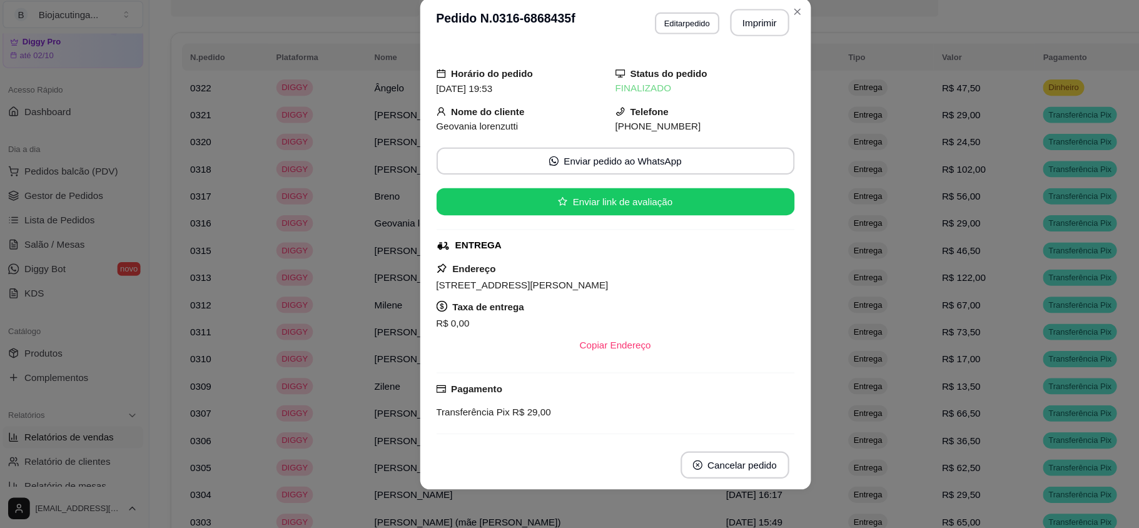
click at [432, 155] on span "Geovania lorenzutti" at bounding box center [443, 156] width 76 height 10
copy span "[PERSON_NAME]"
click at [686, 59] on button "Imprimir" at bounding box center [702, 60] width 53 height 24
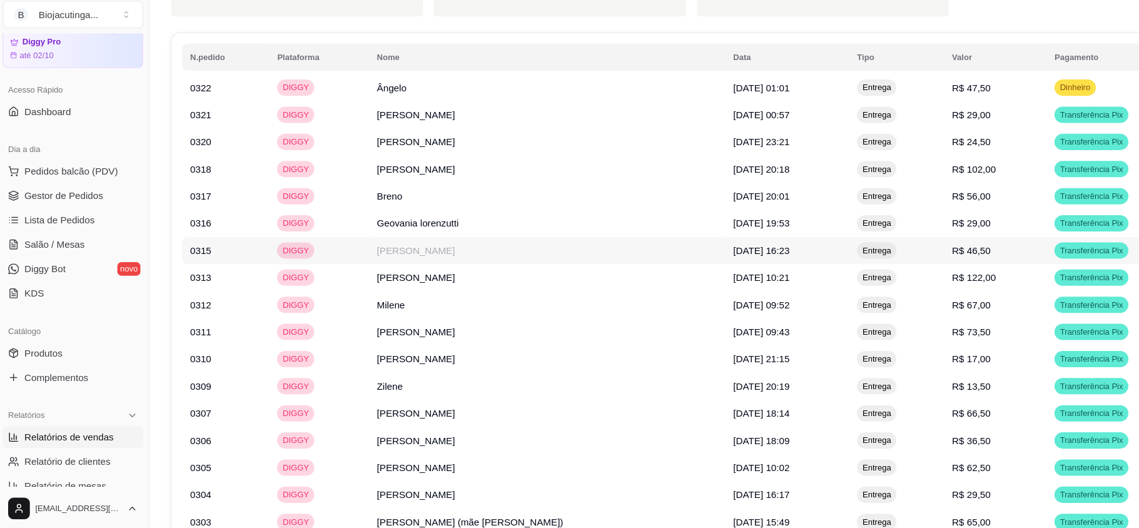
click at [400, 258] on td "[PERSON_NAME]" at bounding box center [506, 270] width 328 height 25
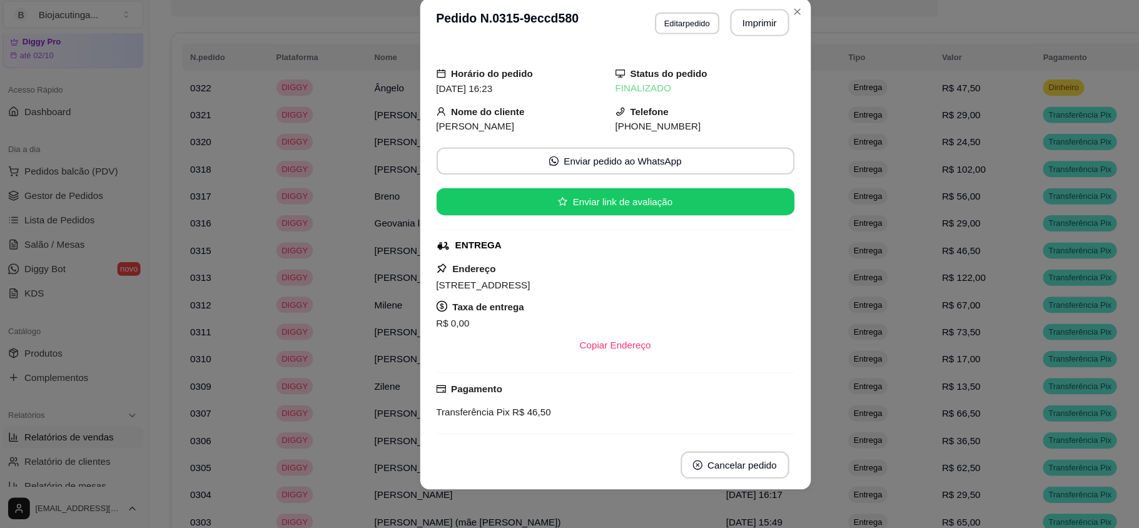
click at [405, 153] on span "[PERSON_NAME]" at bounding box center [441, 156] width 72 height 10
copy span "[PERSON_NAME]"
click at [613, 59] on button "Editar pedido" at bounding box center [636, 60] width 58 height 19
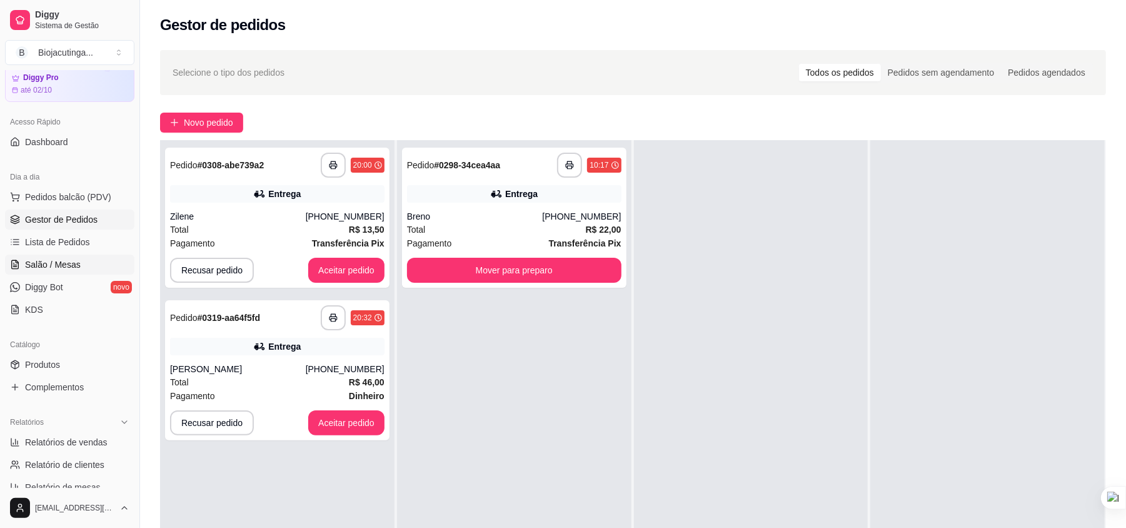
scroll to position [128, 0]
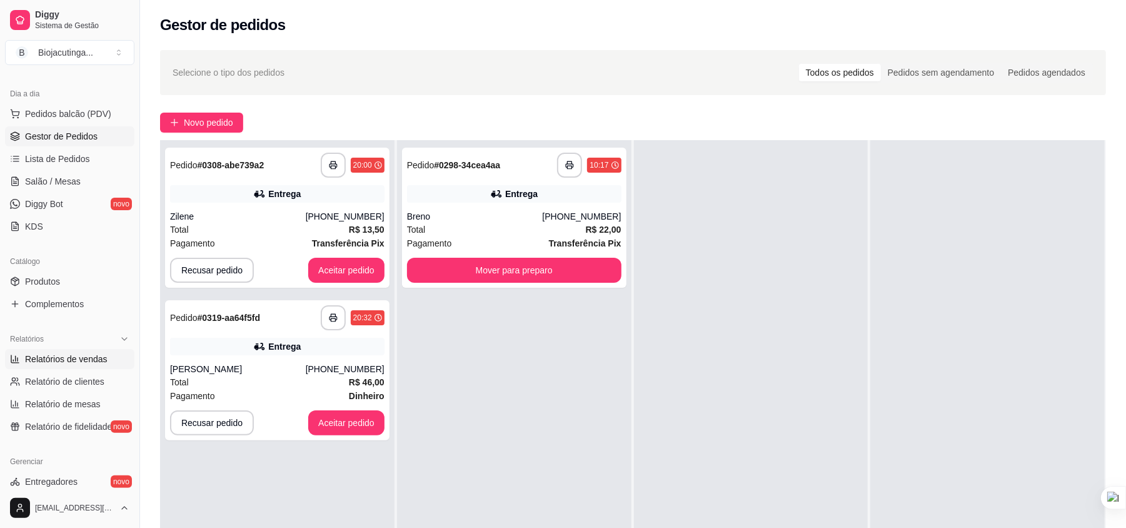
click at [56, 366] on link "Relatórios de vendas" at bounding box center [69, 359] width 129 height 20
select select "ALL"
select select "0"
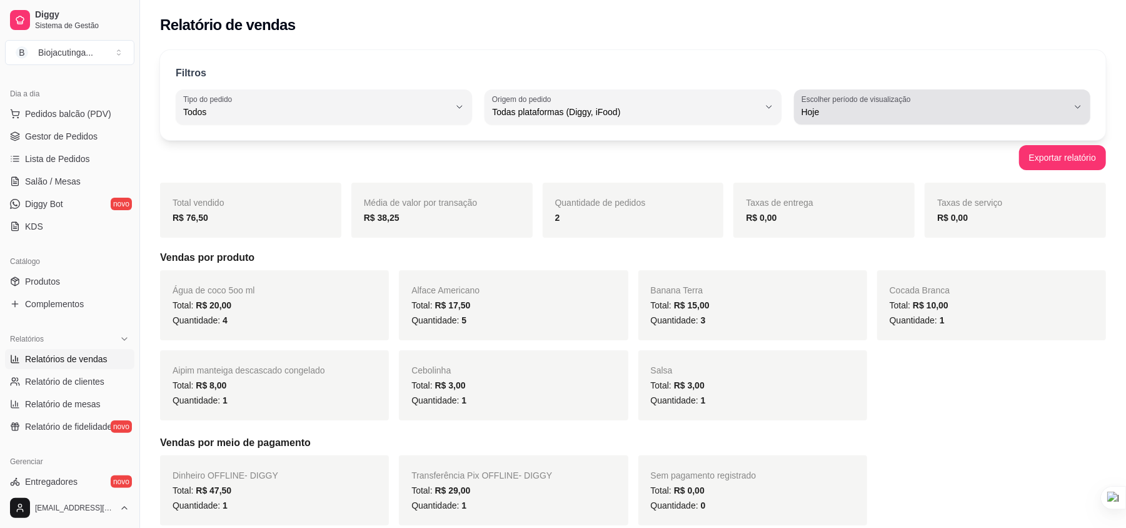
click at [848, 109] on span "Hoje" at bounding box center [935, 112] width 266 height 13
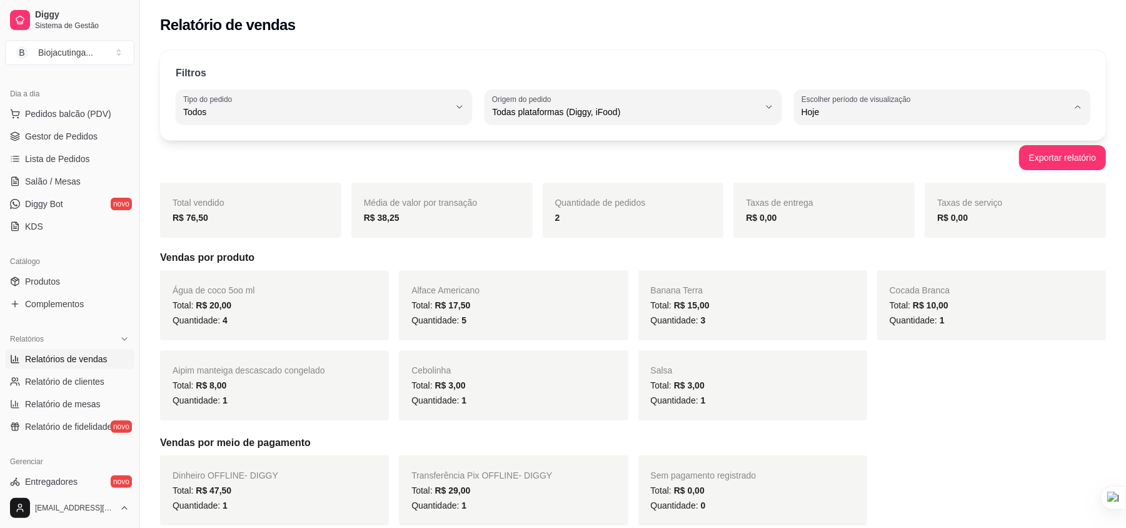
click at [845, 180] on span "7 dias" at bounding box center [936, 183] width 253 height 12
type input "7"
select select "7"
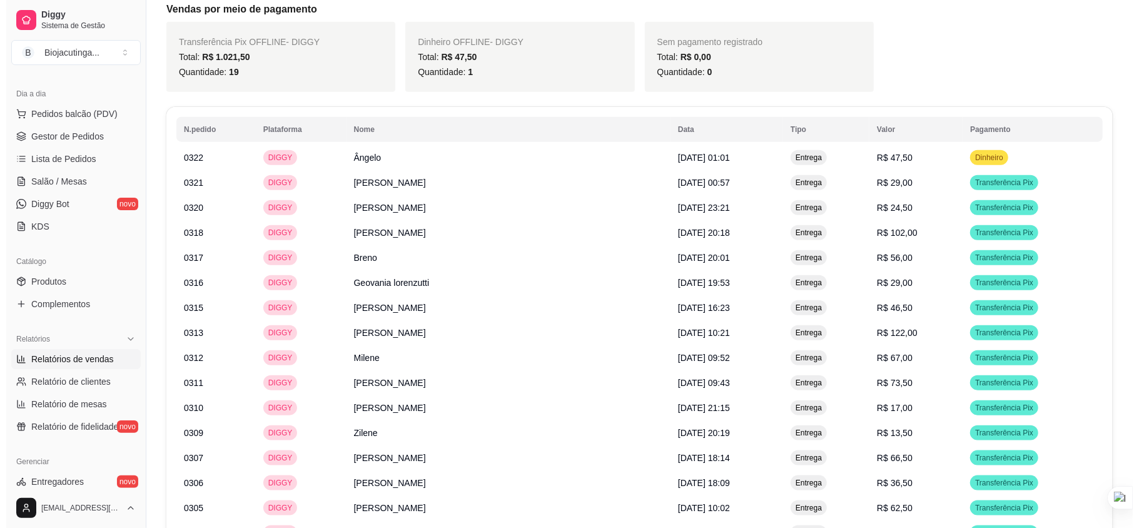
scroll to position [917, 0]
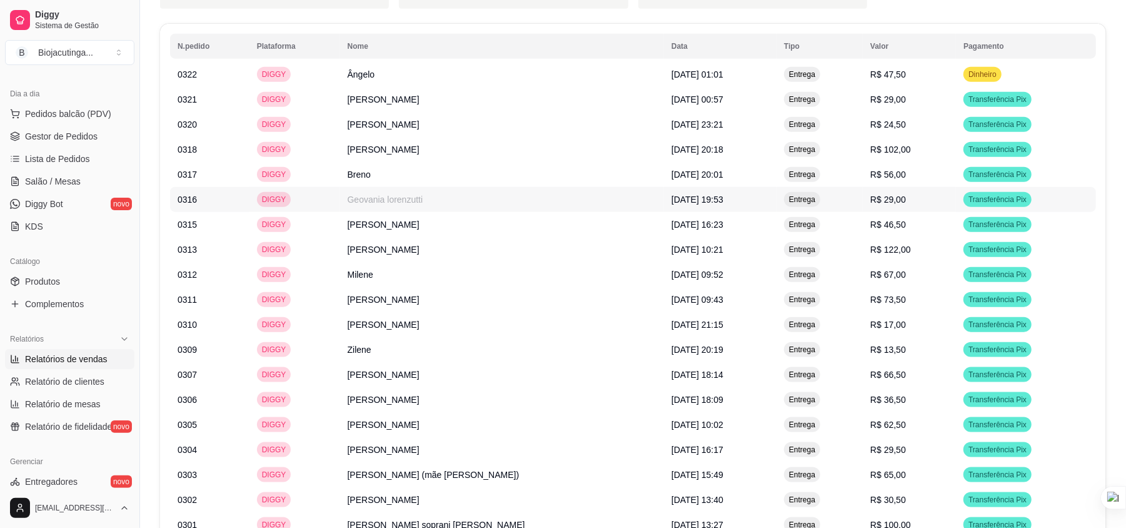
click at [423, 212] on td "Geovania lorenzutti" at bounding box center [502, 199] width 324 height 25
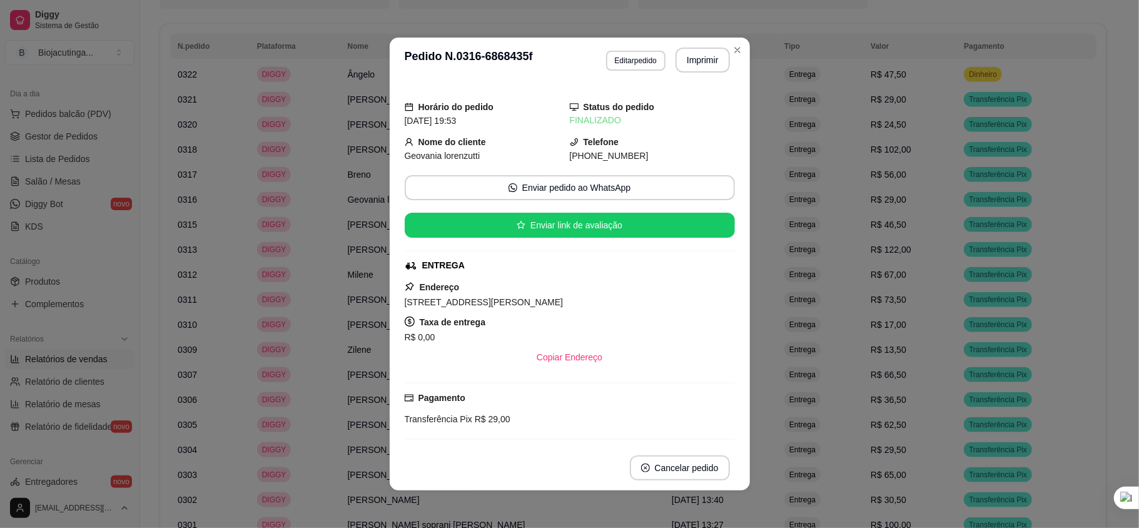
click at [423, 155] on span "Geovania lorenzutti" at bounding box center [443, 156] width 76 height 10
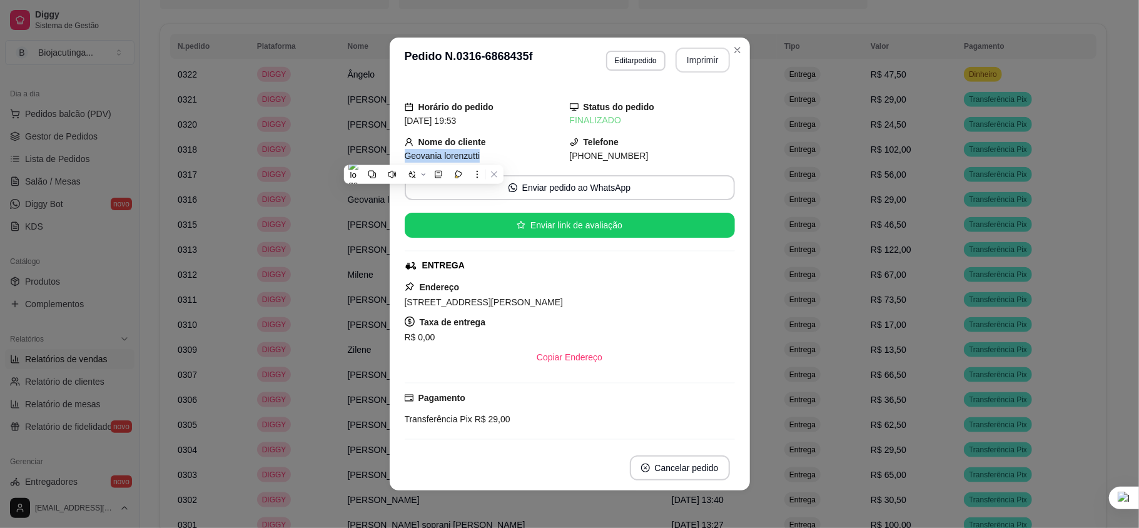
click at [690, 63] on button "Imprimir" at bounding box center [702, 60] width 54 height 25
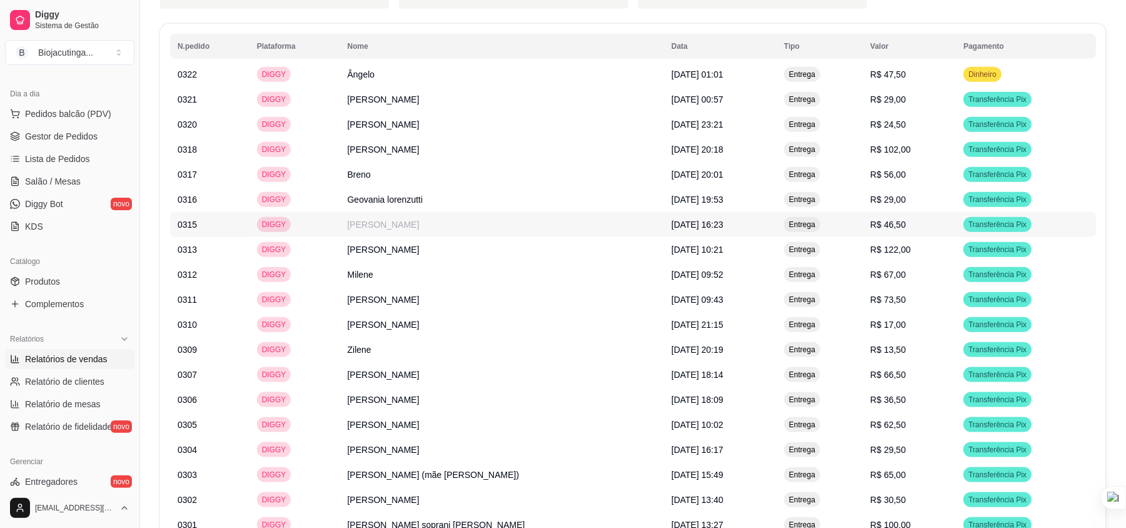
click at [471, 226] on td "[PERSON_NAME]" at bounding box center [502, 224] width 324 height 25
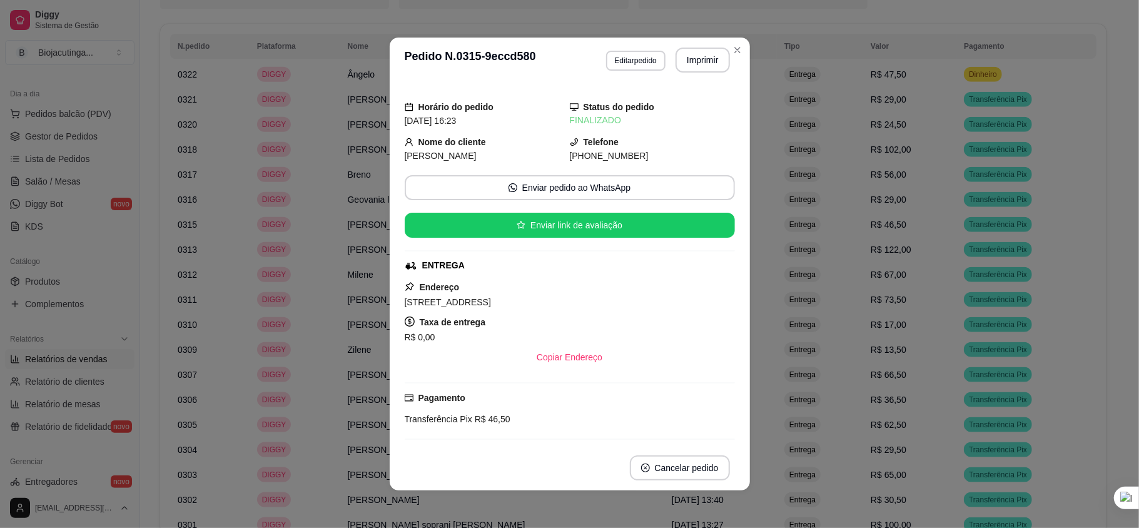
click at [406, 154] on span "[PERSON_NAME]" at bounding box center [441, 156] width 72 height 10
copy span "[PERSON_NAME]"
click at [676, 58] on button "Imprimir" at bounding box center [702, 60] width 54 height 25
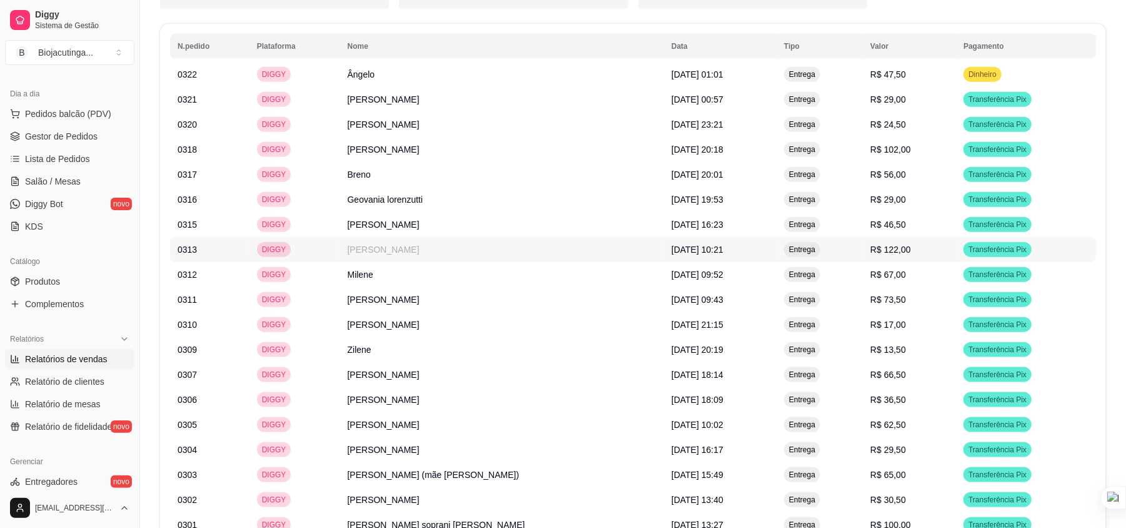
click at [436, 256] on td "[PERSON_NAME]" at bounding box center [502, 249] width 324 height 25
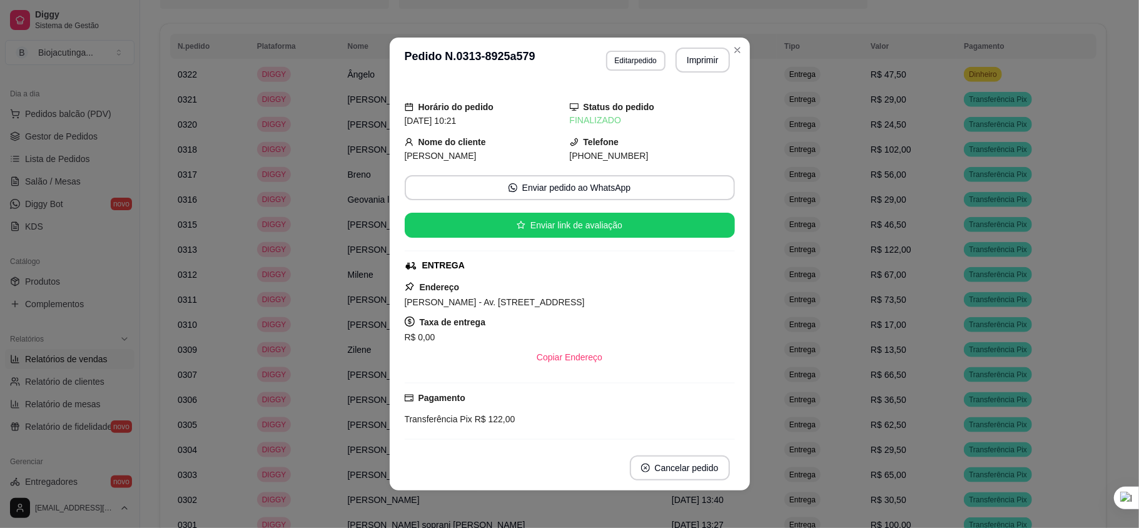
click at [446, 153] on span "[PERSON_NAME]" at bounding box center [441, 156] width 72 height 10
click at [688, 65] on button "Imprimir" at bounding box center [702, 60] width 54 height 25
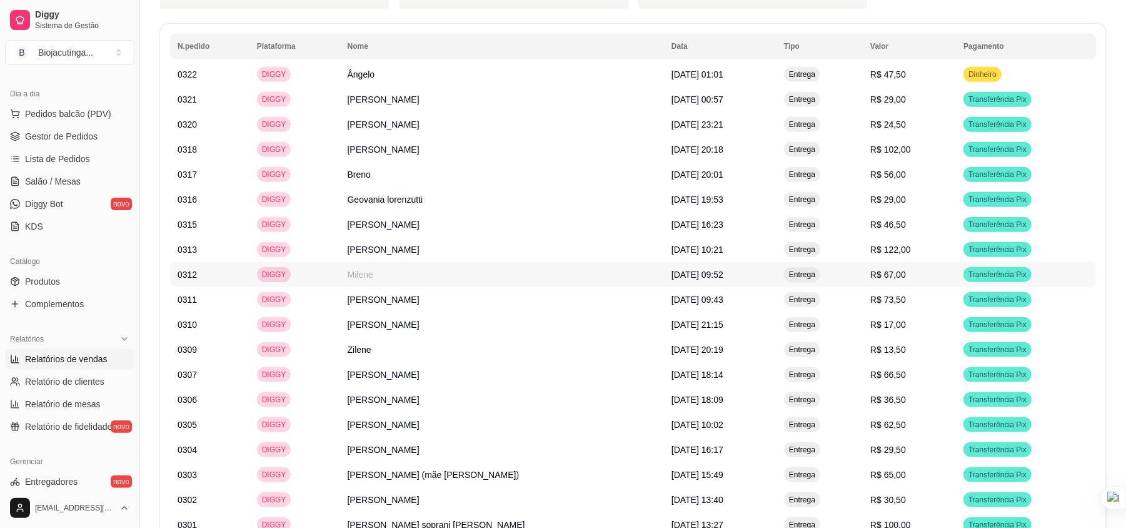
click at [413, 281] on td "Milene" at bounding box center [502, 274] width 324 height 25
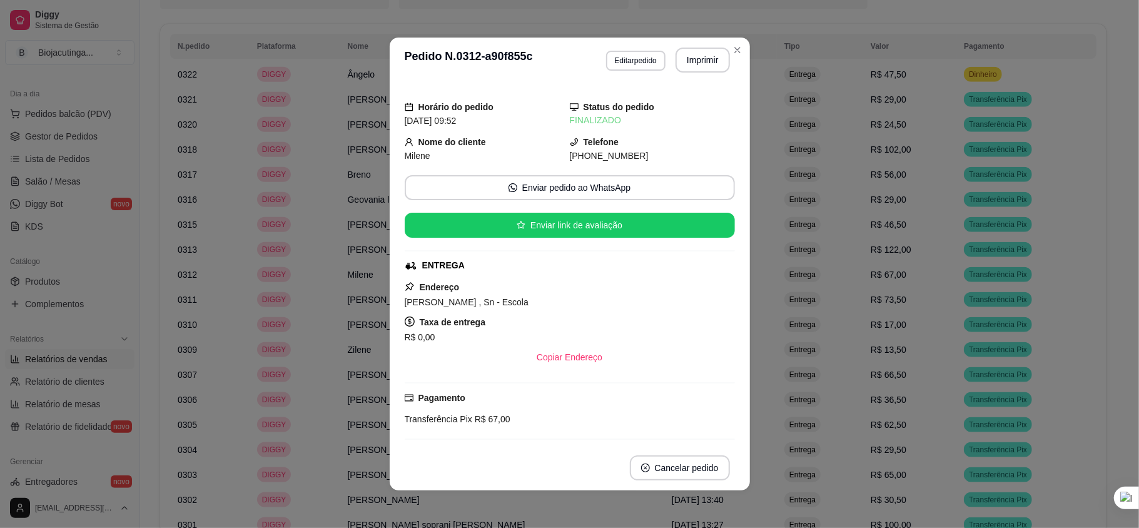
click at [413, 151] on span "Milene" at bounding box center [418, 156] width 26 height 10
click at [683, 61] on button "Imprimir" at bounding box center [702, 60] width 54 height 25
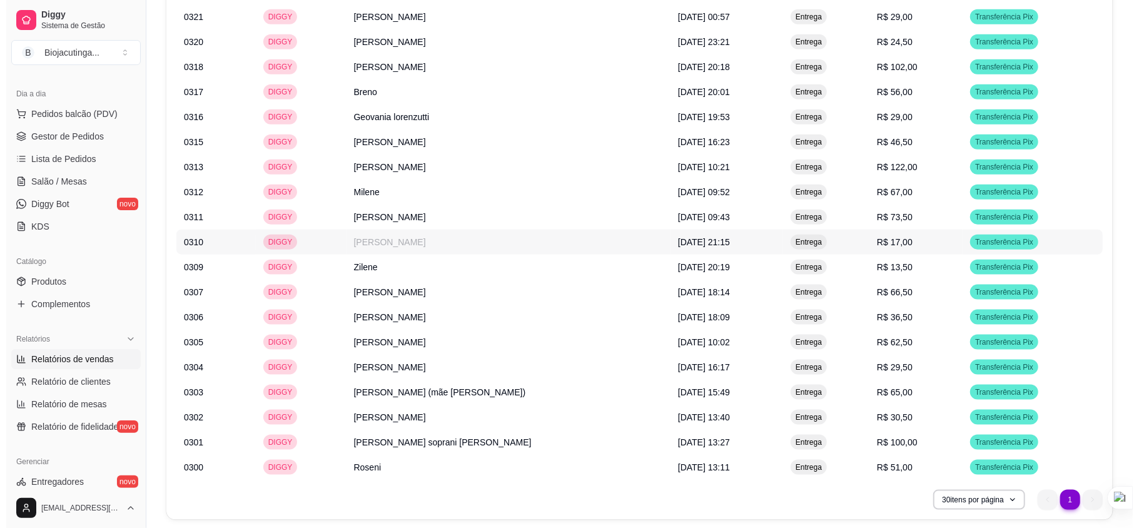
scroll to position [1000, 0]
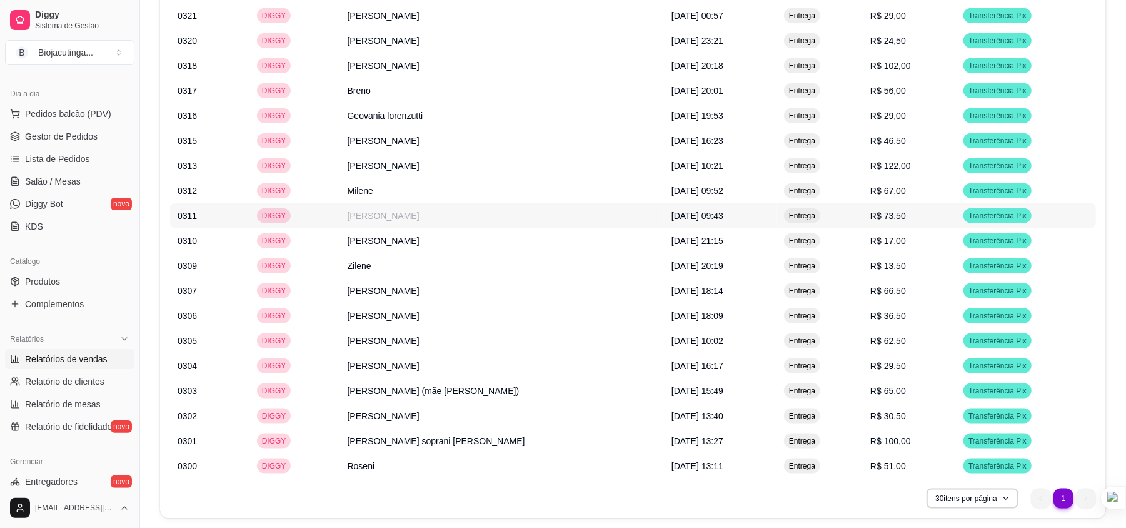
click at [446, 218] on td "[PERSON_NAME]" at bounding box center [502, 215] width 324 height 25
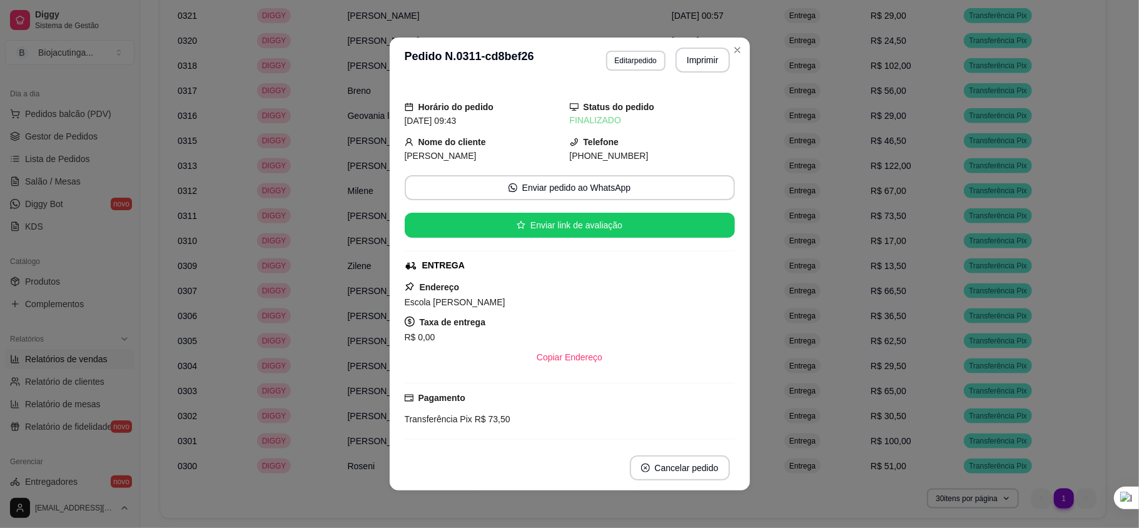
click at [446, 156] on span "[PERSON_NAME]" at bounding box center [441, 156] width 72 height 10
click at [698, 56] on button "Imprimir" at bounding box center [702, 60] width 54 height 25
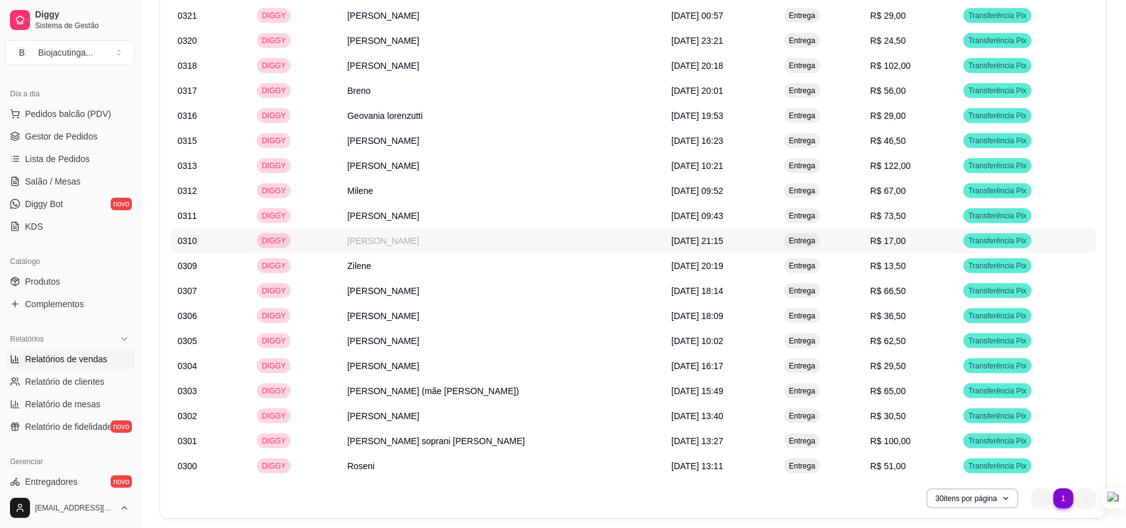
click at [508, 246] on td "[PERSON_NAME]" at bounding box center [502, 240] width 324 height 25
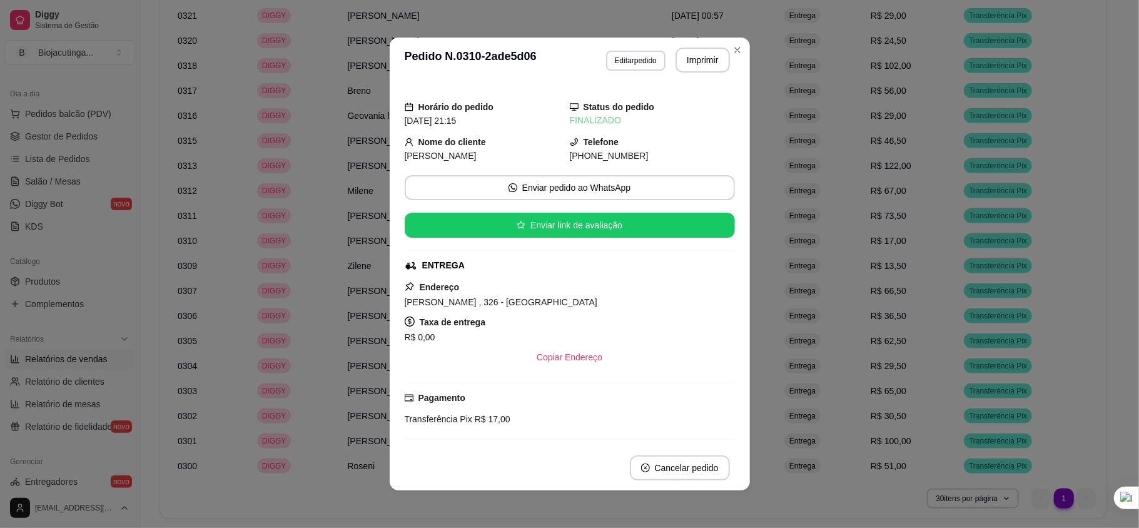
click at [438, 153] on span "[PERSON_NAME]" at bounding box center [441, 156] width 72 height 10
click at [684, 63] on button "Imprimir" at bounding box center [702, 60] width 54 height 25
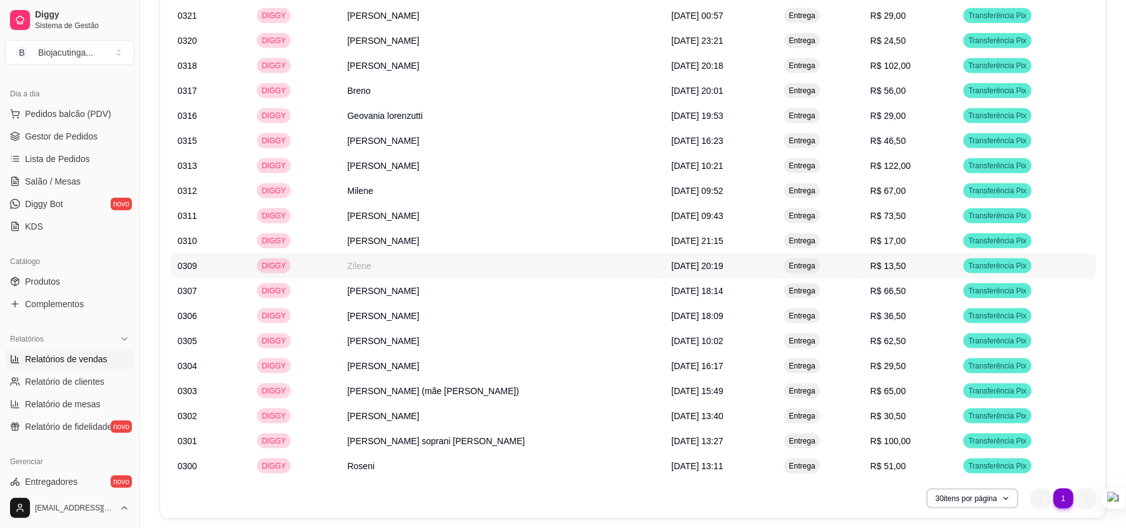
click at [478, 273] on td "Zilene" at bounding box center [502, 265] width 324 height 25
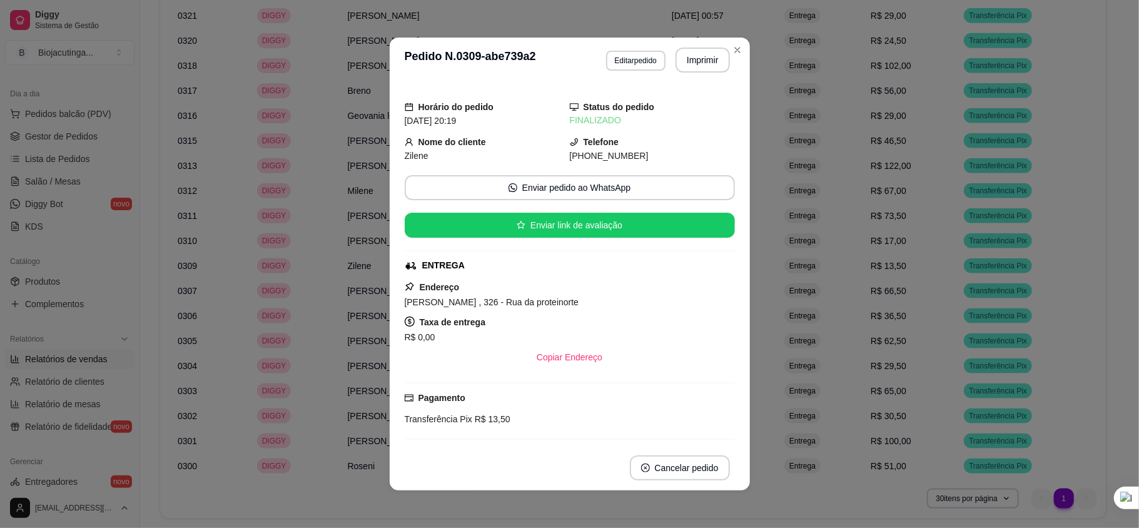
click at [406, 154] on span "Zilene" at bounding box center [417, 156] width 24 height 10
click at [707, 63] on button "Imprimir" at bounding box center [702, 60] width 54 height 25
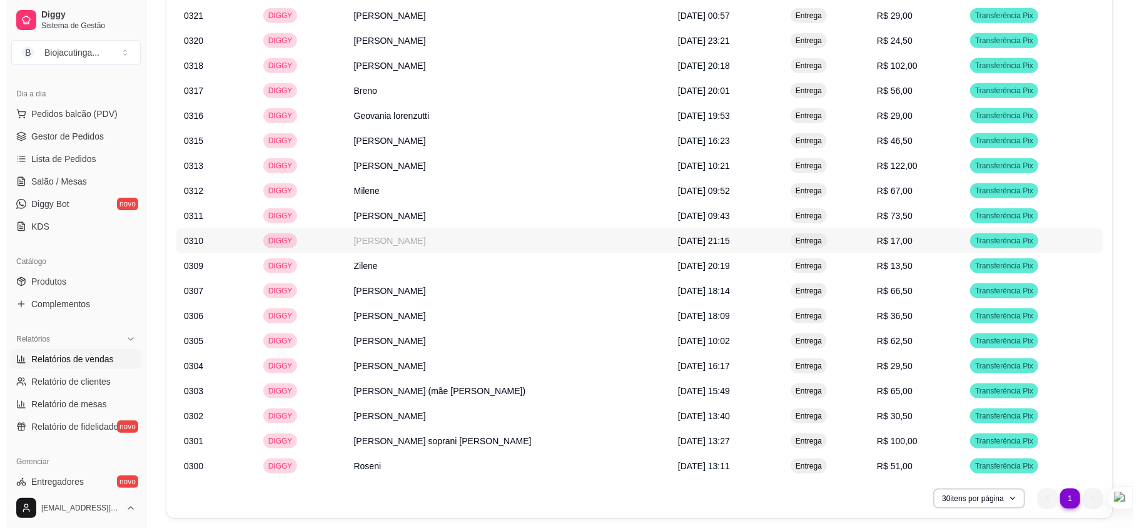
scroll to position [1053, 0]
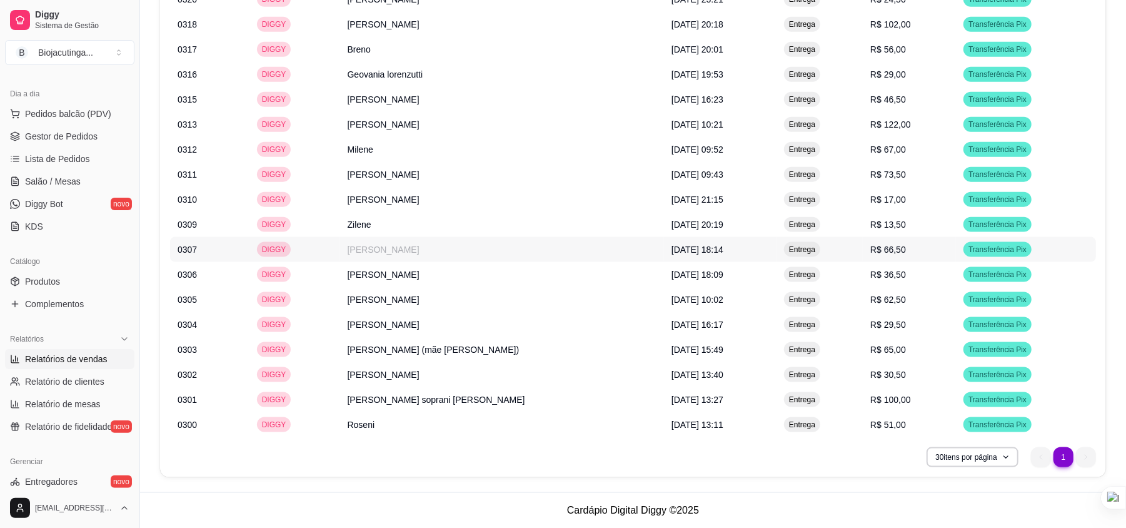
click at [448, 251] on td "[PERSON_NAME]" at bounding box center [502, 249] width 324 height 25
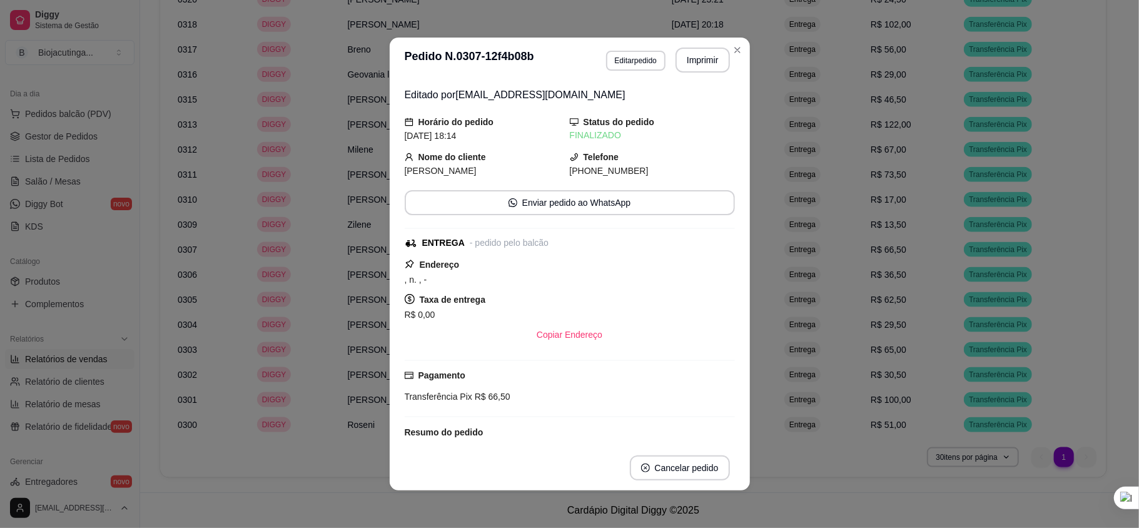
click at [453, 171] on span "[PERSON_NAME]" at bounding box center [441, 171] width 72 height 10
click at [676, 61] on button "Imprimir" at bounding box center [702, 60] width 53 height 24
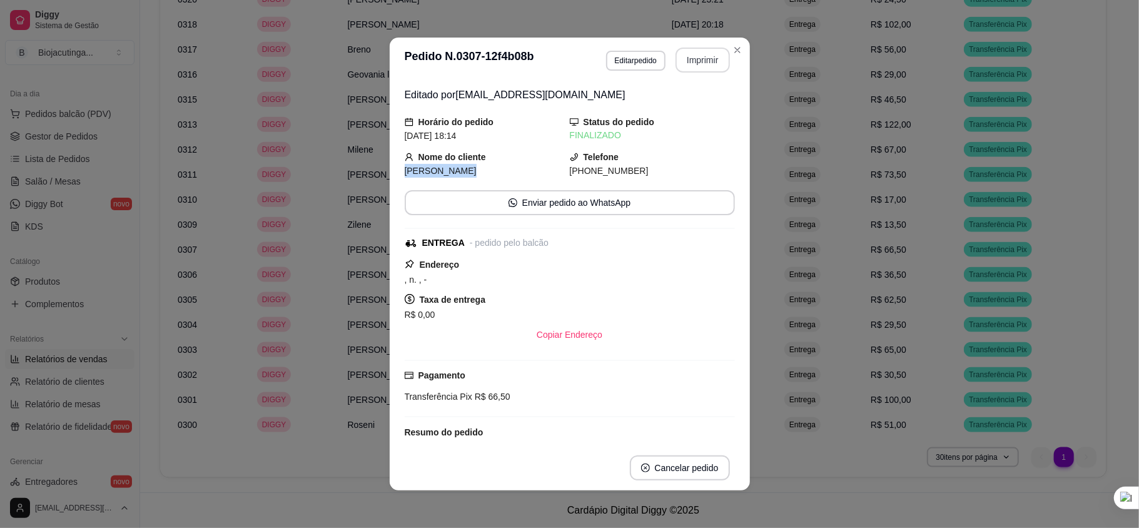
scroll to position [0, 0]
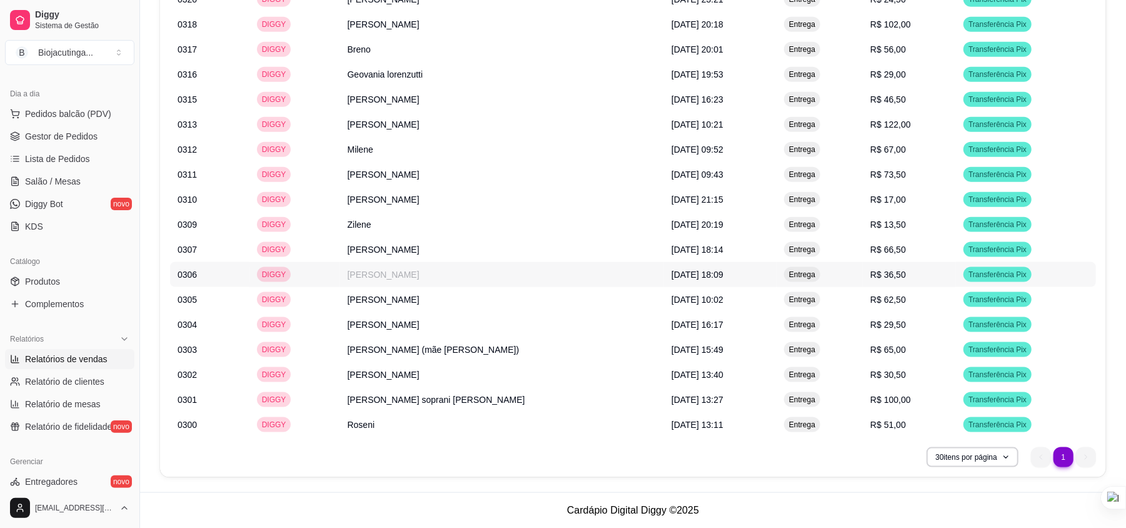
click at [383, 269] on td "[PERSON_NAME]" at bounding box center [502, 274] width 324 height 25
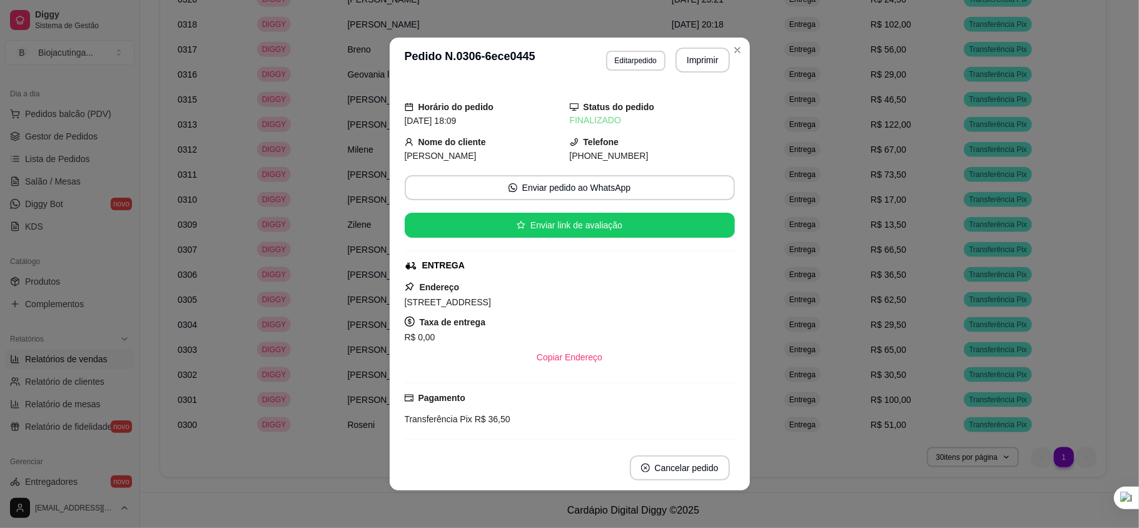
click at [421, 158] on span "[PERSON_NAME]" at bounding box center [441, 156] width 72 height 10
click at [696, 53] on button "Imprimir" at bounding box center [702, 60] width 54 height 25
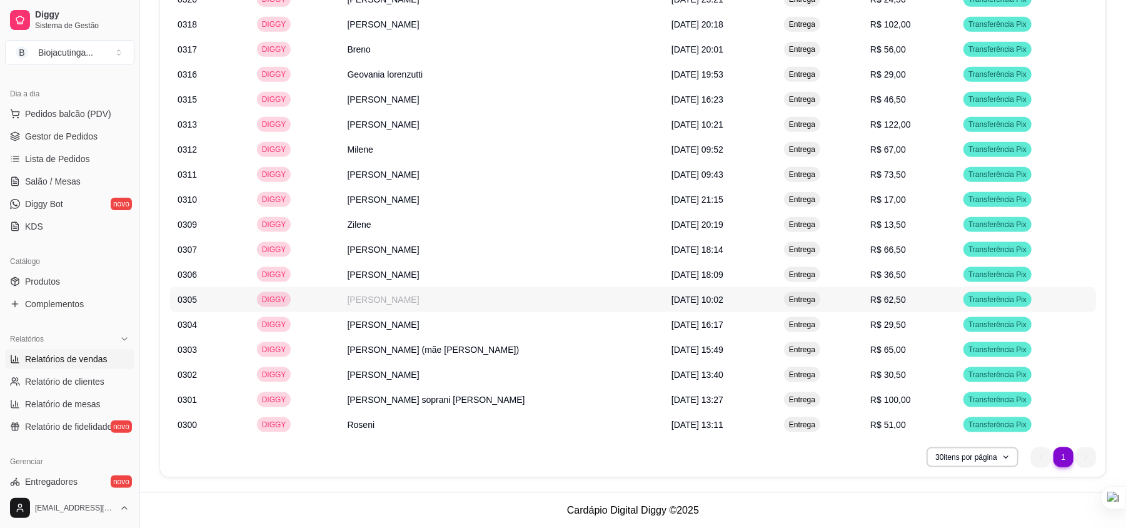
click at [383, 299] on td "[PERSON_NAME]" at bounding box center [502, 299] width 324 height 25
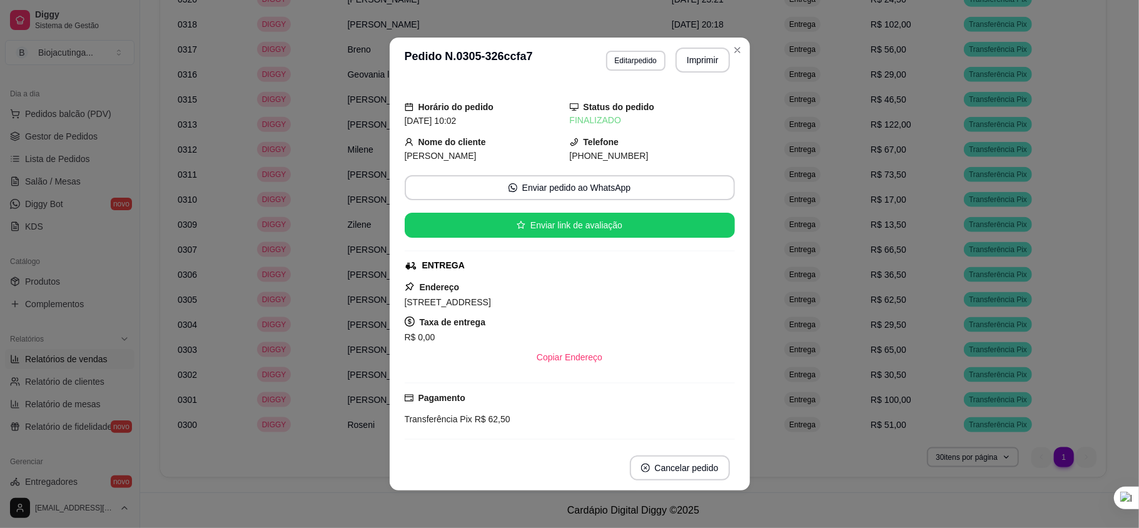
click at [424, 153] on span "[PERSON_NAME]" at bounding box center [441, 156] width 72 height 10
click at [425, 153] on span "[PERSON_NAME]" at bounding box center [441, 156] width 72 height 10
click at [678, 63] on button "Imprimir" at bounding box center [702, 60] width 53 height 24
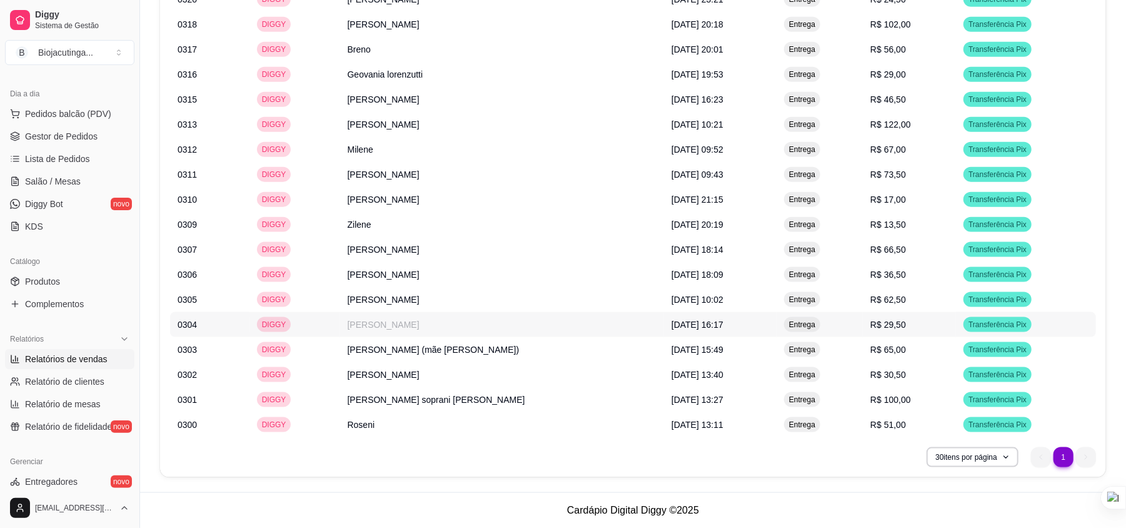
click at [473, 314] on td "[PERSON_NAME]" at bounding box center [502, 324] width 324 height 25
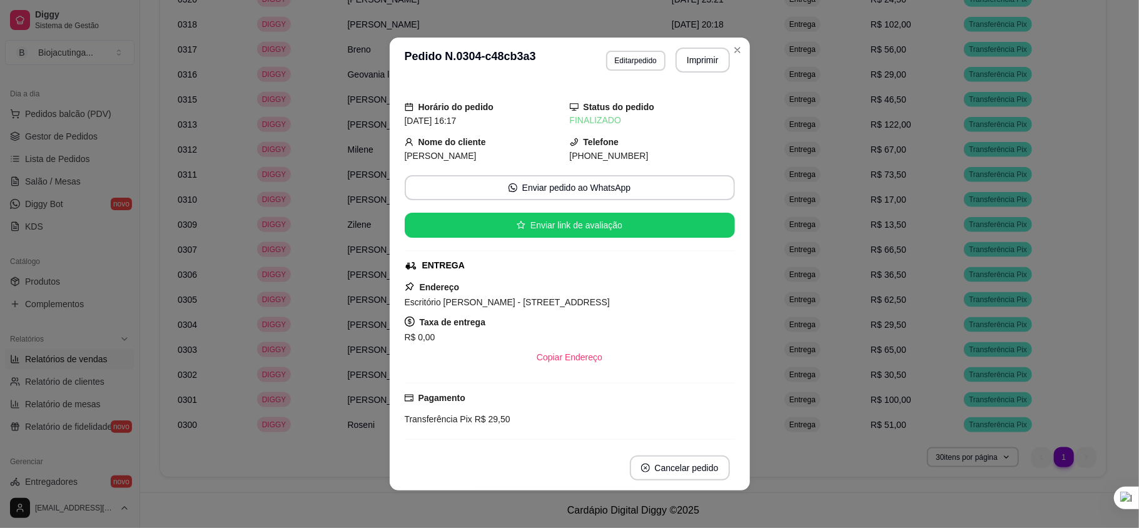
click at [436, 153] on span "[PERSON_NAME]" at bounding box center [441, 156] width 72 height 10
click at [694, 59] on button "Imprimir" at bounding box center [702, 60] width 54 height 25
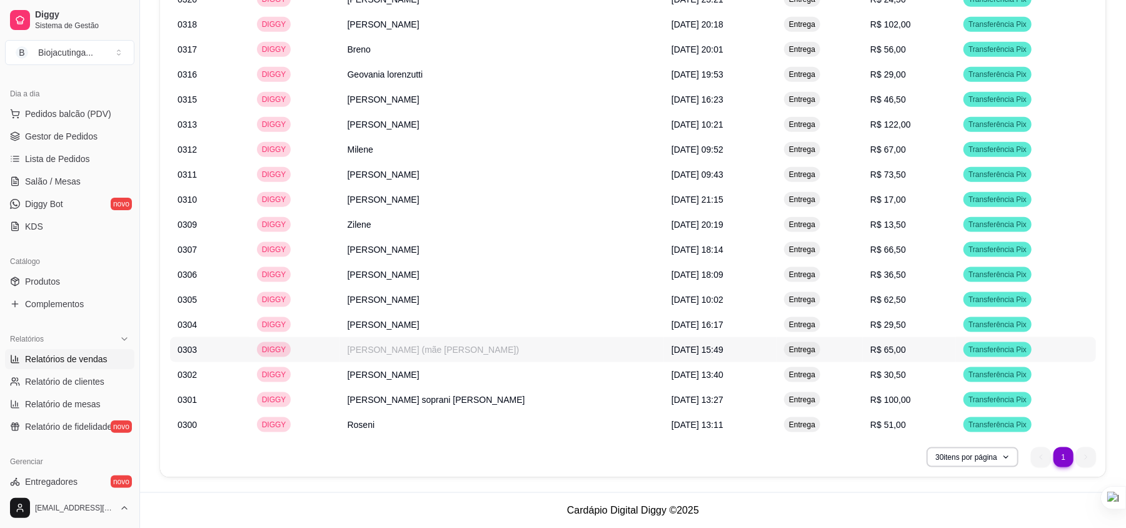
click at [428, 351] on td "[PERSON_NAME] (mãe [PERSON_NAME])" at bounding box center [502, 349] width 324 height 25
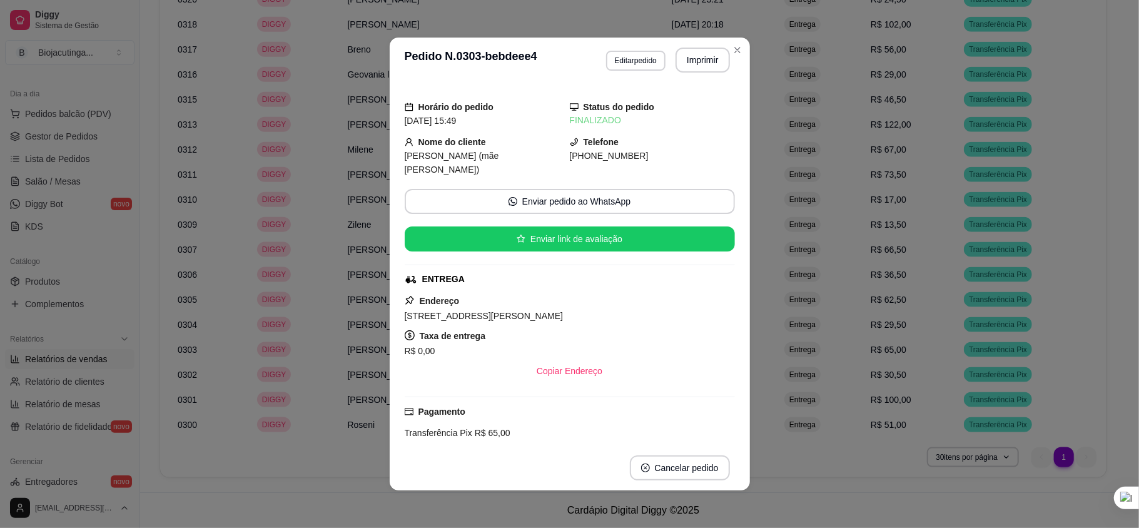
click at [458, 158] on span "[PERSON_NAME] (mãe [PERSON_NAME])" at bounding box center [452, 163] width 94 height 24
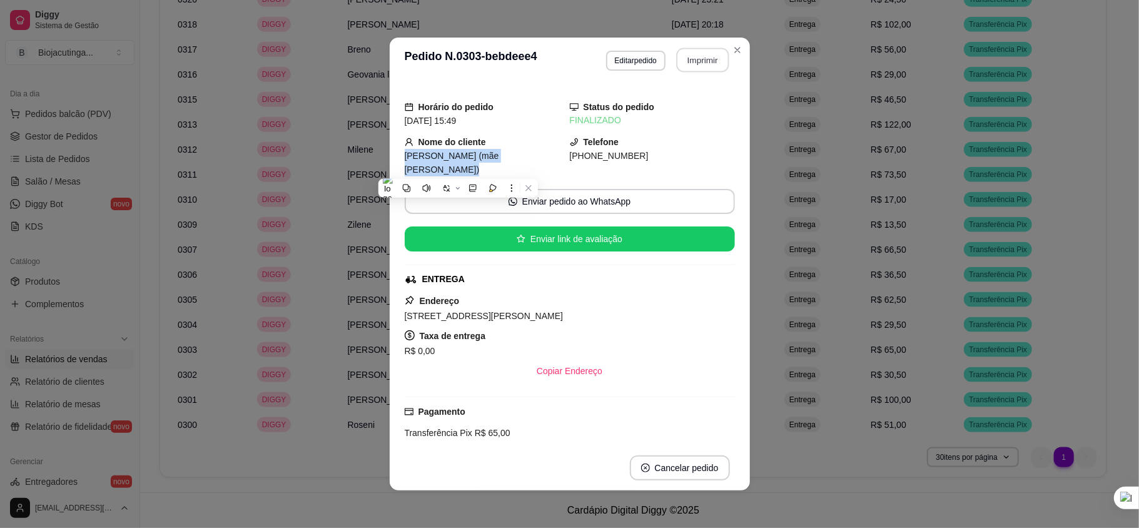
click at [687, 61] on button "Imprimir" at bounding box center [702, 60] width 53 height 24
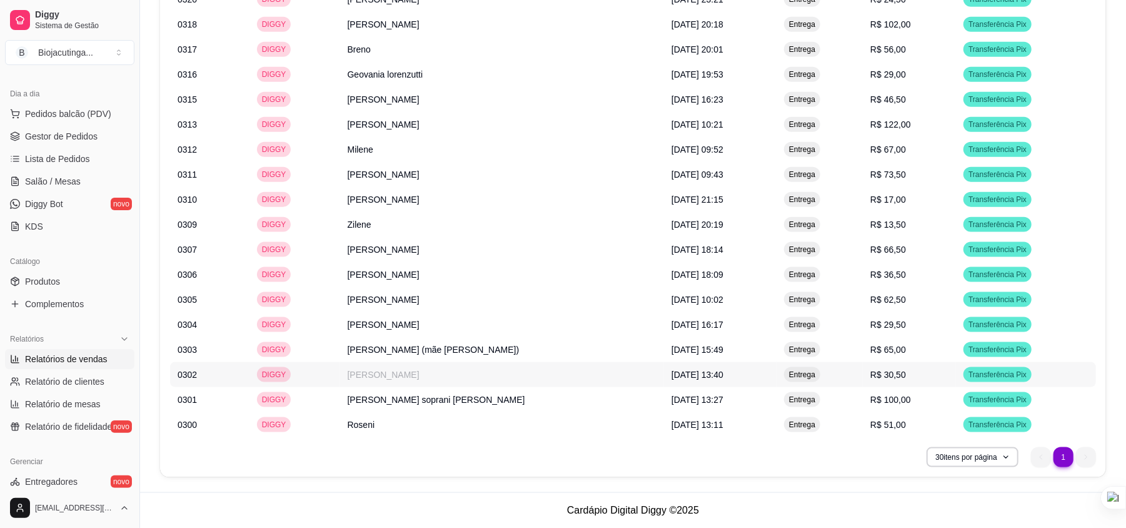
click at [388, 366] on td "[PERSON_NAME]" at bounding box center [502, 374] width 324 height 25
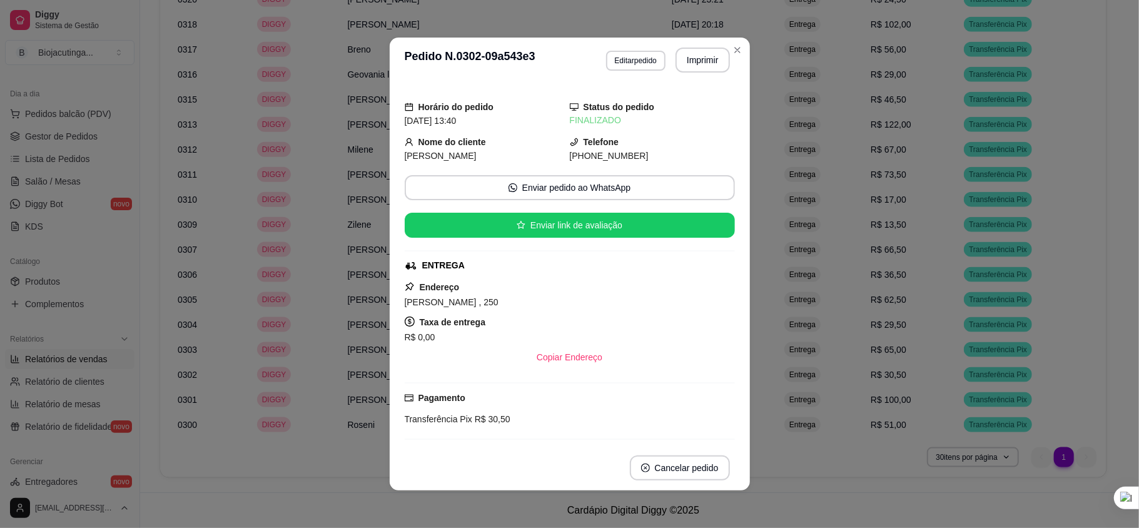
click at [434, 158] on span "[PERSON_NAME]" at bounding box center [441, 156] width 72 height 10
click at [696, 54] on button "Imprimir" at bounding box center [702, 60] width 54 height 25
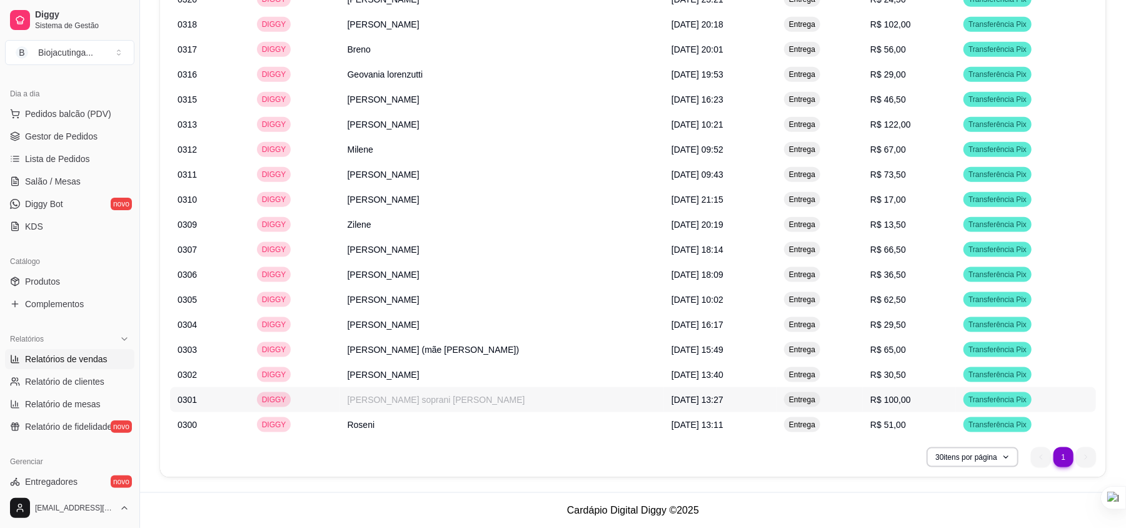
click at [401, 393] on td "[PERSON_NAME] soprani [PERSON_NAME]" at bounding box center [502, 399] width 324 height 25
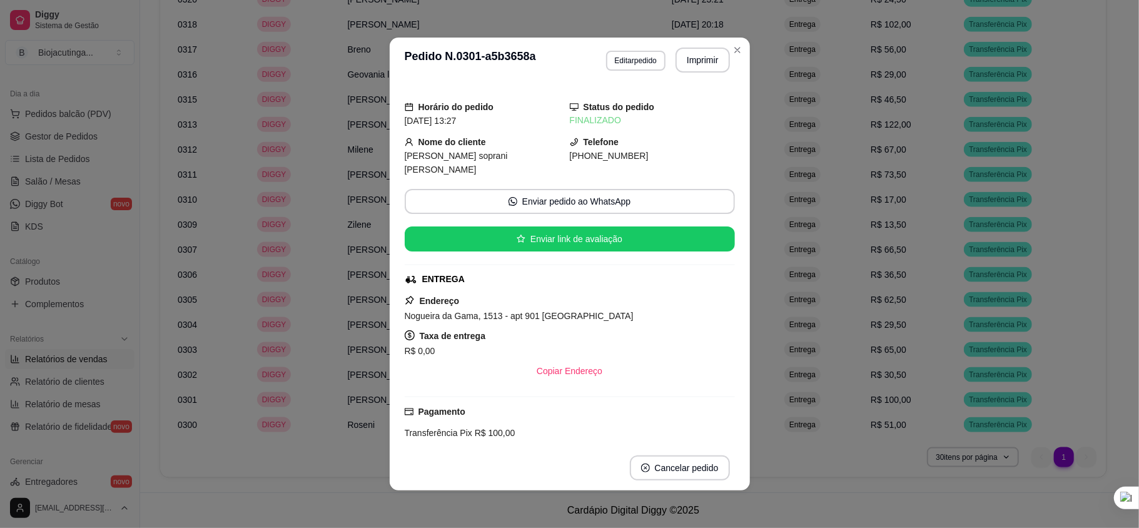
click at [428, 156] on span "[PERSON_NAME] soprani [PERSON_NAME]" at bounding box center [456, 163] width 103 height 24
click at [695, 56] on button "Imprimir" at bounding box center [702, 60] width 53 height 24
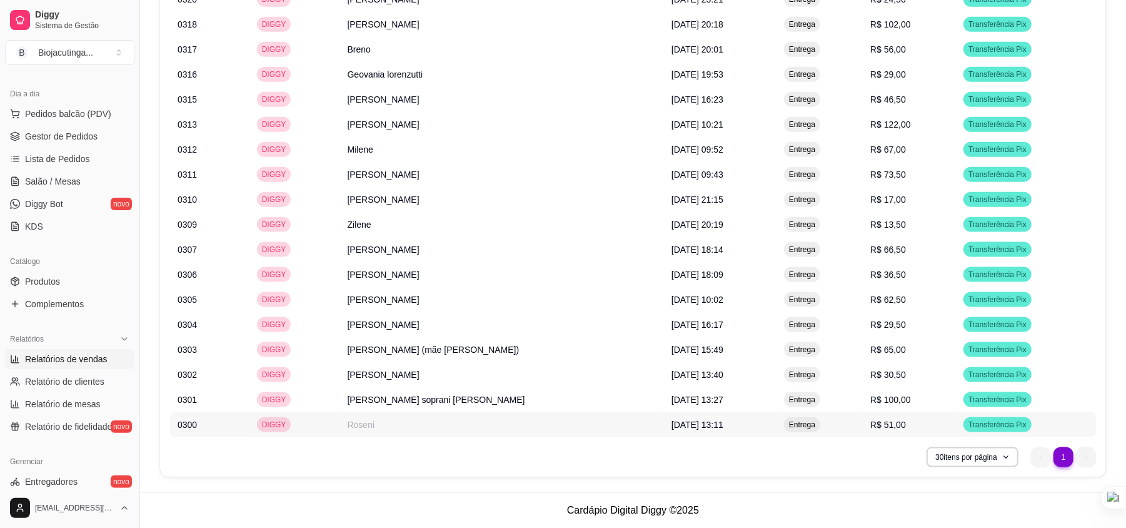
click at [413, 421] on td "Roseni" at bounding box center [502, 424] width 324 height 25
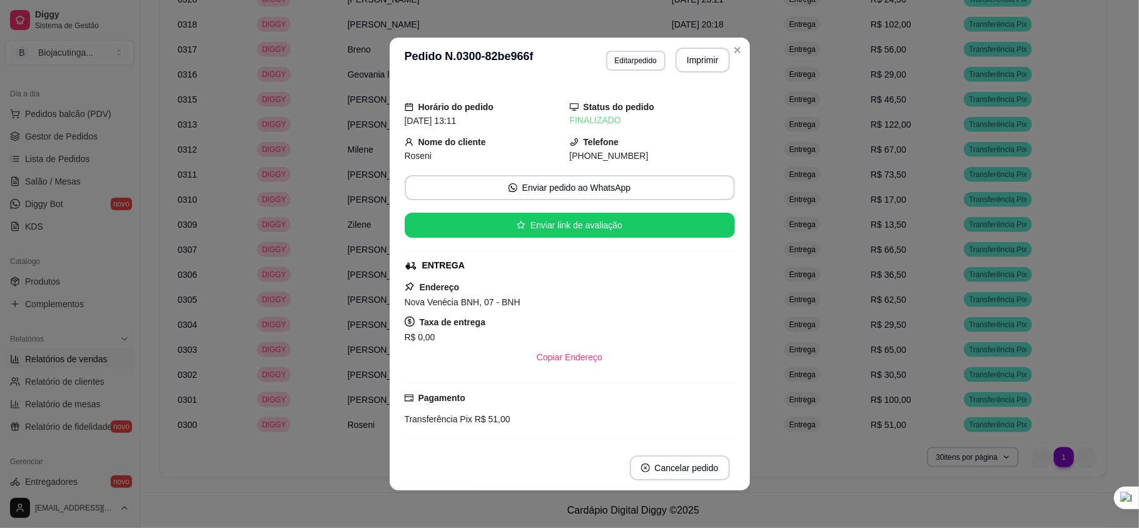
click at [416, 151] on span "Roseni" at bounding box center [419, 156] width 28 height 10
click at [695, 66] on button "Imprimir" at bounding box center [702, 60] width 53 height 24
